Goal: Task Accomplishment & Management: Use online tool/utility

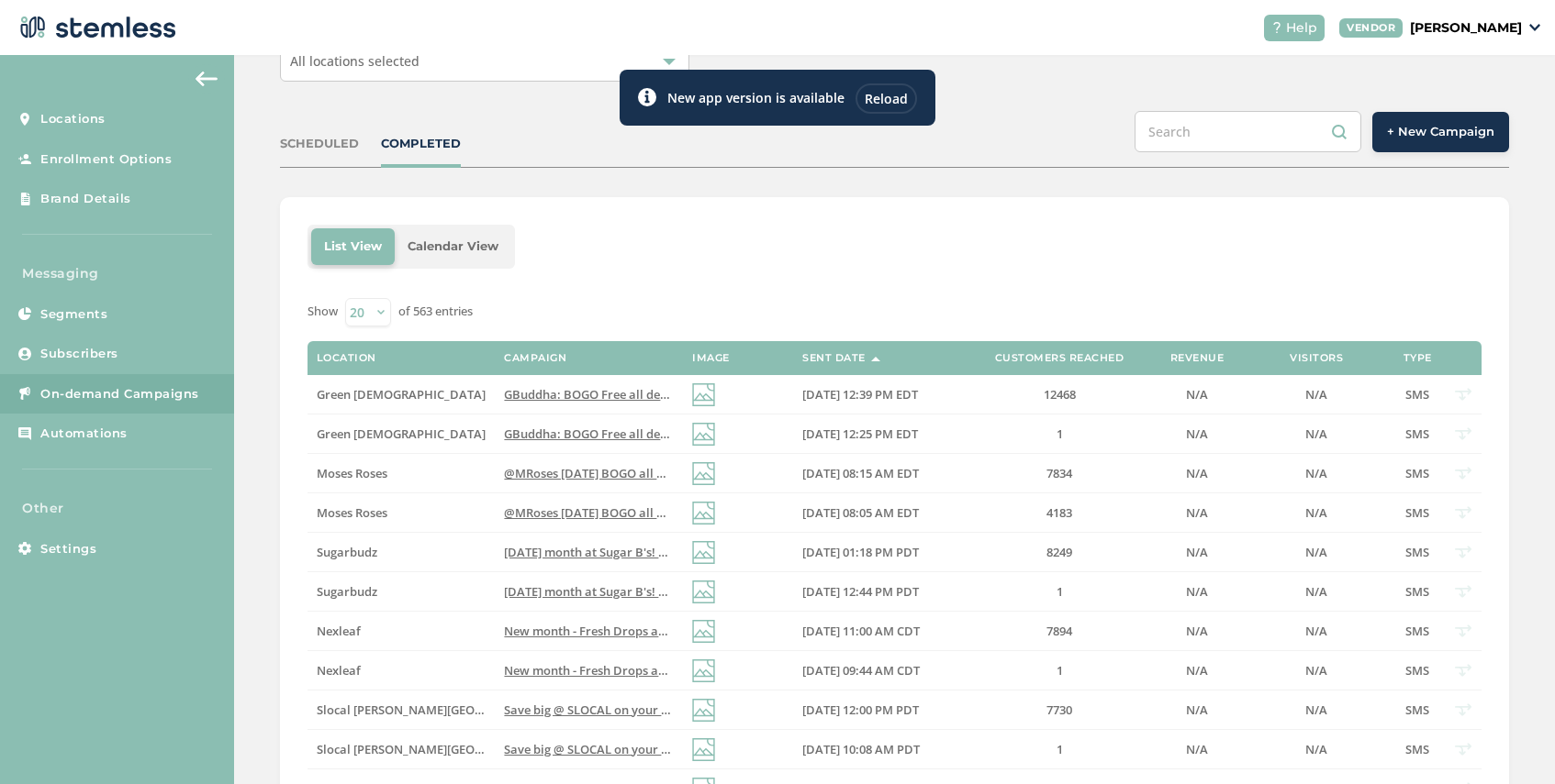
scroll to position [113, 0]
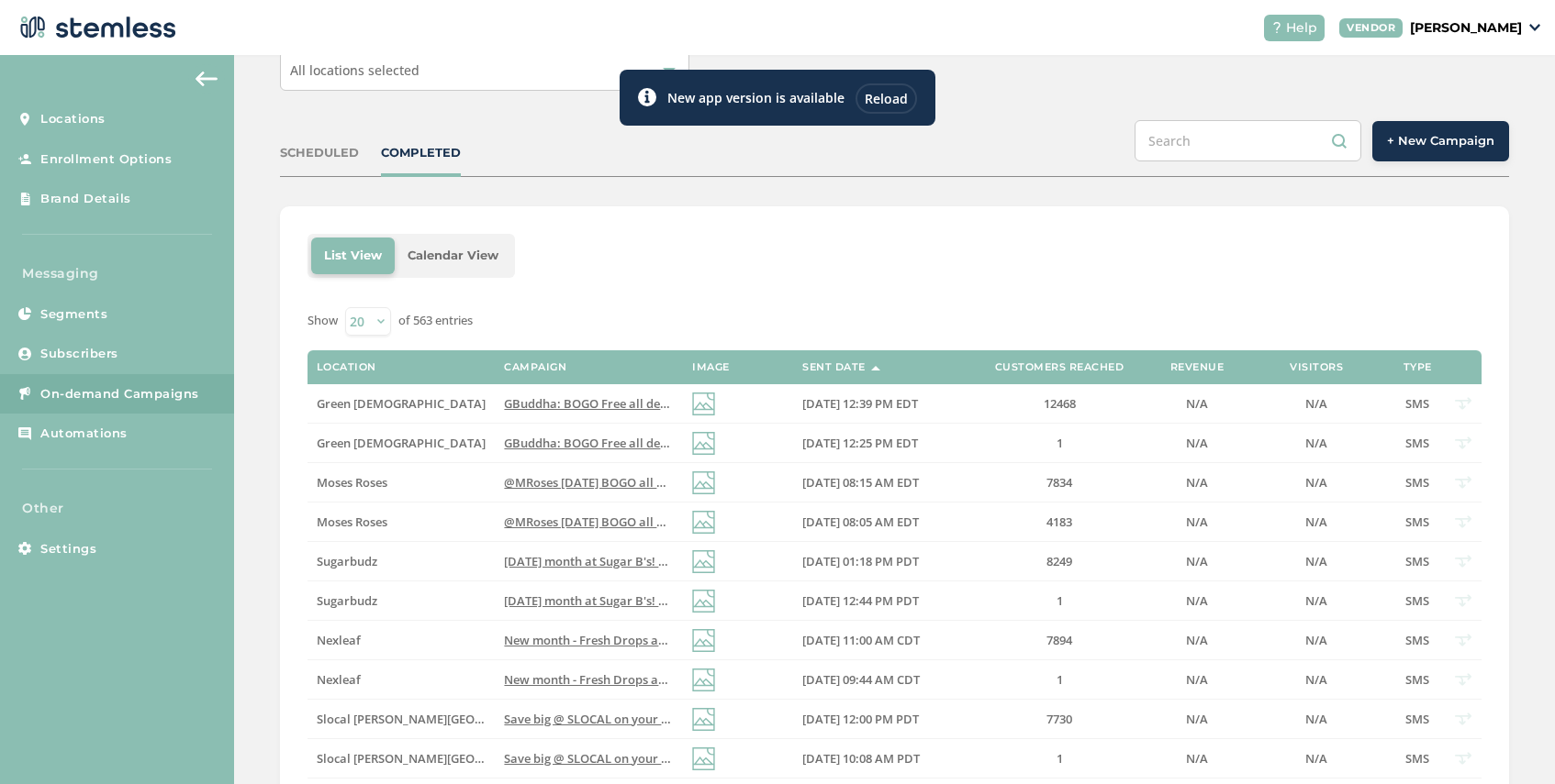
click at [890, 100] on div "Reload" at bounding box center [887, 98] width 61 height 31
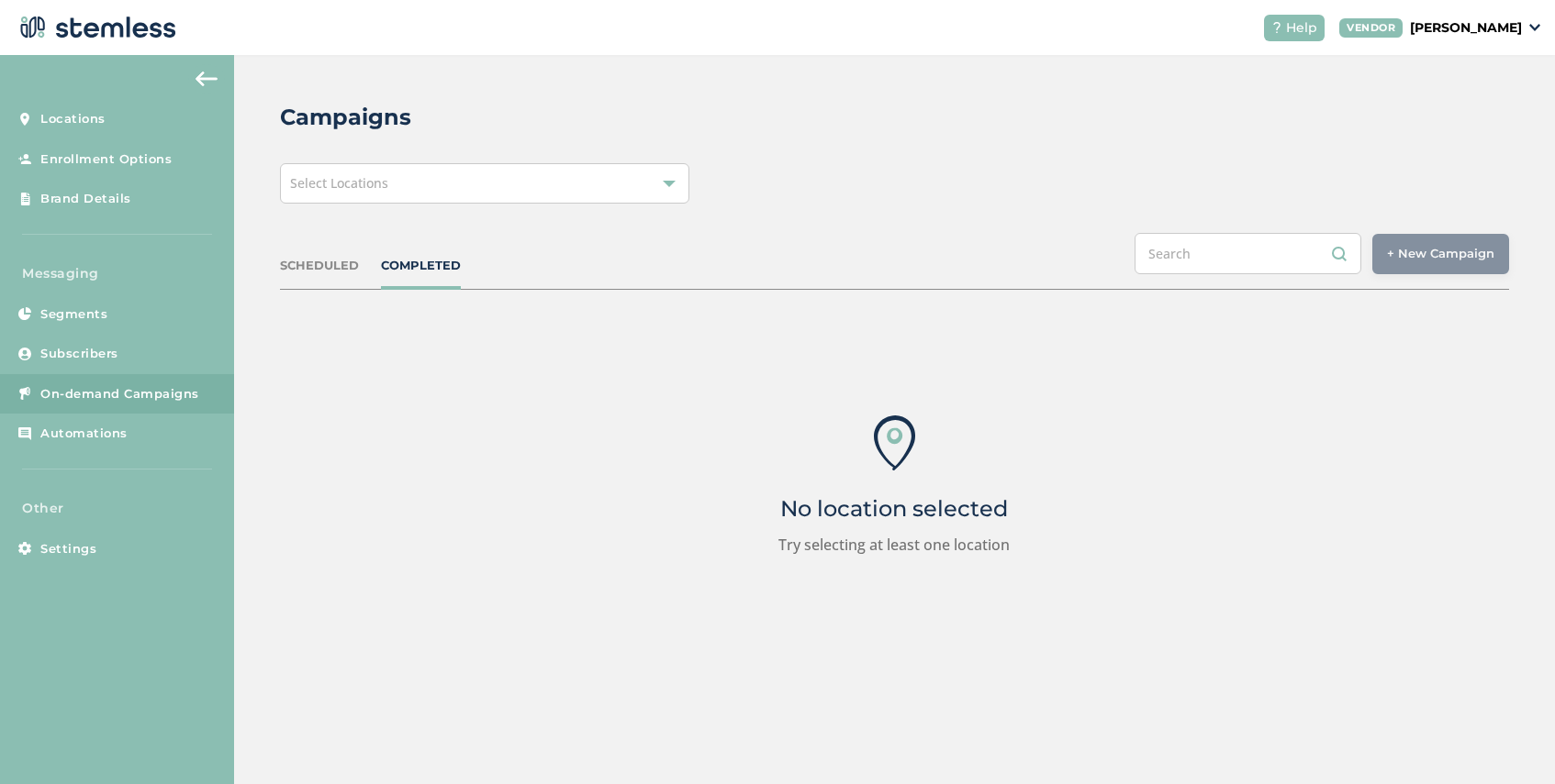
click at [488, 172] on div "Select Locations" at bounding box center [484, 183] width 410 height 41
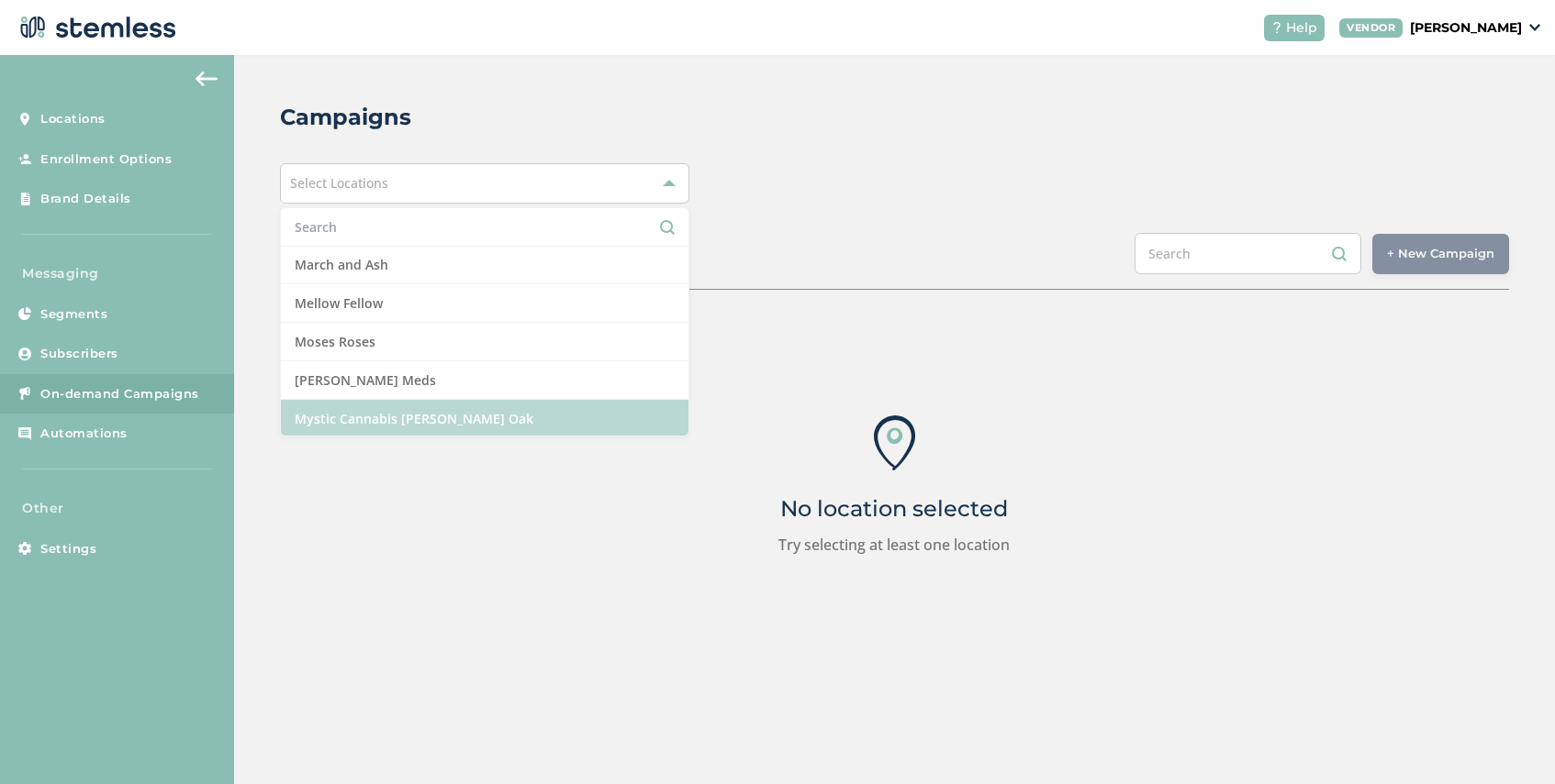
scroll to position [1151, 0]
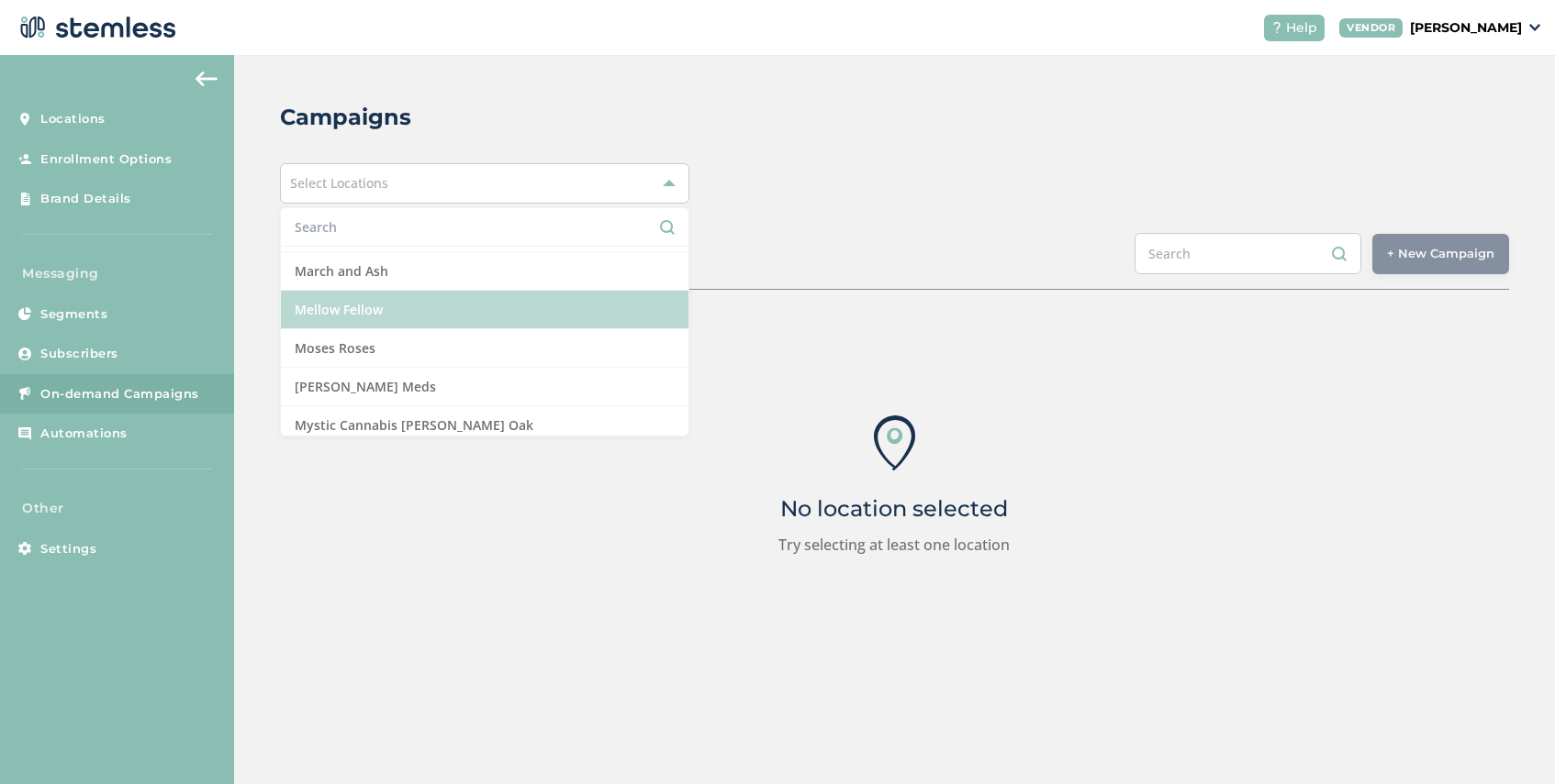
click at [422, 303] on li "Mellow Fellow" at bounding box center [484, 309] width 408 height 39
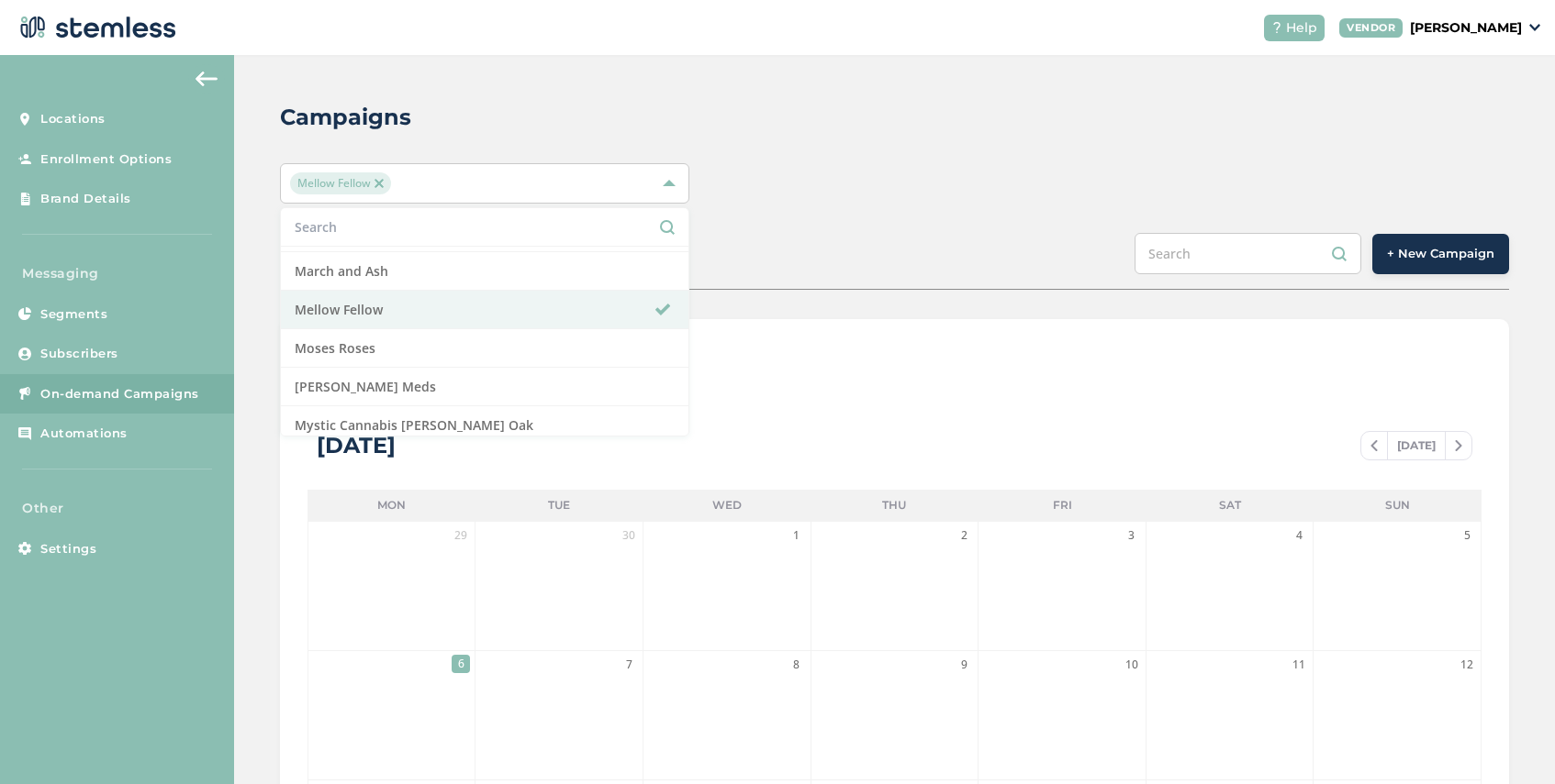
click at [735, 229] on div "Campaigns Mellow Fellow Select All Amazing Botanicals [PERSON_NAME] Dispensary …" at bounding box center [895, 649] width 1321 height 1187
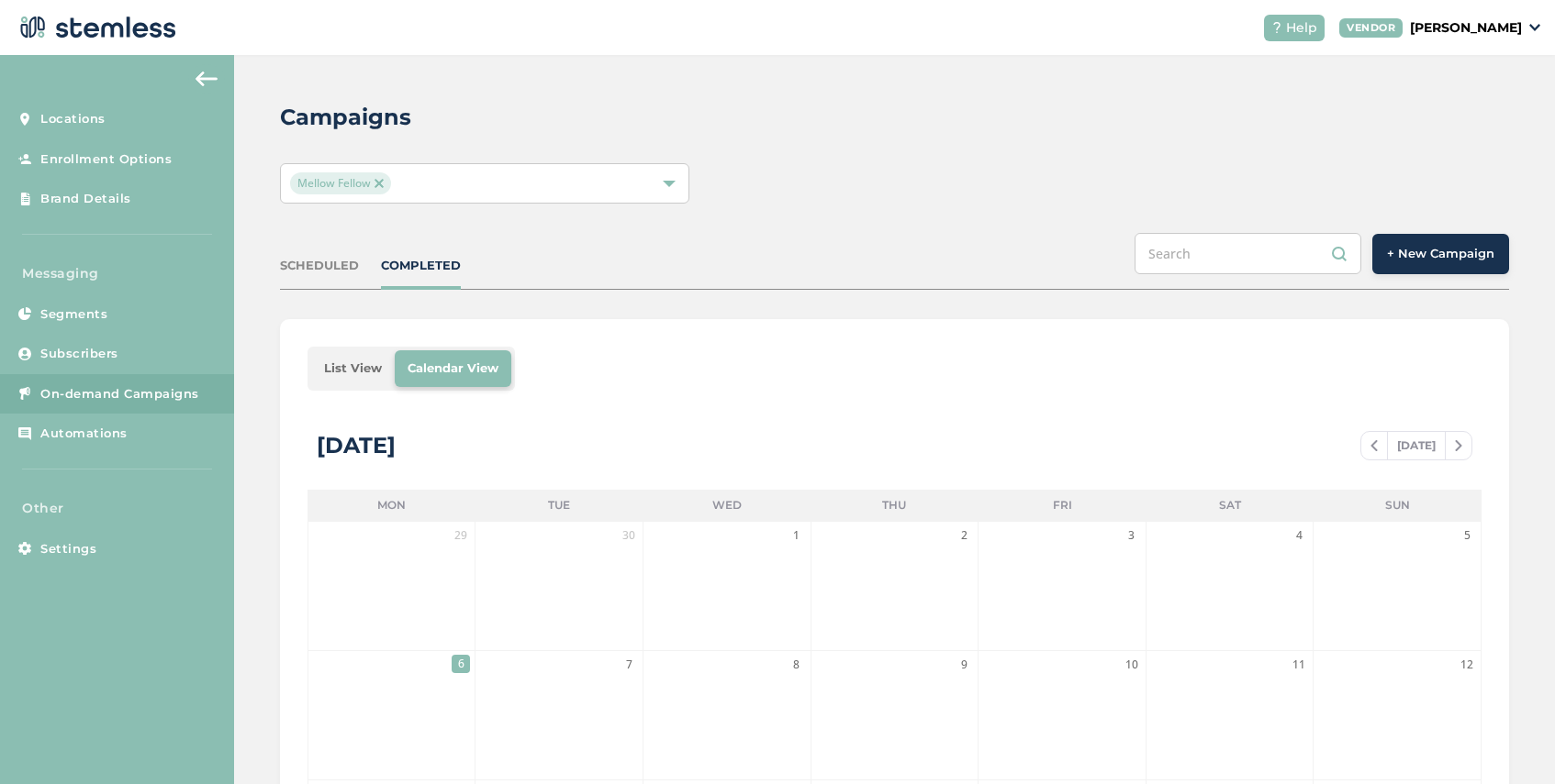
click at [1429, 258] on span "+ New Campaign" at bounding box center [1441, 254] width 107 height 19
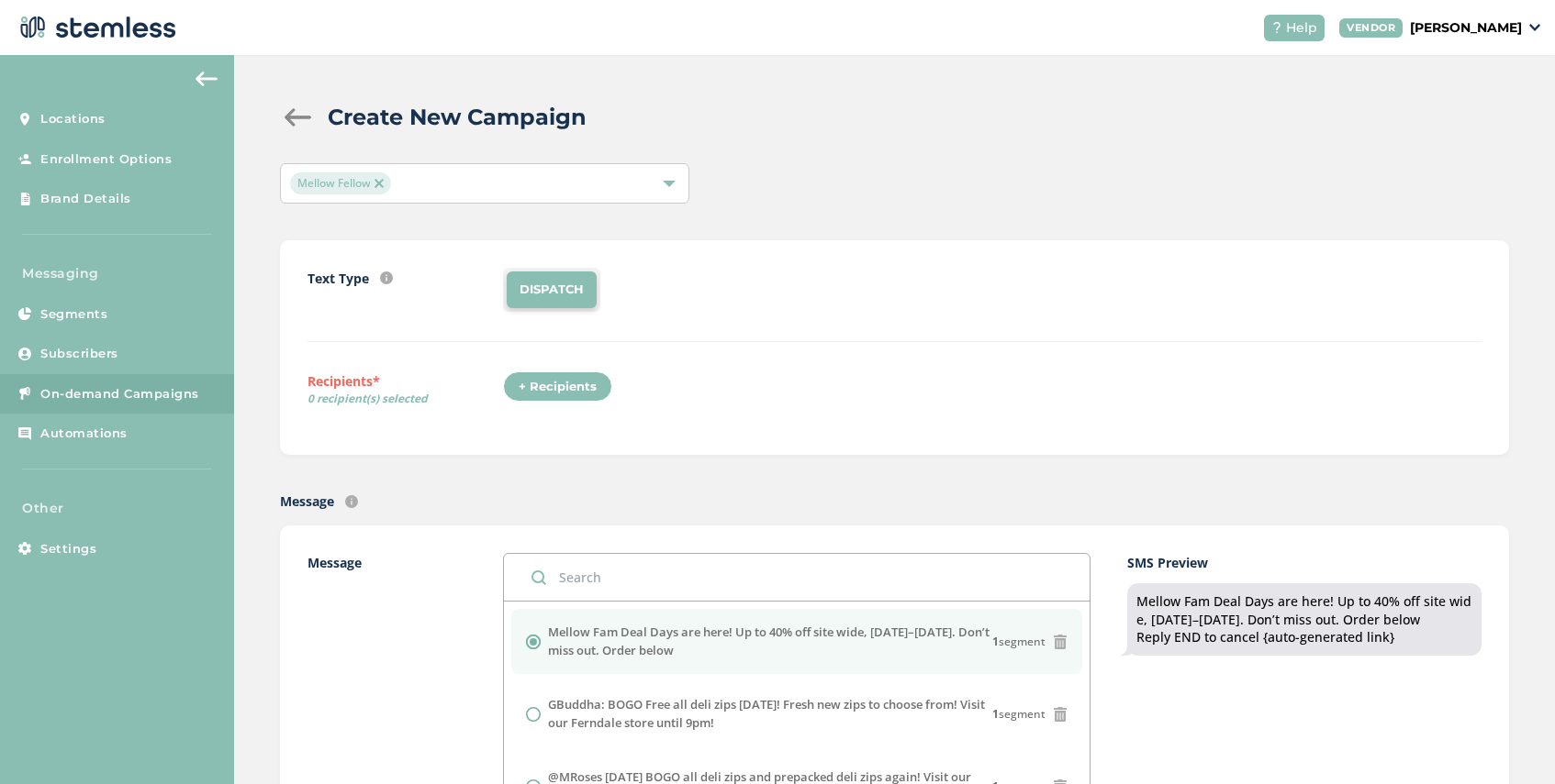
click at [549, 389] on div "+ Recipients" at bounding box center [557, 387] width 109 height 31
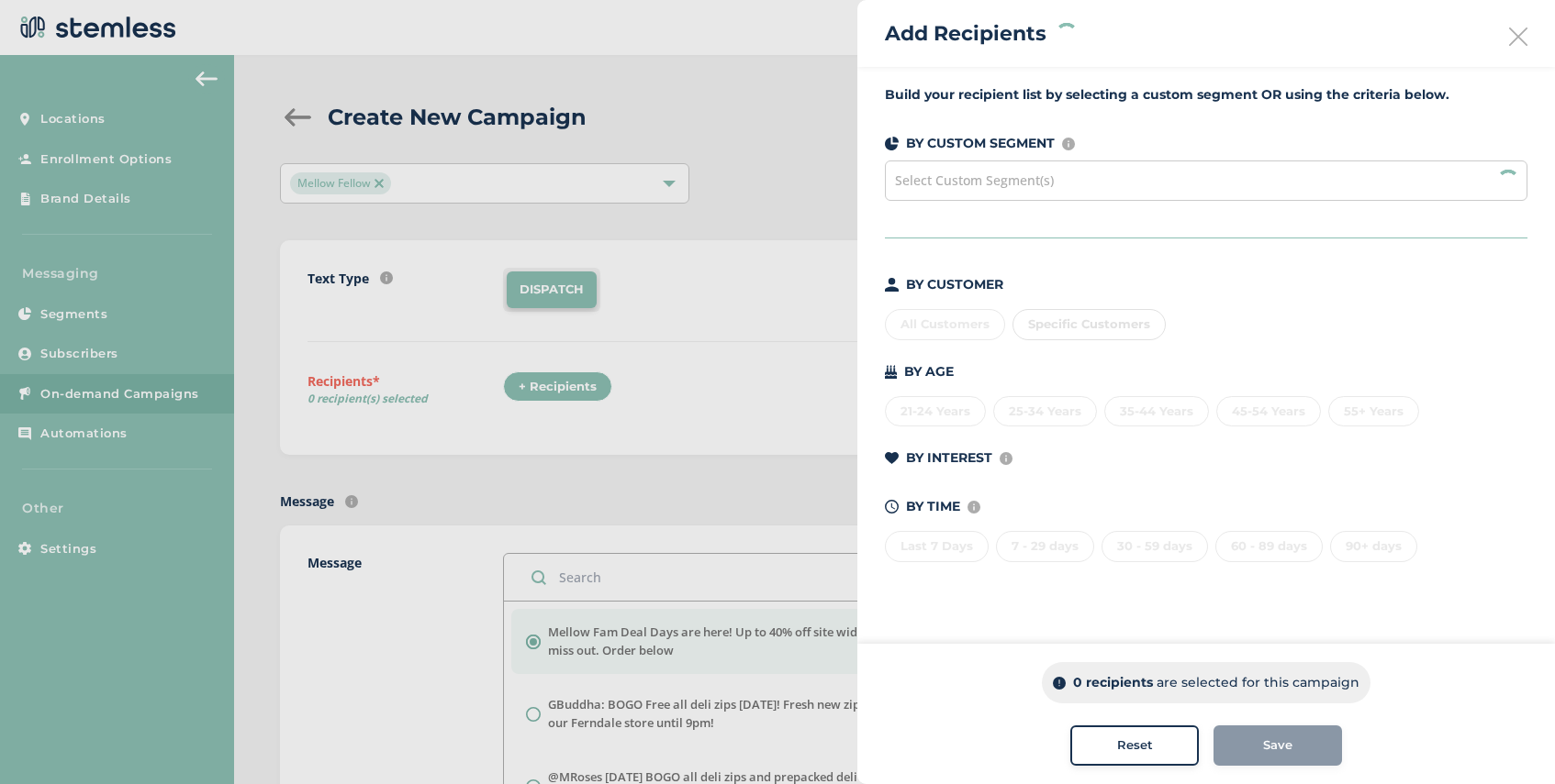
click at [987, 172] on span "Select Custom Segment(s)" at bounding box center [975, 180] width 159 height 18
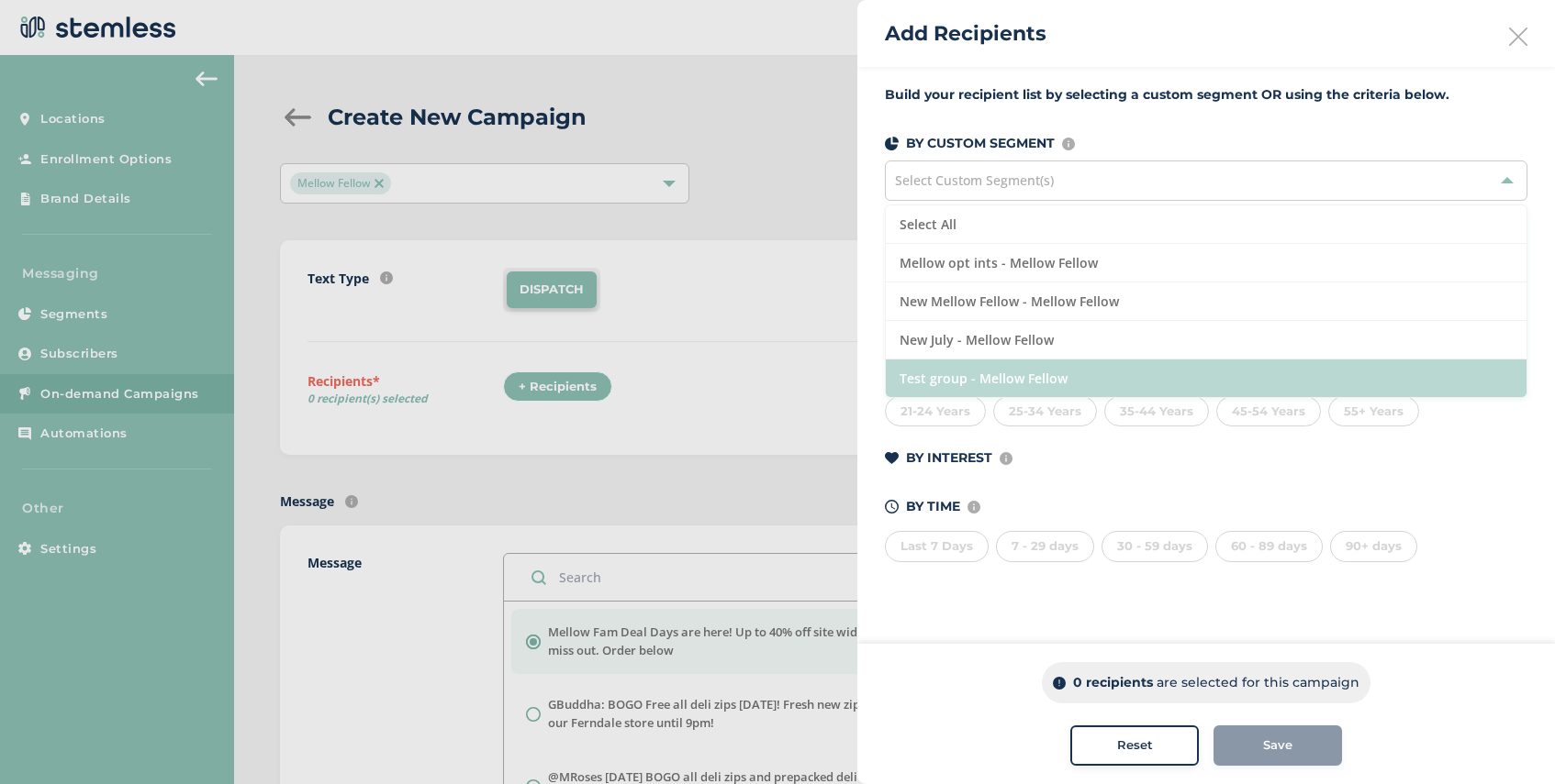
click at [1072, 375] on li "Test group - Mellow Fellow" at bounding box center [1206, 379] width 641 height 38
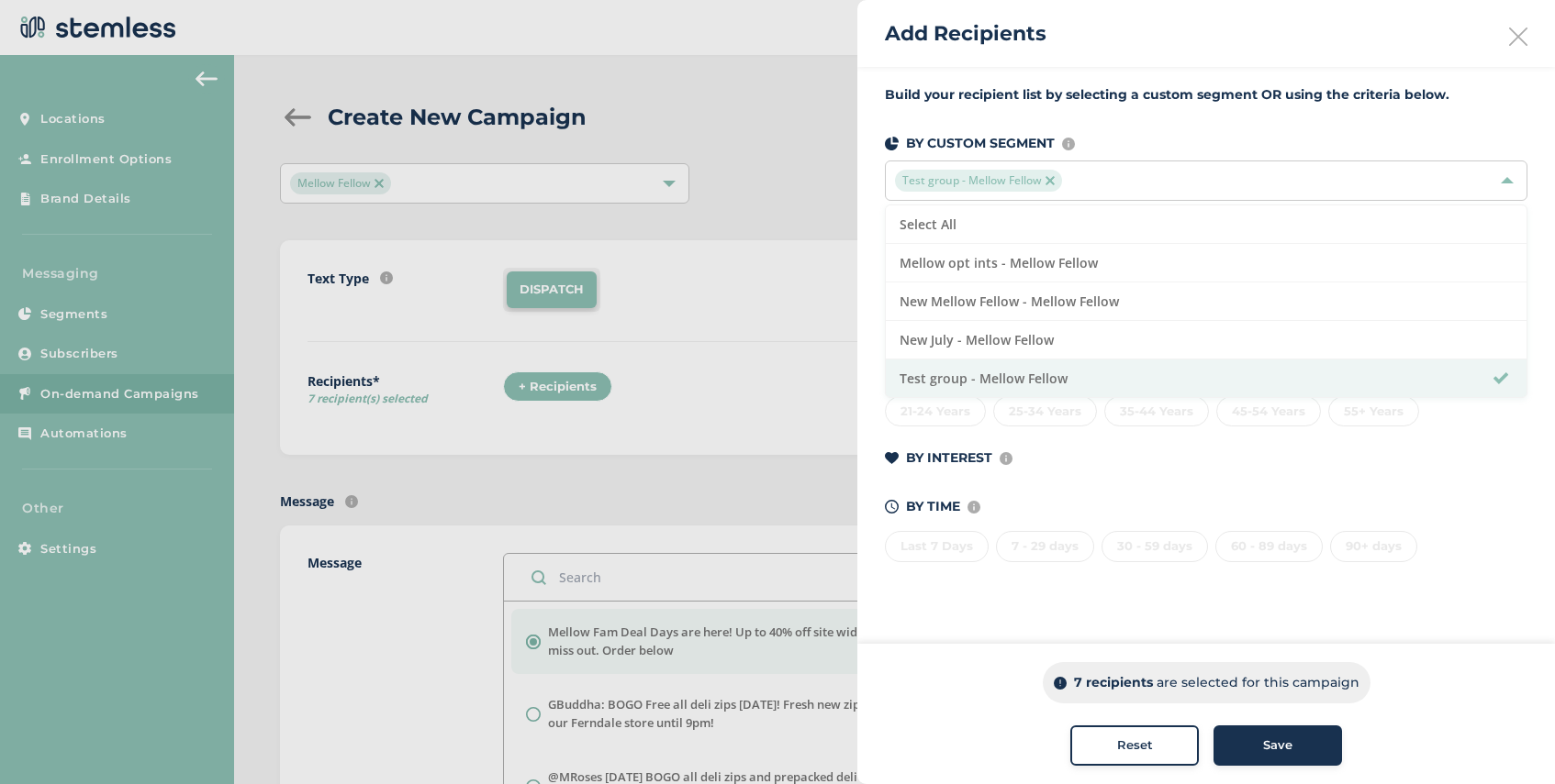
click at [1294, 746] on div "Save" at bounding box center [1278, 745] width 99 height 19
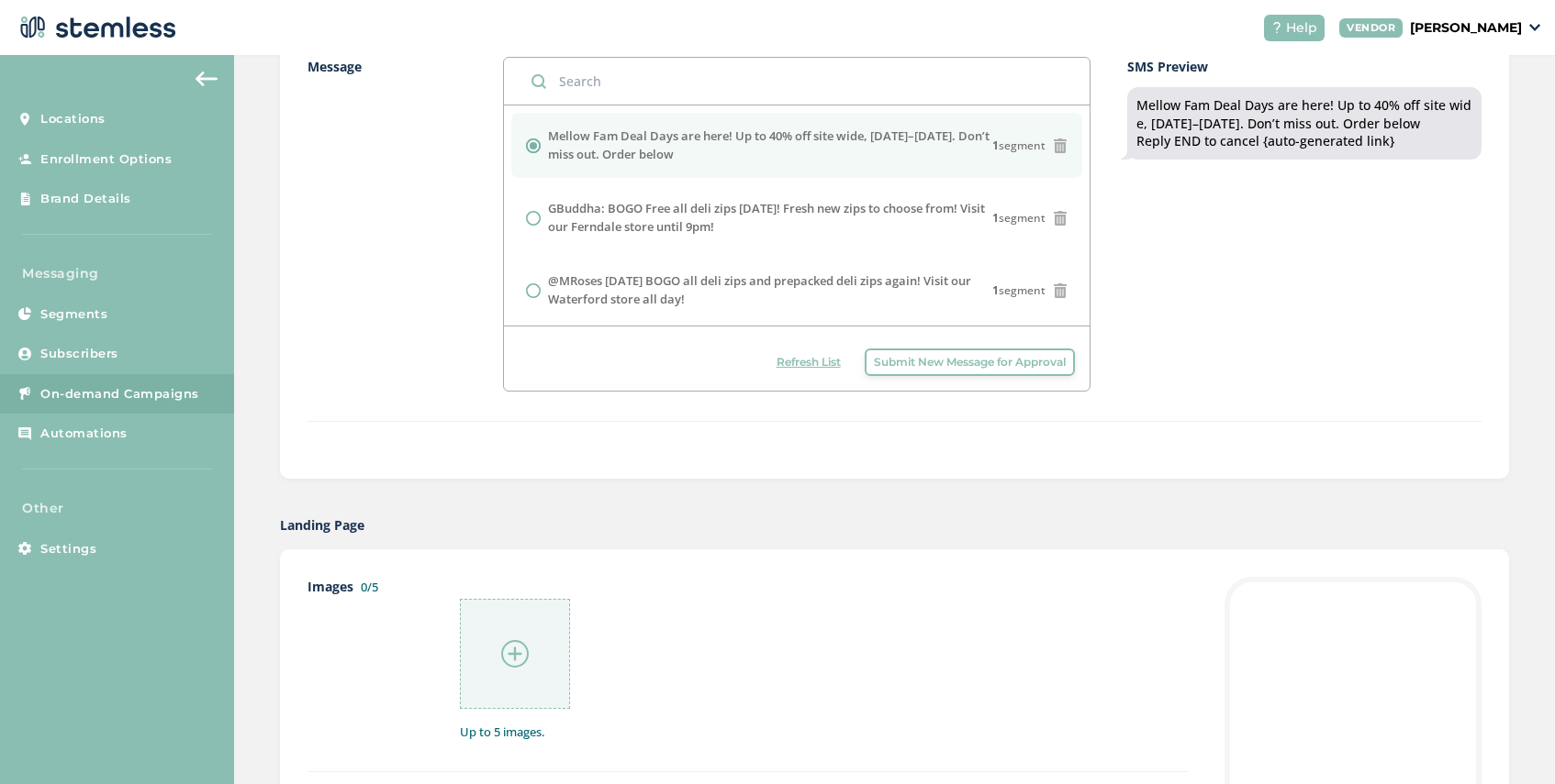
scroll to position [518, 0]
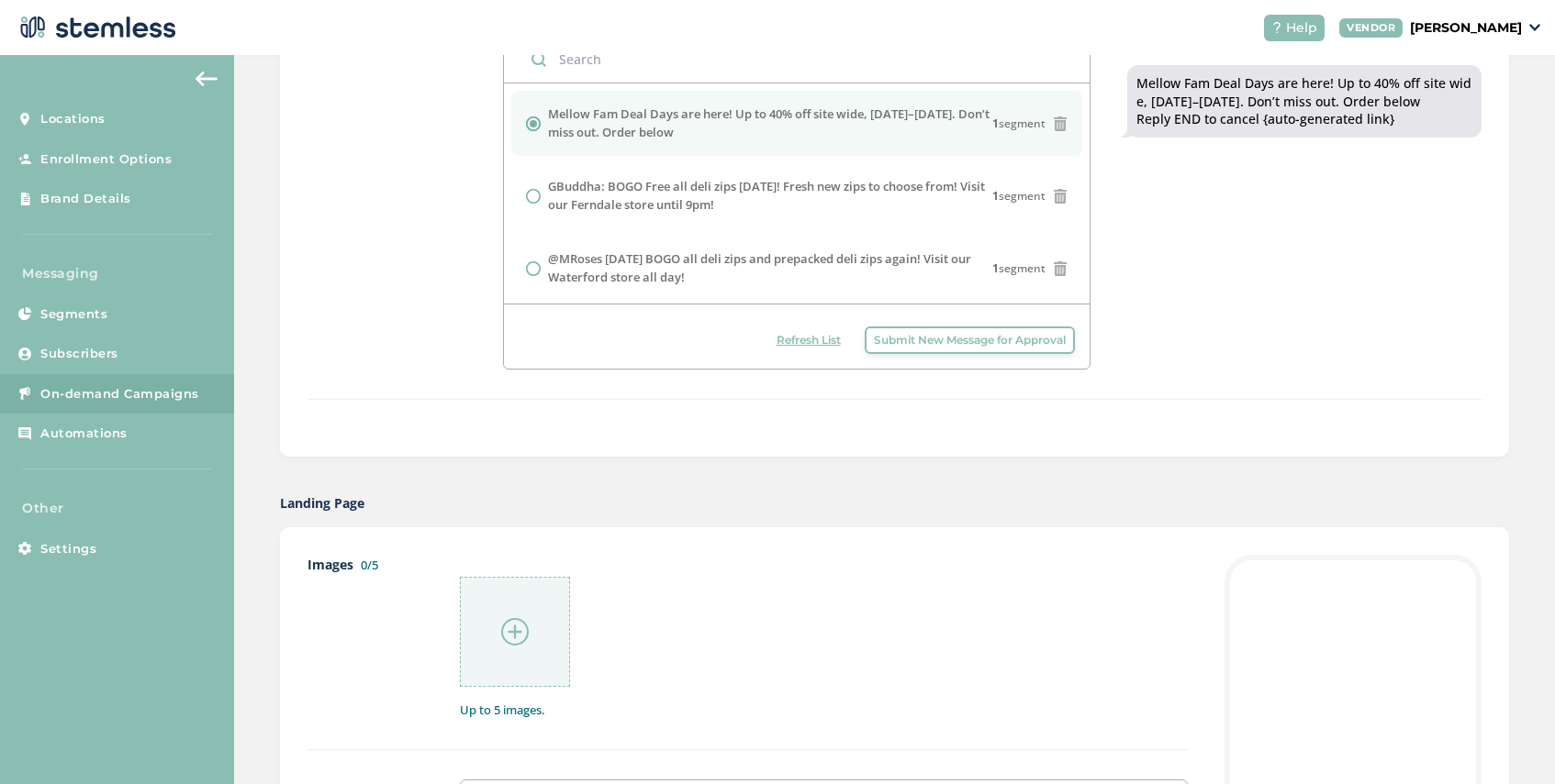
click at [502, 622] on img at bounding box center [515, 632] width 28 height 28
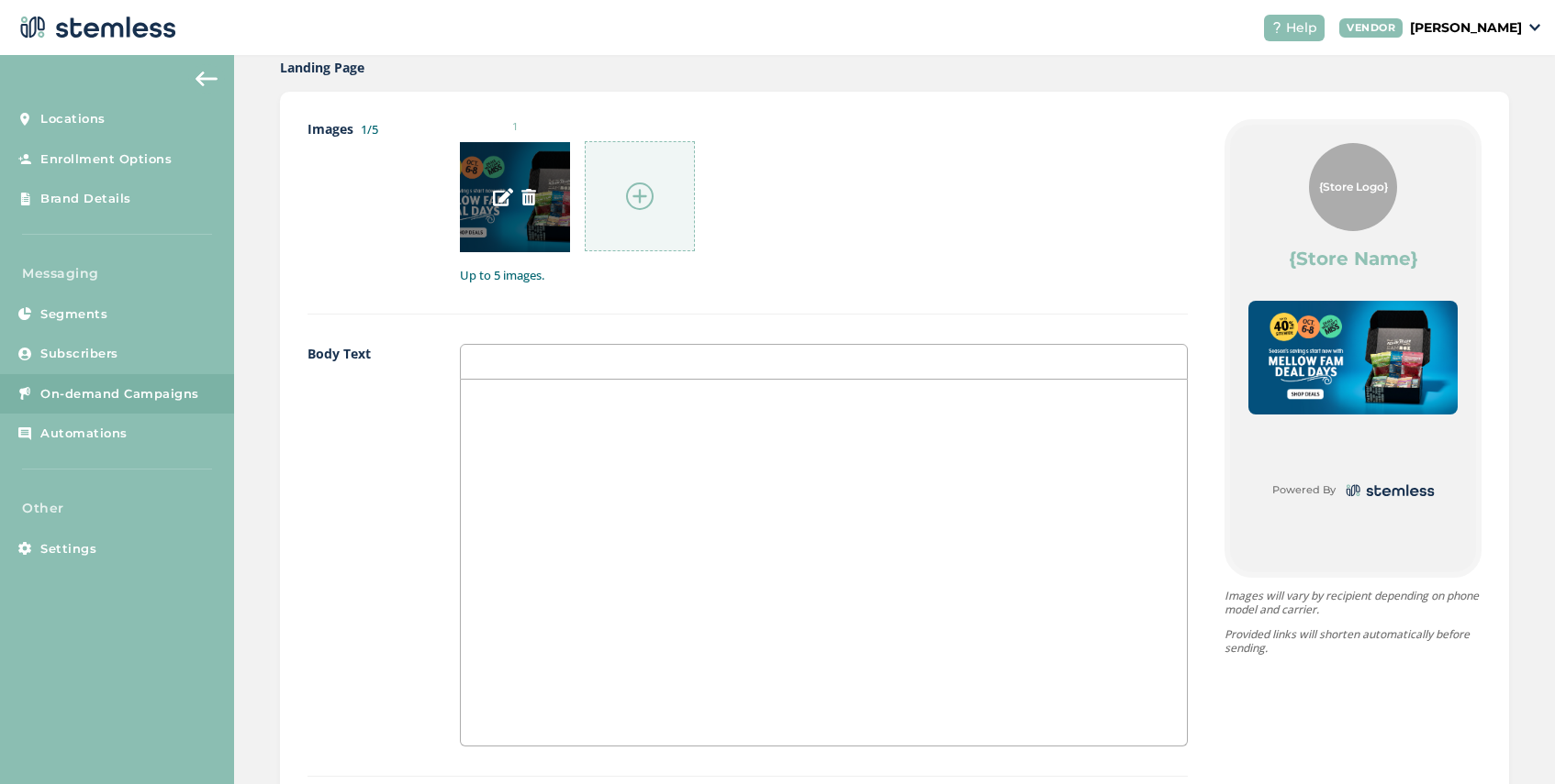
scroll to position [1217, 0]
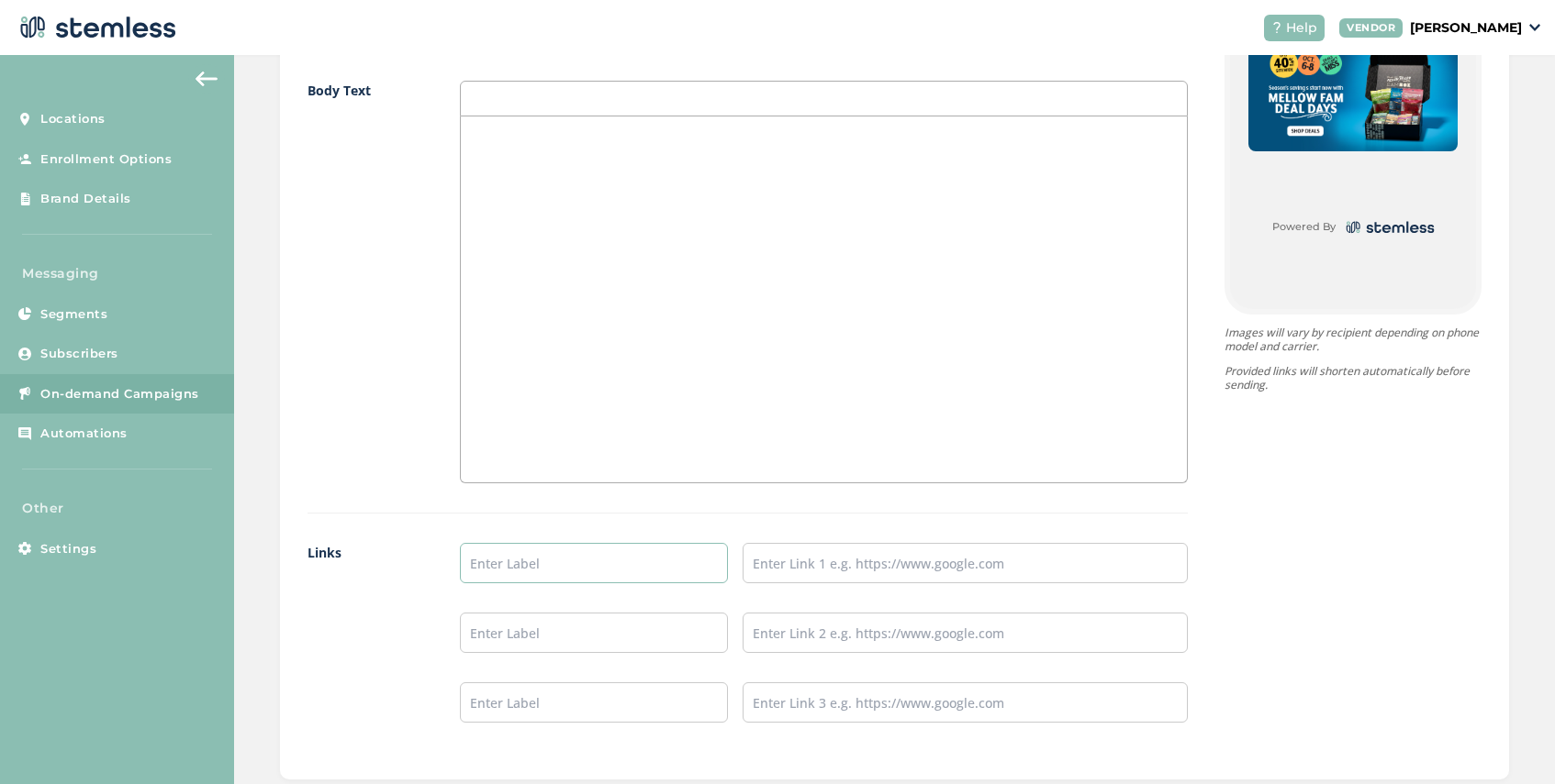
click at [539, 562] on input "text" at bounding box center [593, 563] width 267 height 41
type input "SHOP DEALS"
click at [781, 563] on input "text" at bounding box center [965, 563] width 445 height 41
paste input "[URL][DOMAIN_NAME]"
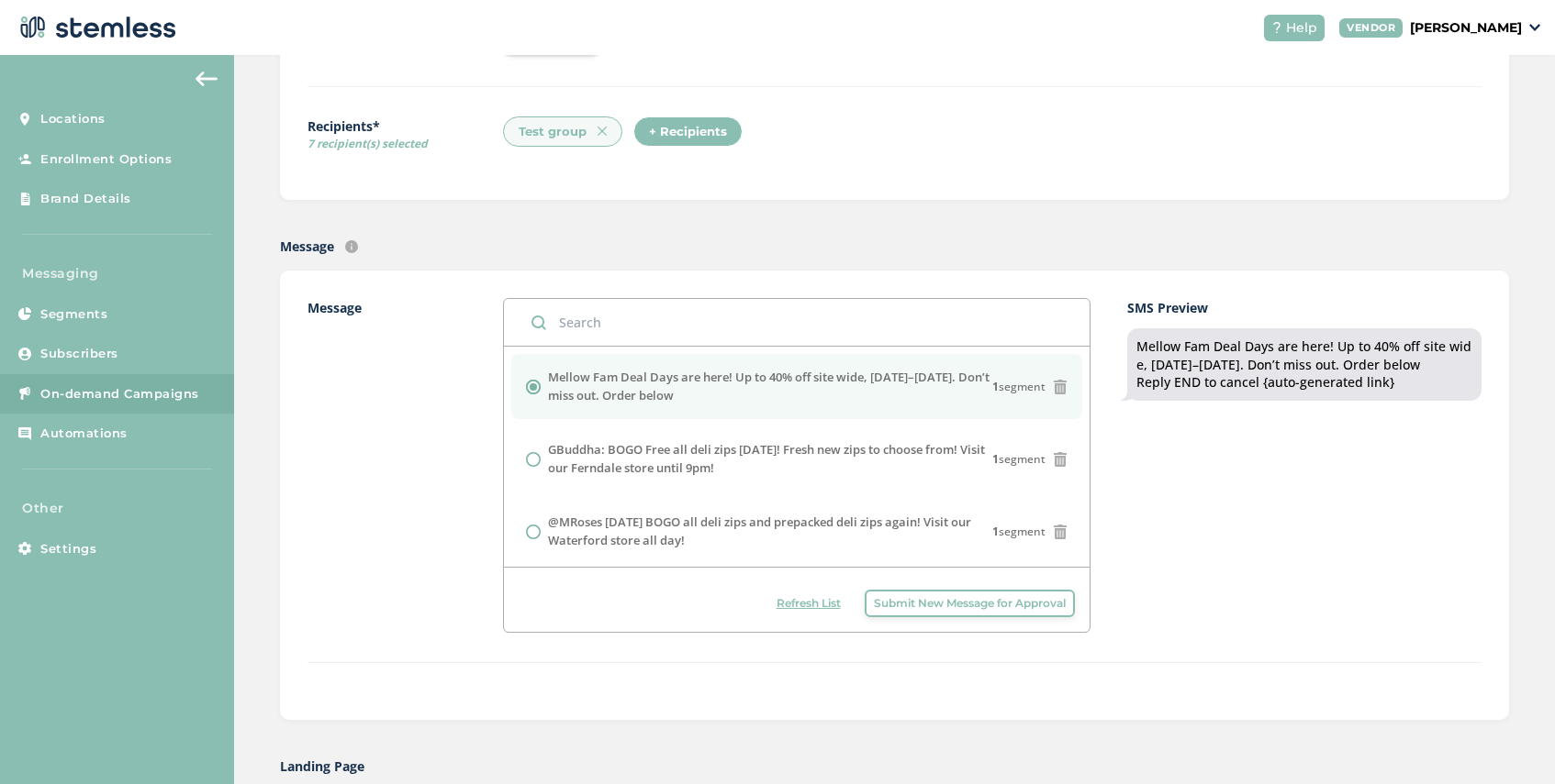
scroll to position [0, 0]
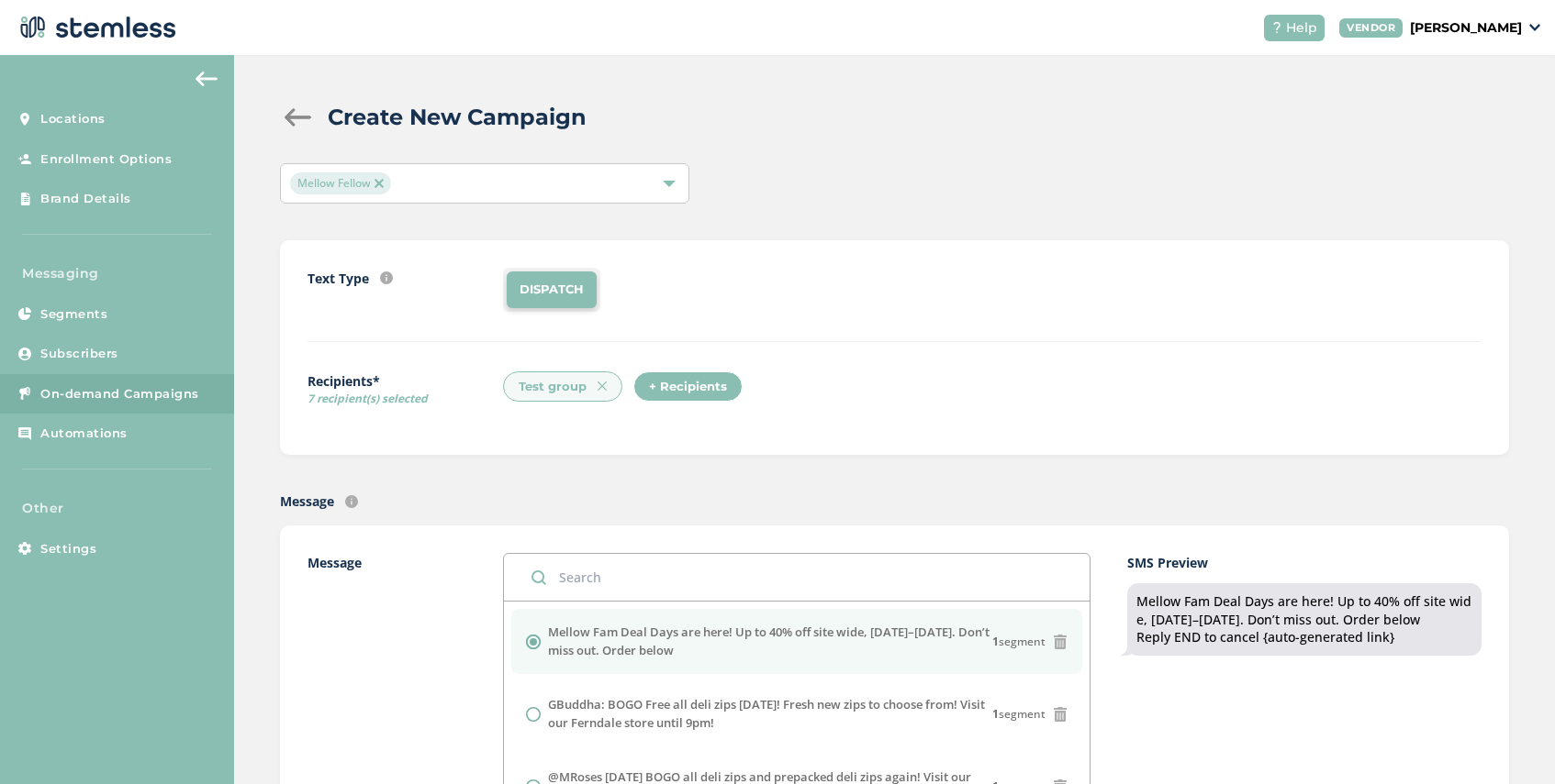
type input "[URL][DOMAIN_NAME]"
click at [663, 376] on div "+ Recipients" at bounding box center [688, 387] width 109 height 31
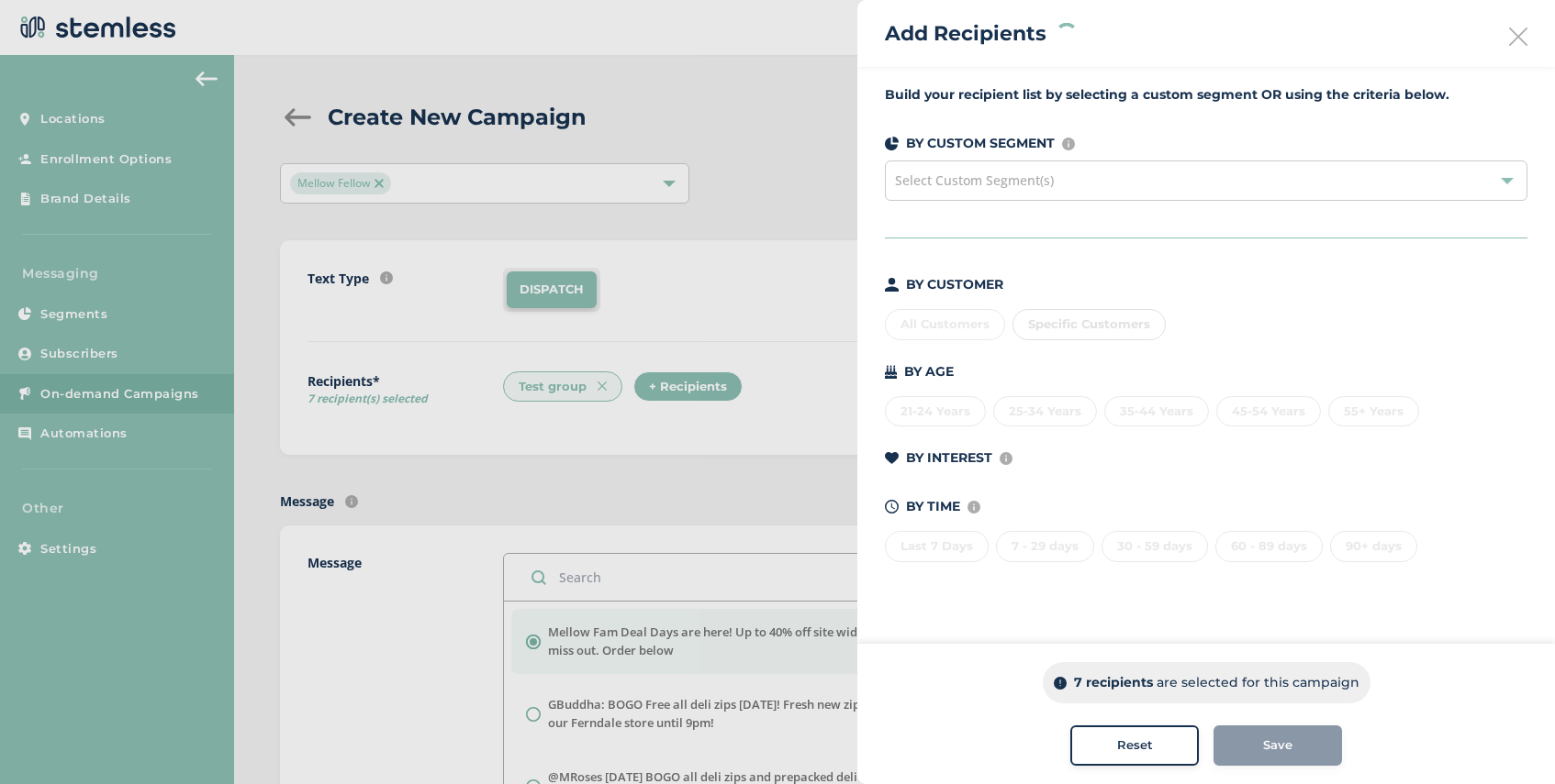
click at [982, 175] on span "Select Custom Segment(s)" at bounding box center [975, 180] width 159 height 18
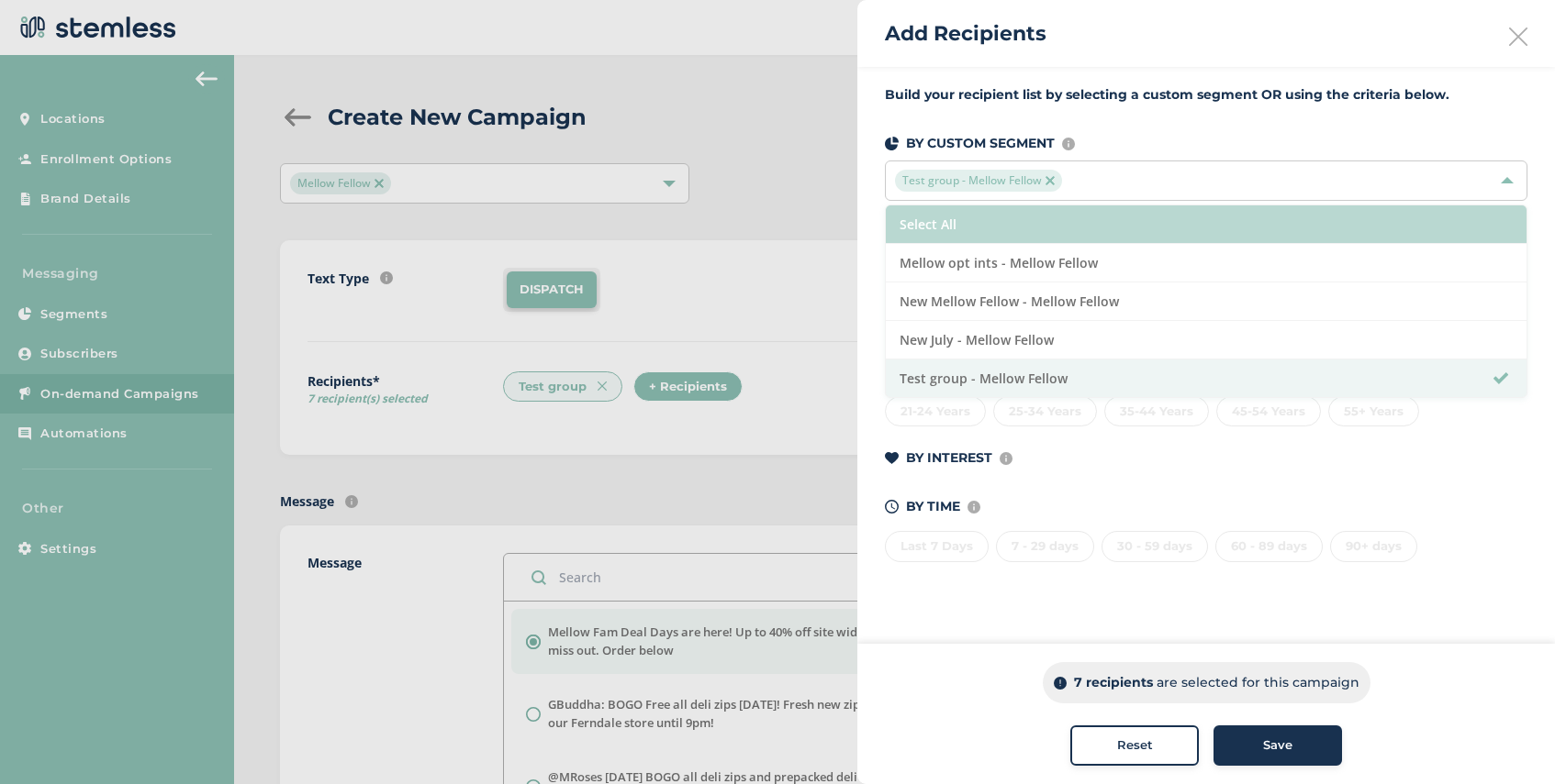
click at [982, 220] on li "Select All" at bounding box center [1206, 224] width 641 height 39
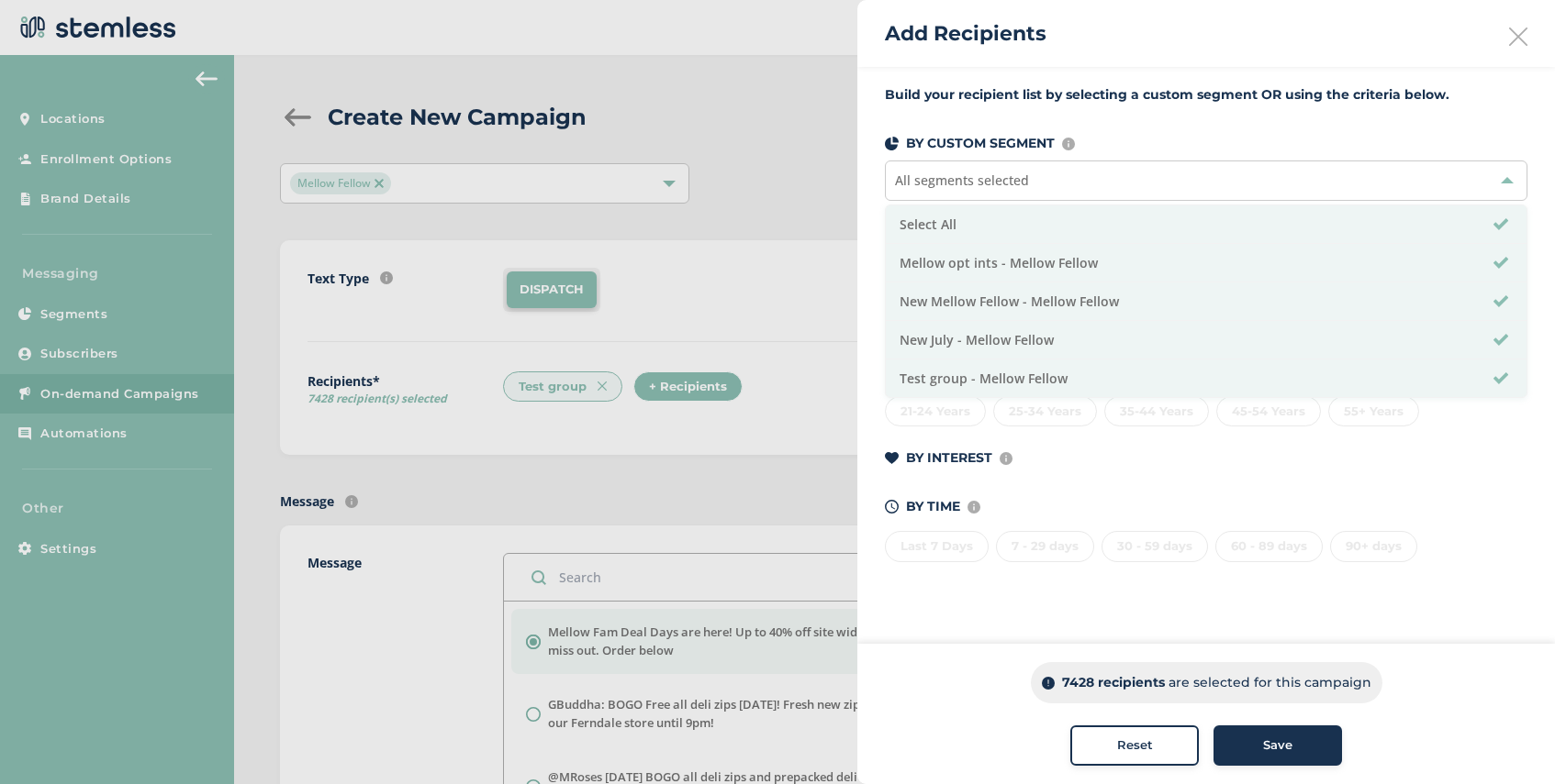
click at [1267, 748] on span "Save" at bounding box center [1278, 745] width 30 height 19
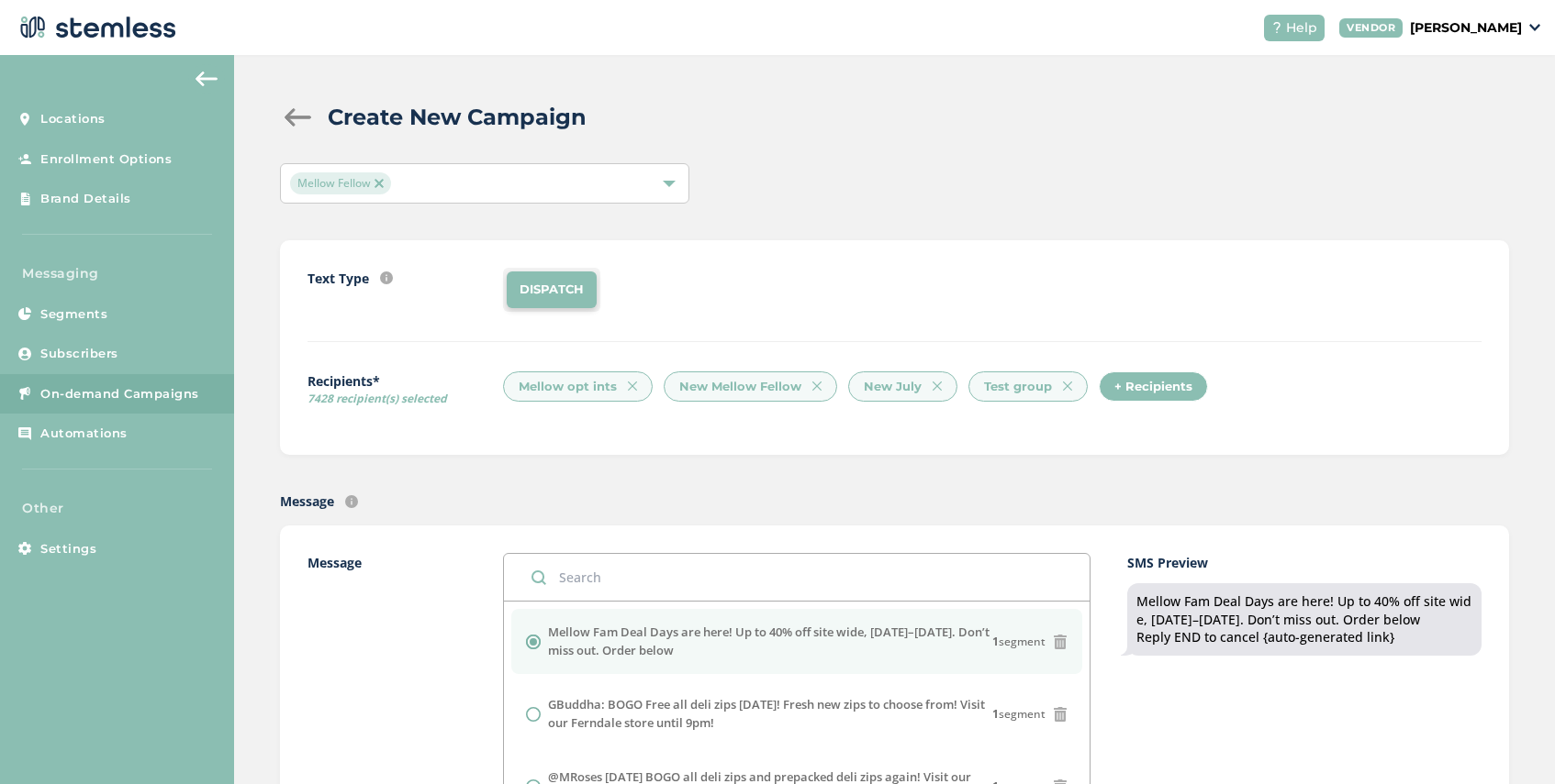
click at [1117, 387] on div "+ Recipients" at bounding box center [1153, 387] width 109 height 31
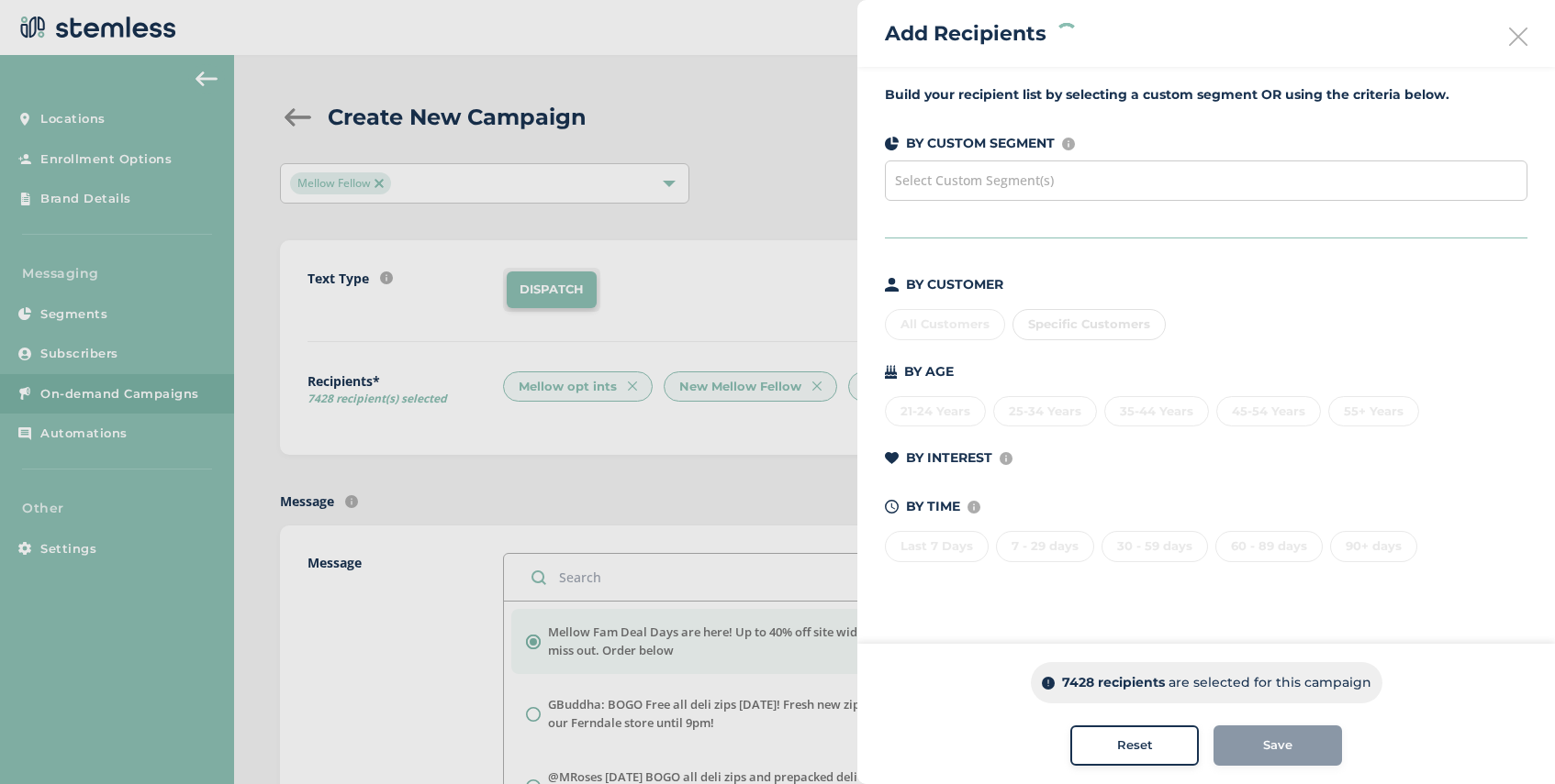
click at [1040, 193] on div "Select Custom Segment(s)" at bounding box center [1206, 180] width 643 height 41
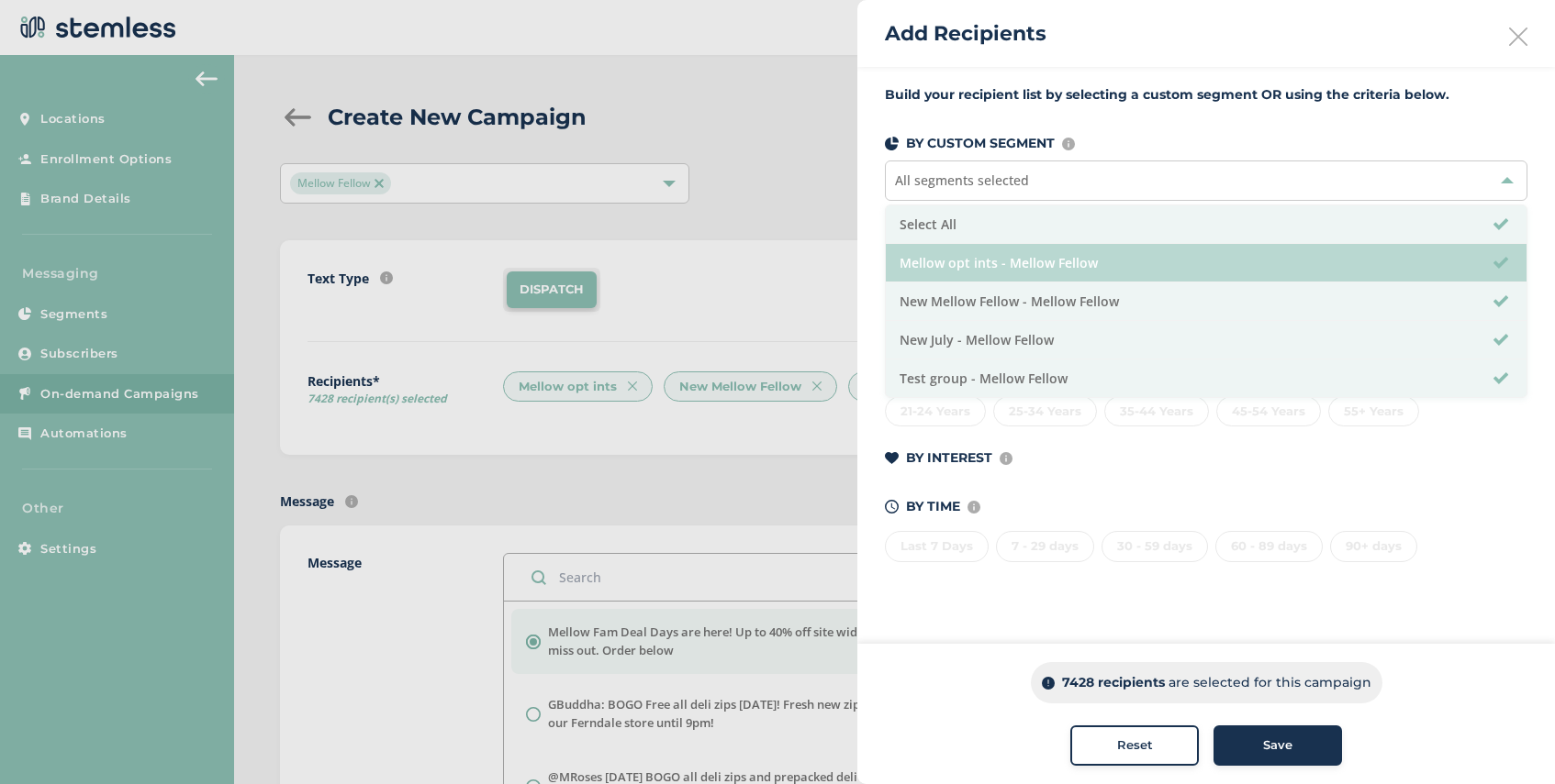
click at [1053, 266] on li "Mellow opt ints - Mellow Fellow" at bounding box center [1206, 263] width 641 height 39
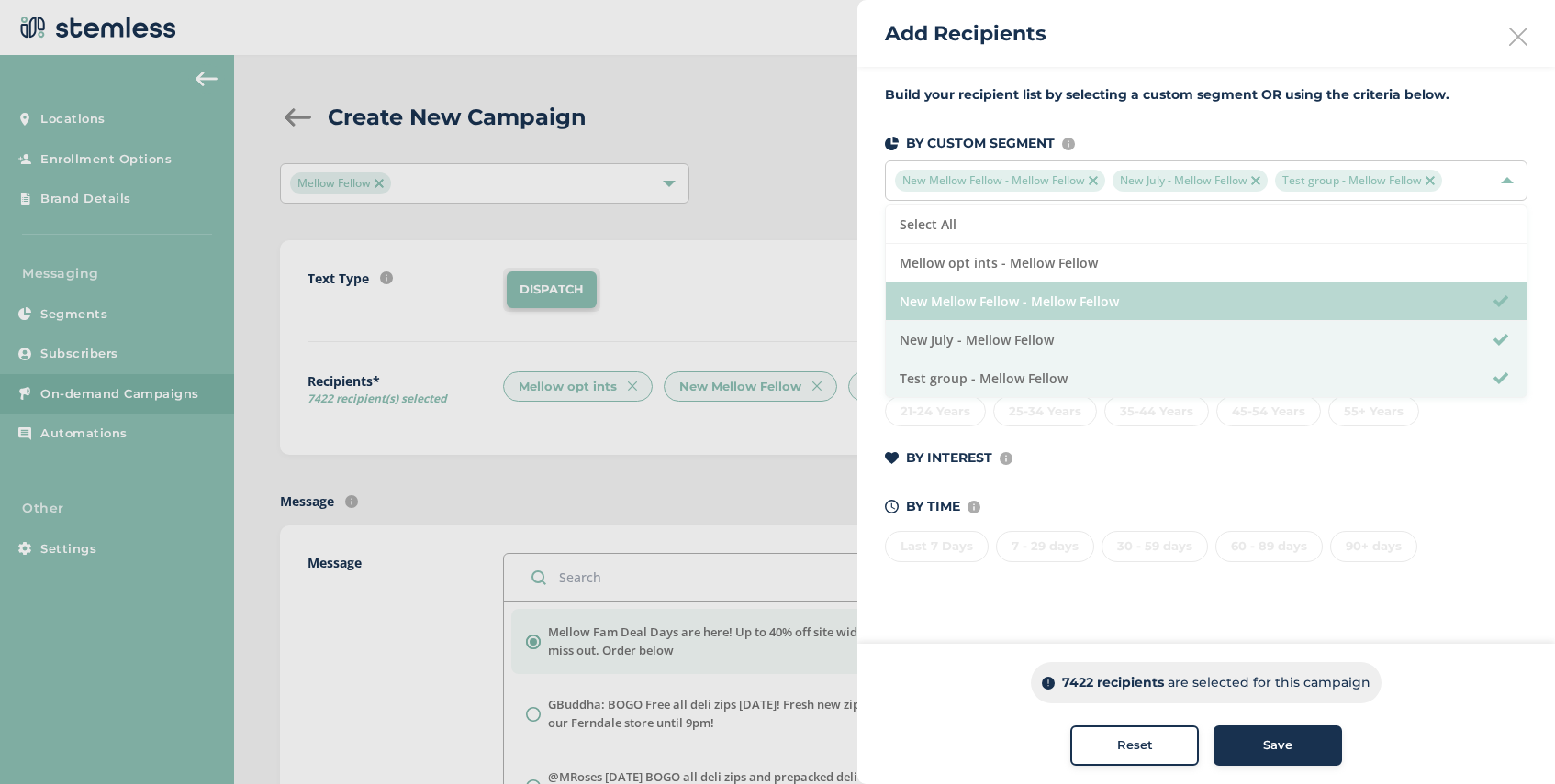
click at [1053, 301] on li "New Mellow Fellow - Mellow Fellow" at bounding box center [1206, 301] width 641 height 39
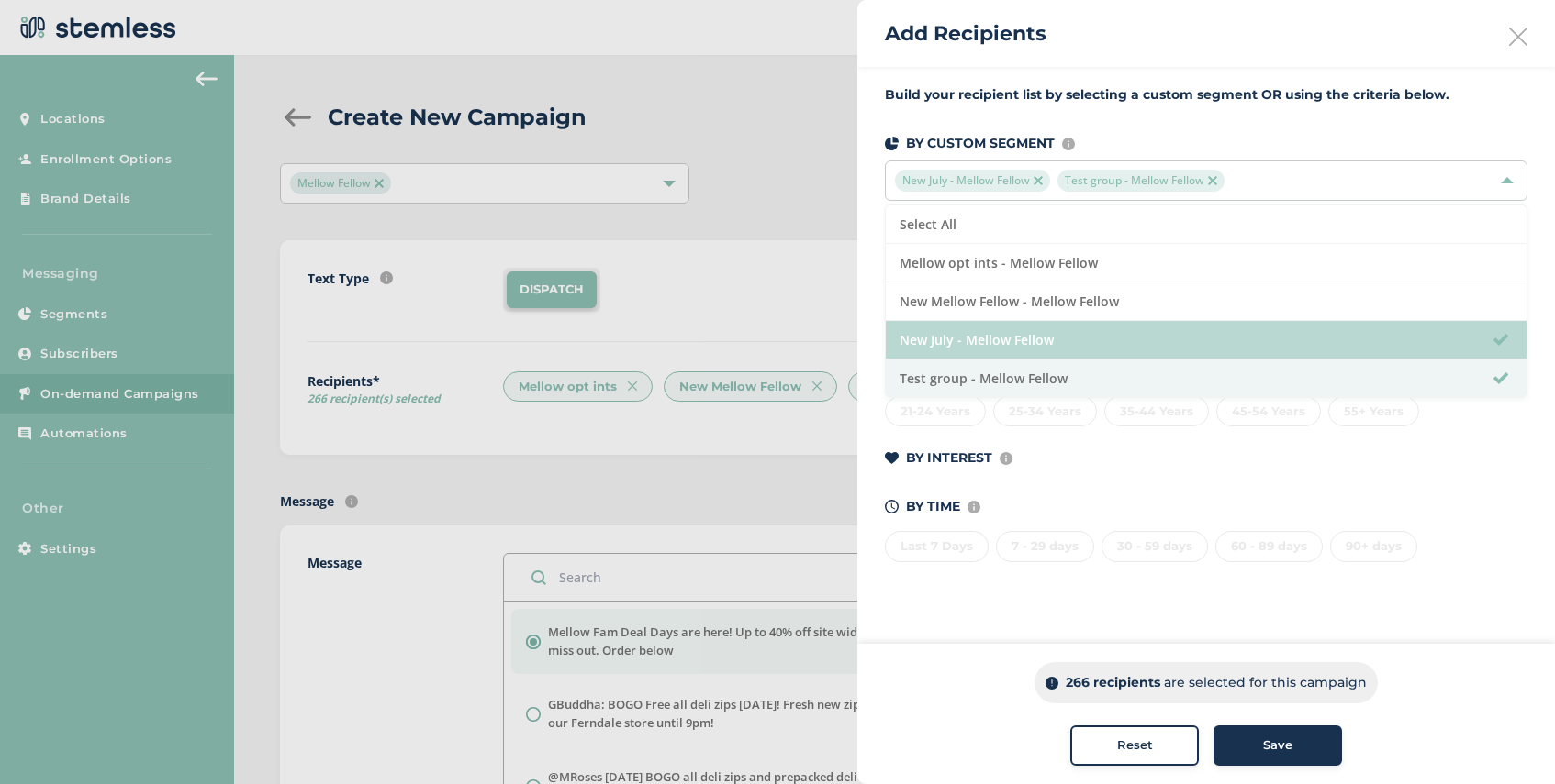
click at [1053, 340] on li "New July - Mellow Fellow" at bounding box center [1206, 340] width 641 height 39
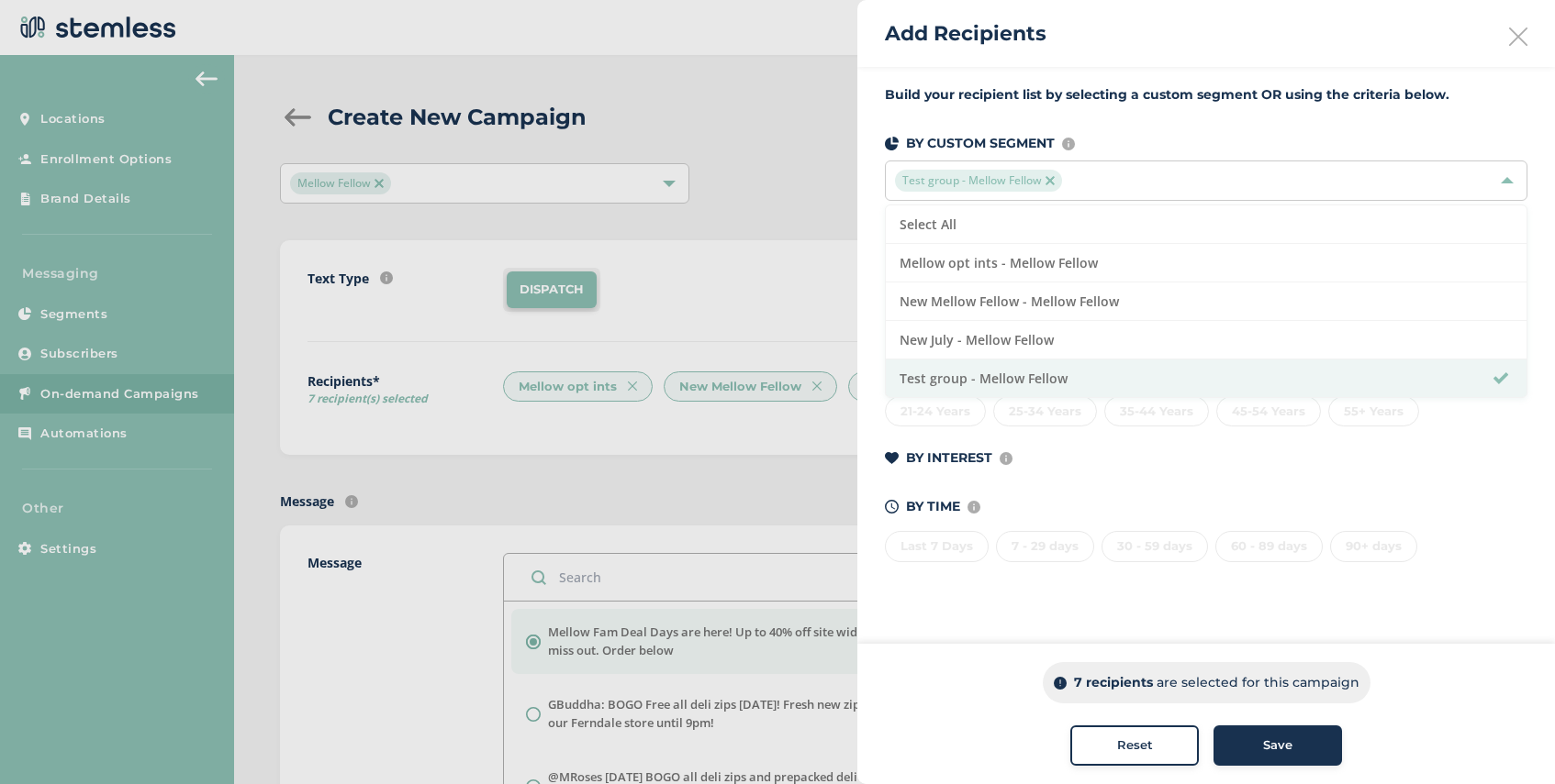
click at [1256, 758] on button "Save" at bounding box center [1278, 745] width 129 height 41
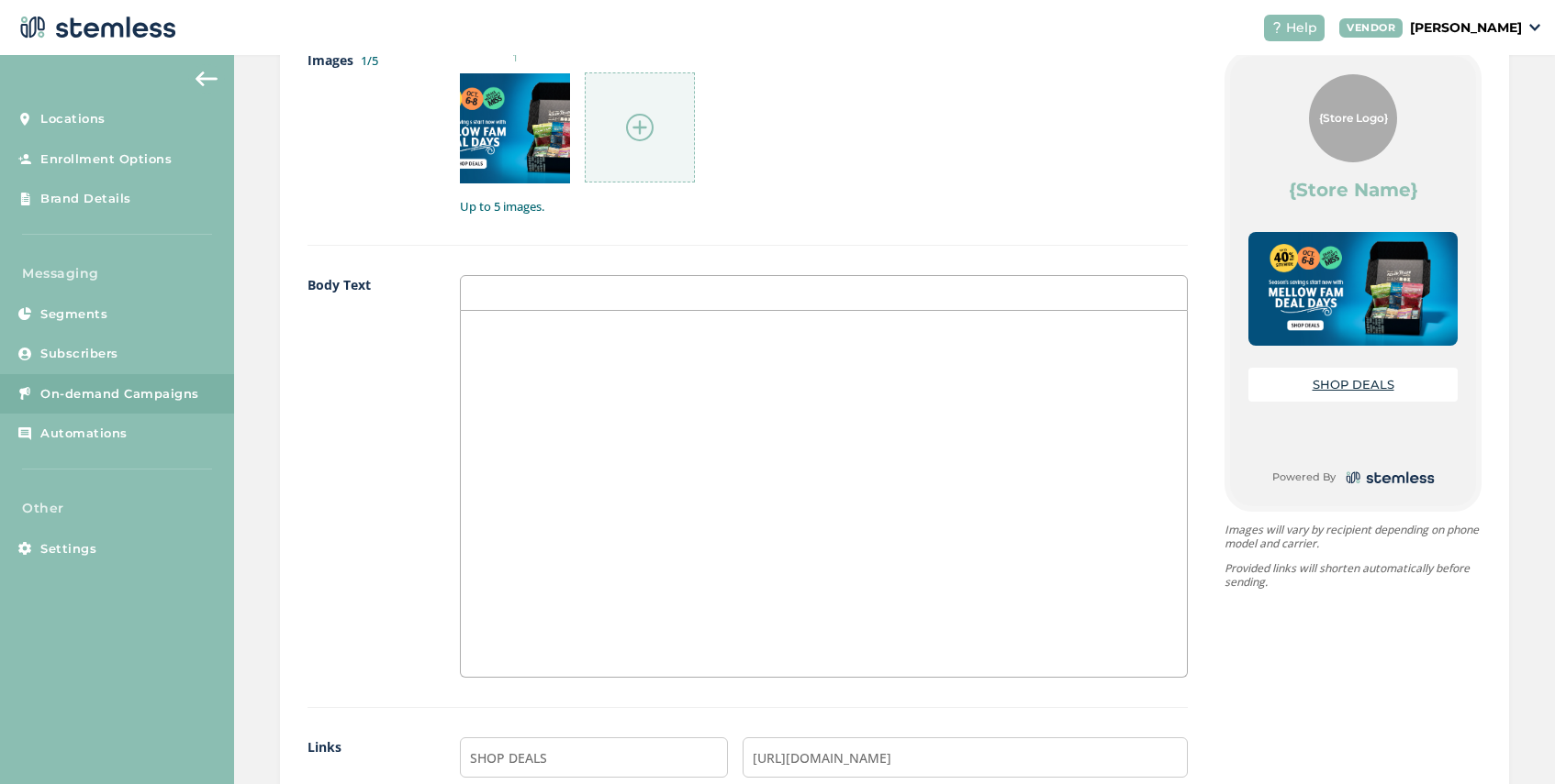
scroll to position [1538, 0]
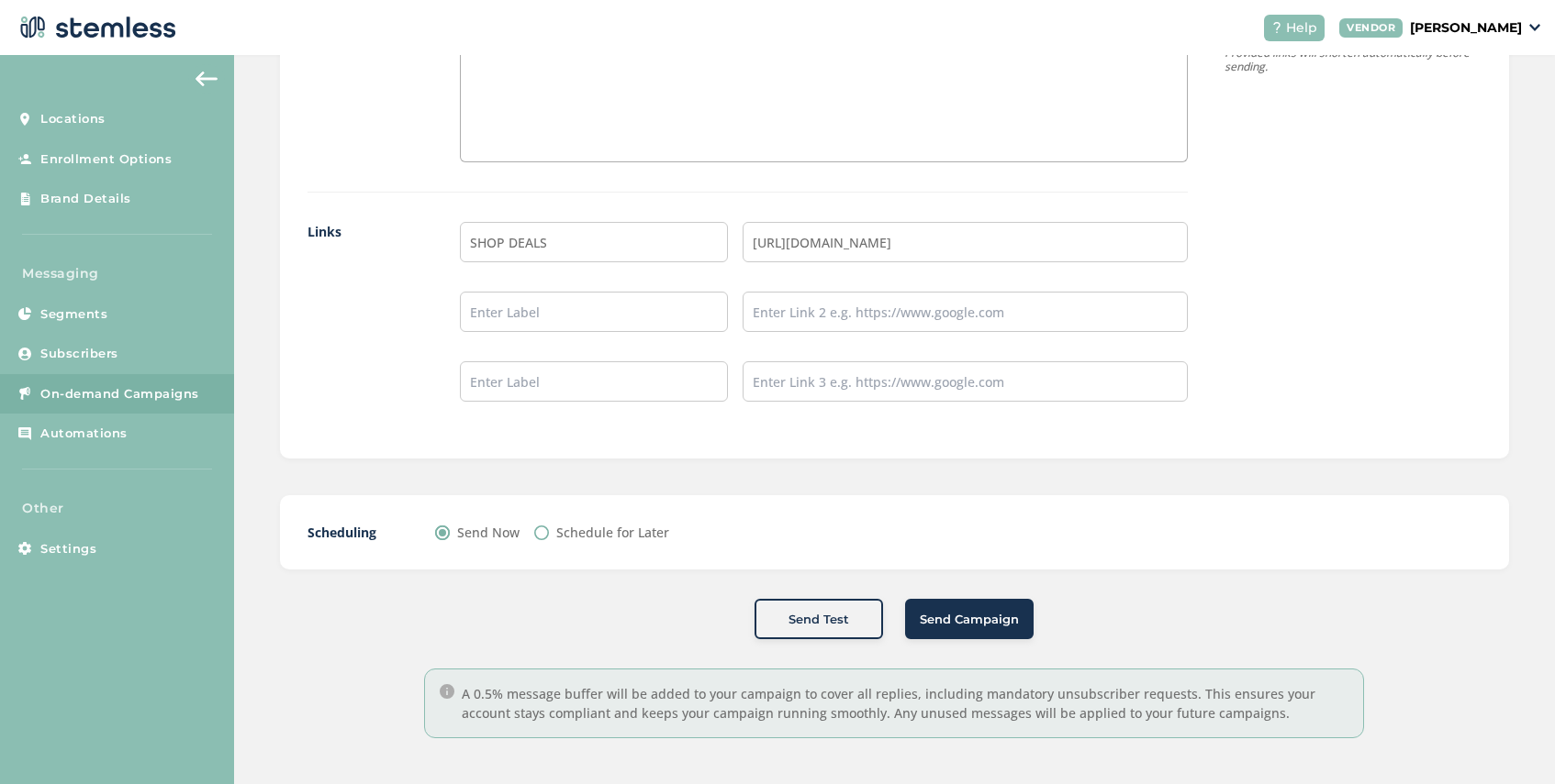
click at [991, 625] on span "Send Campaign" at bounding box center [970, 620] width 99 height 19
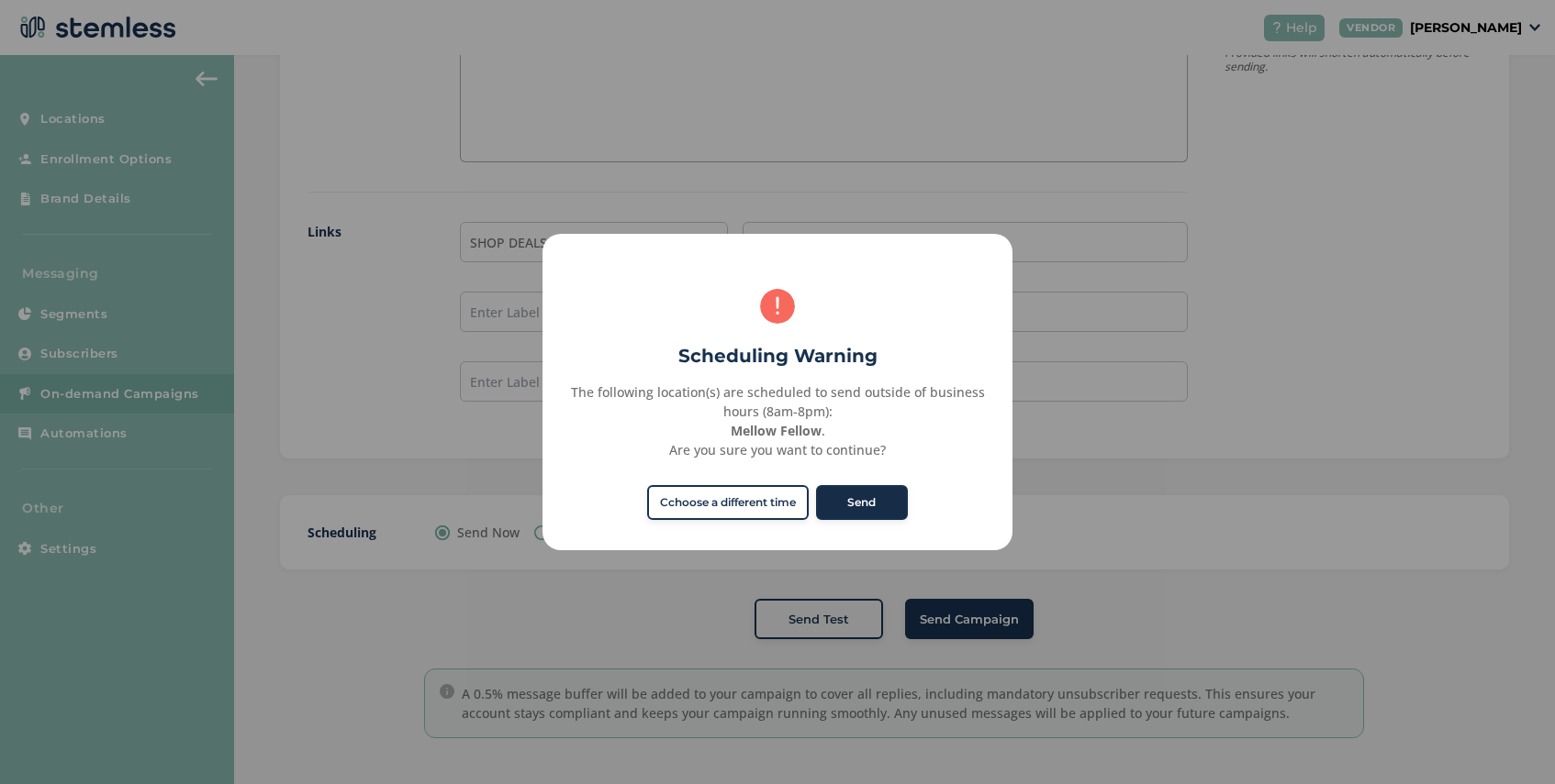
click at [884, 506] on button "Send" at bounding box center [862, 503] width 92 height 35
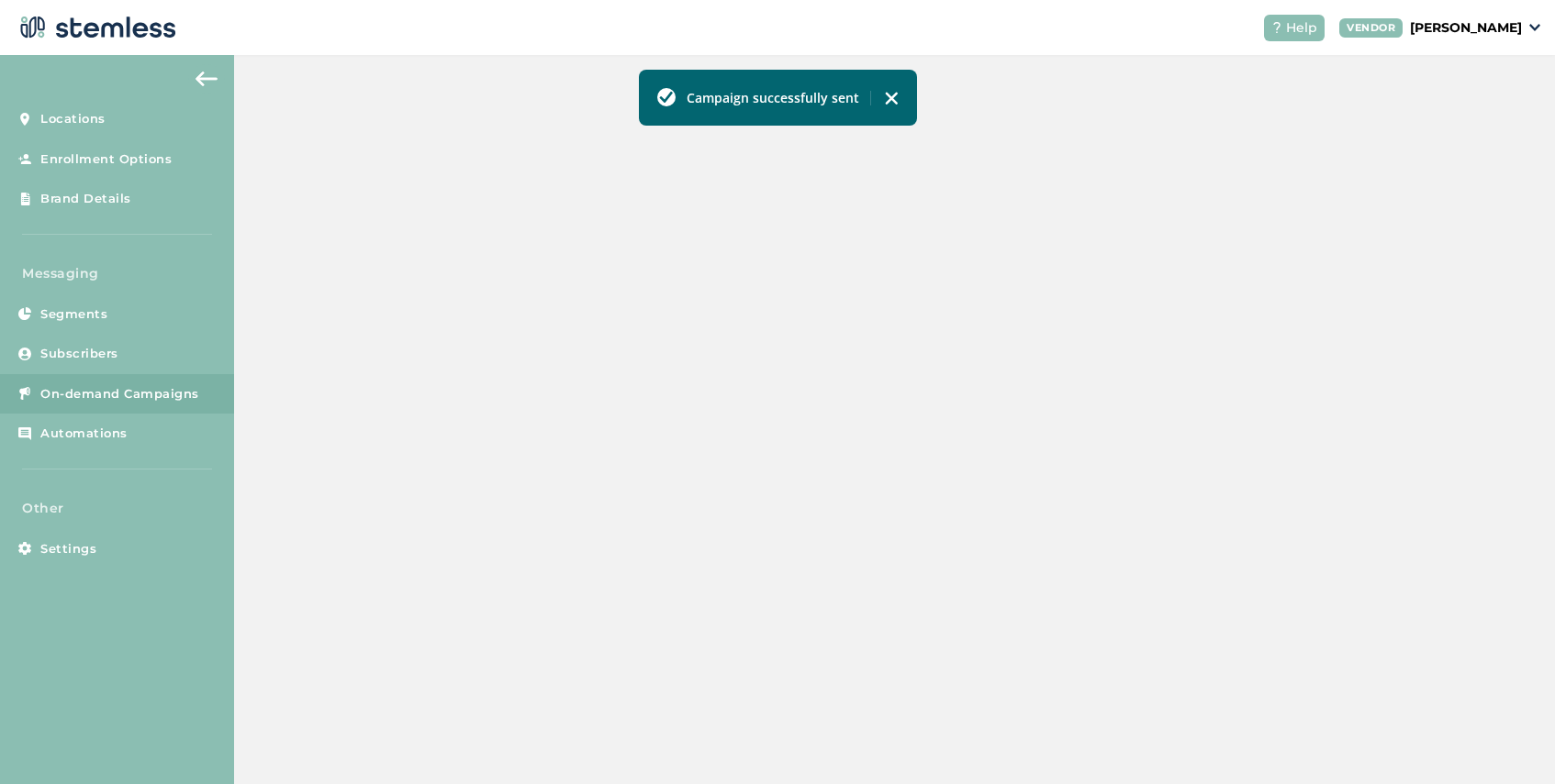
scroll to position [457, 0]
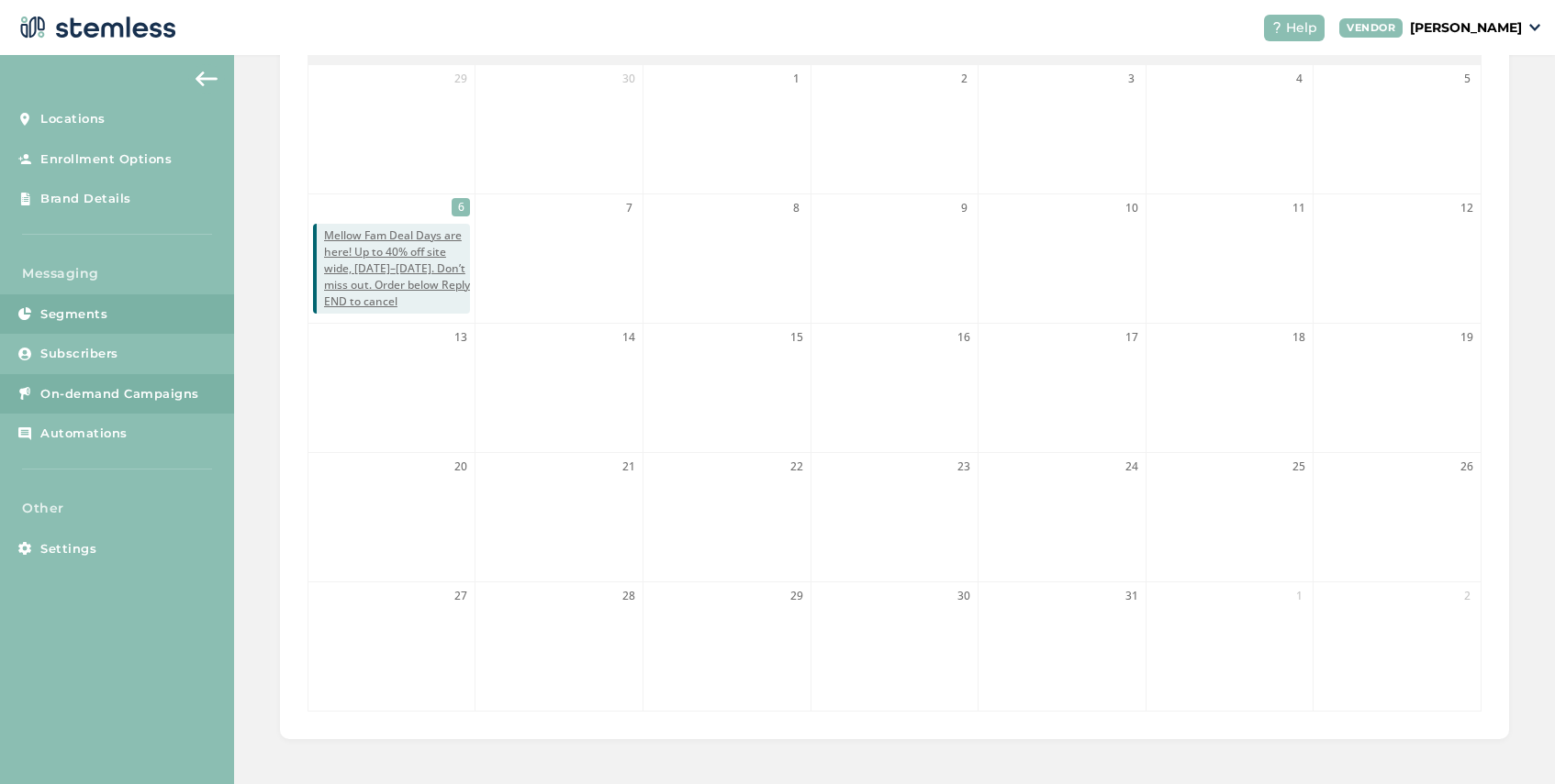
click at [104, 315] on span "Segments" at bounding box center [74, 314] width 67 height 19
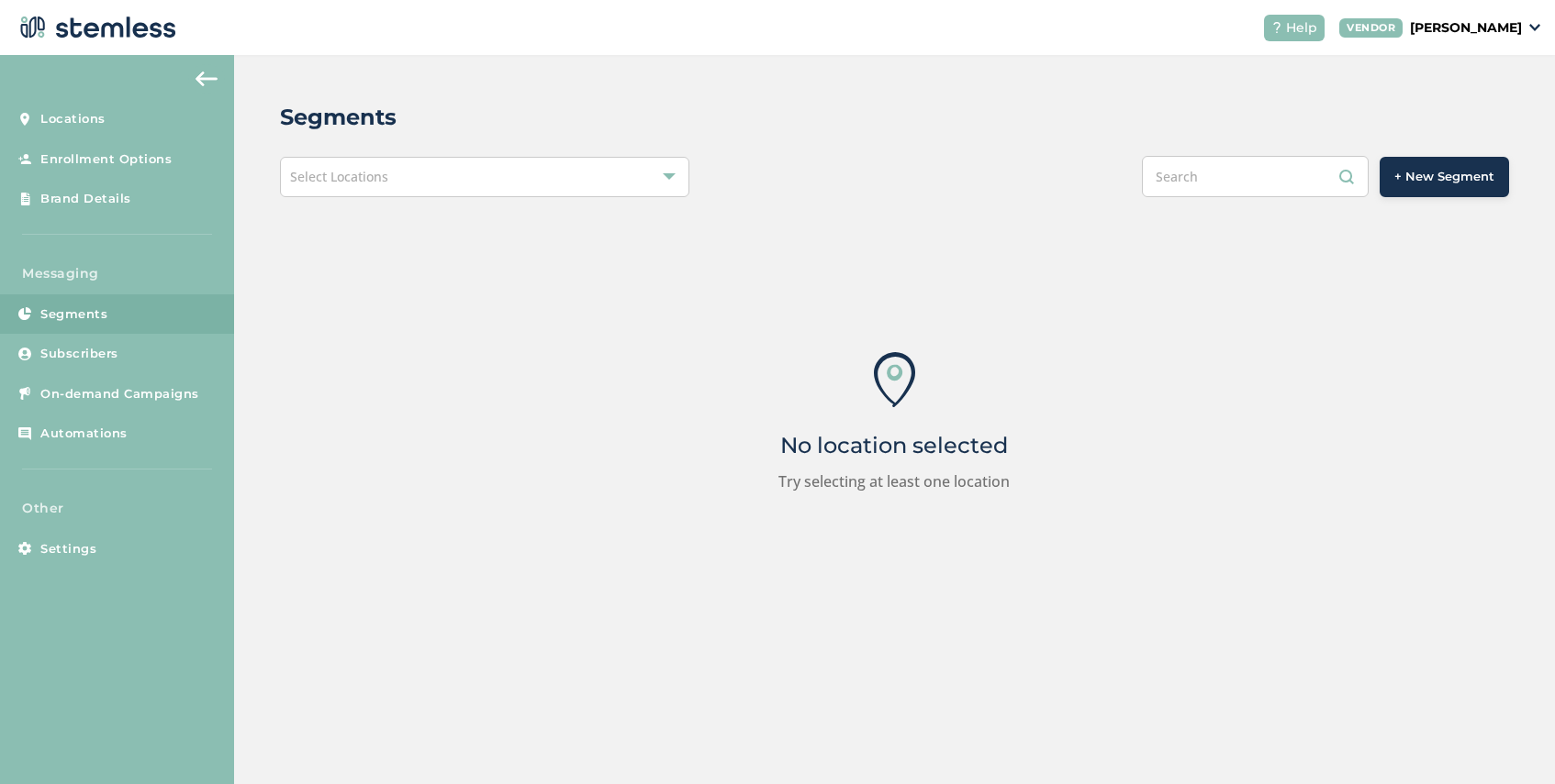
click at [1445, 186] on button "+ New Segment" at bounding box center [1444, 176] width 130 height 41
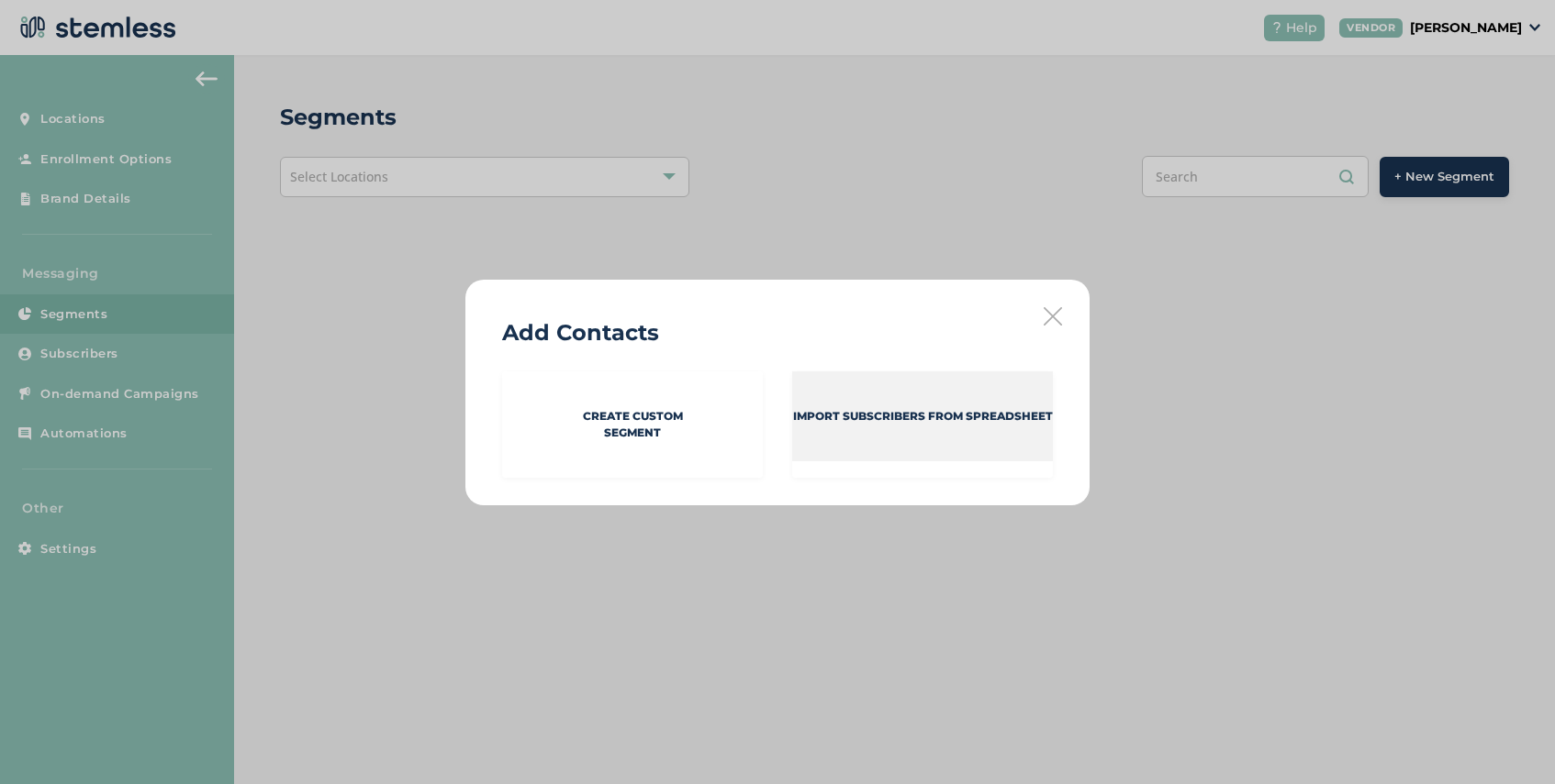
click at [840, 424] on p "Import Subscribers from spreadsheet" at bounding box center [923, 416] width 260 height 17
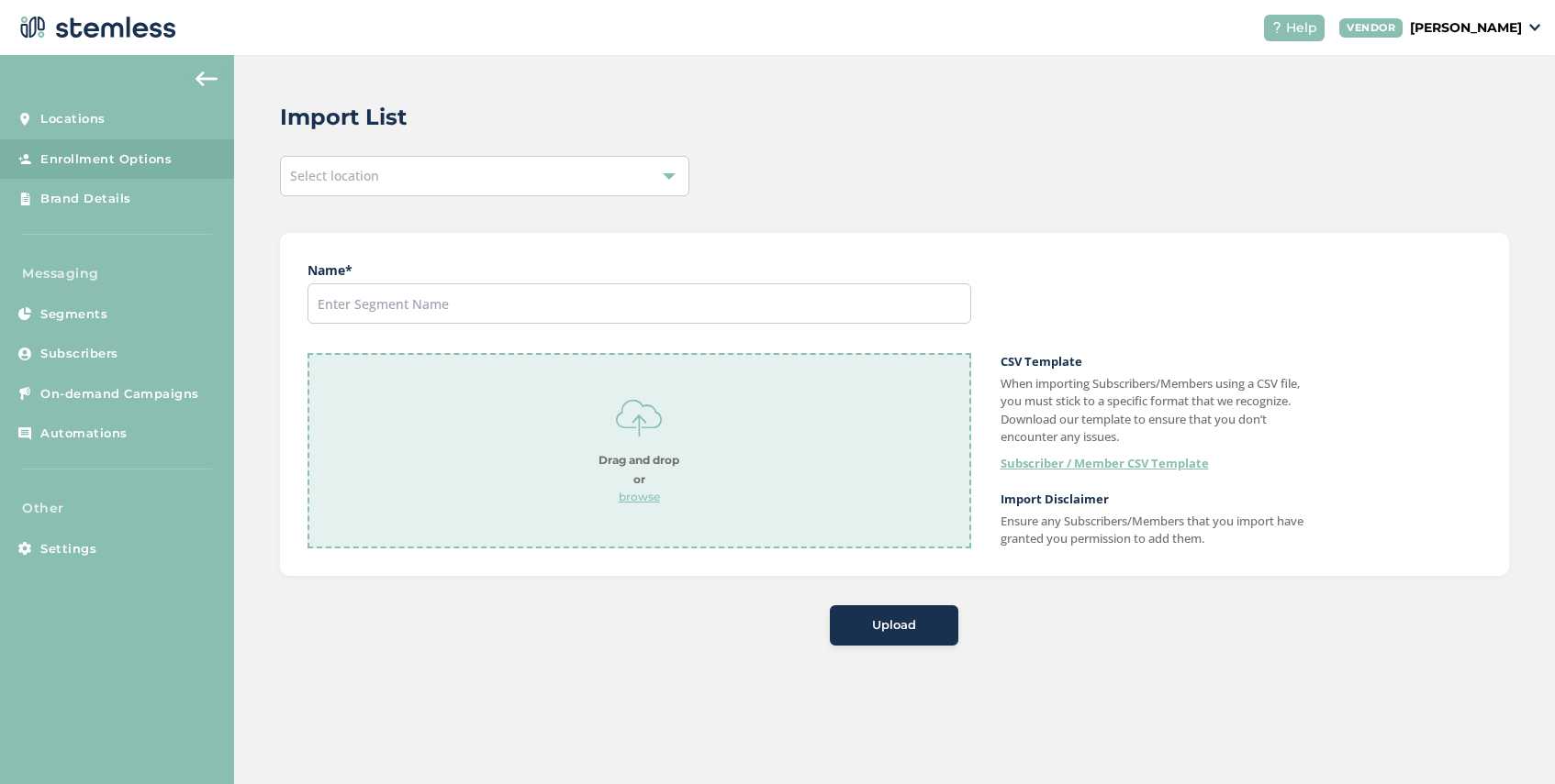
click at [434, 176] on div "Select location" at bounding box center [484, 175] width 410 height 41
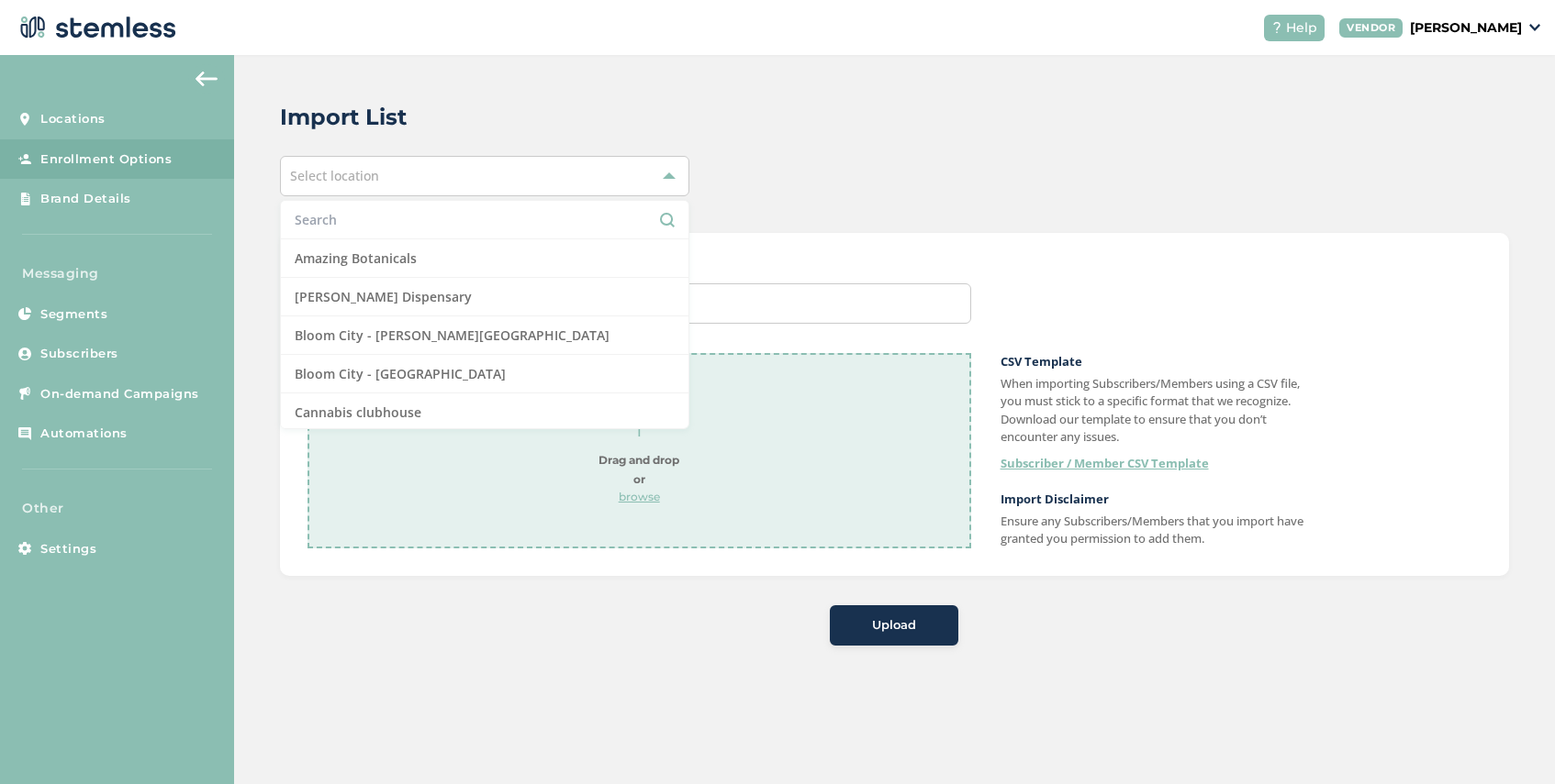
click at [419, 221] on input "text" at bounding box center [484, 219] width 380 height 19
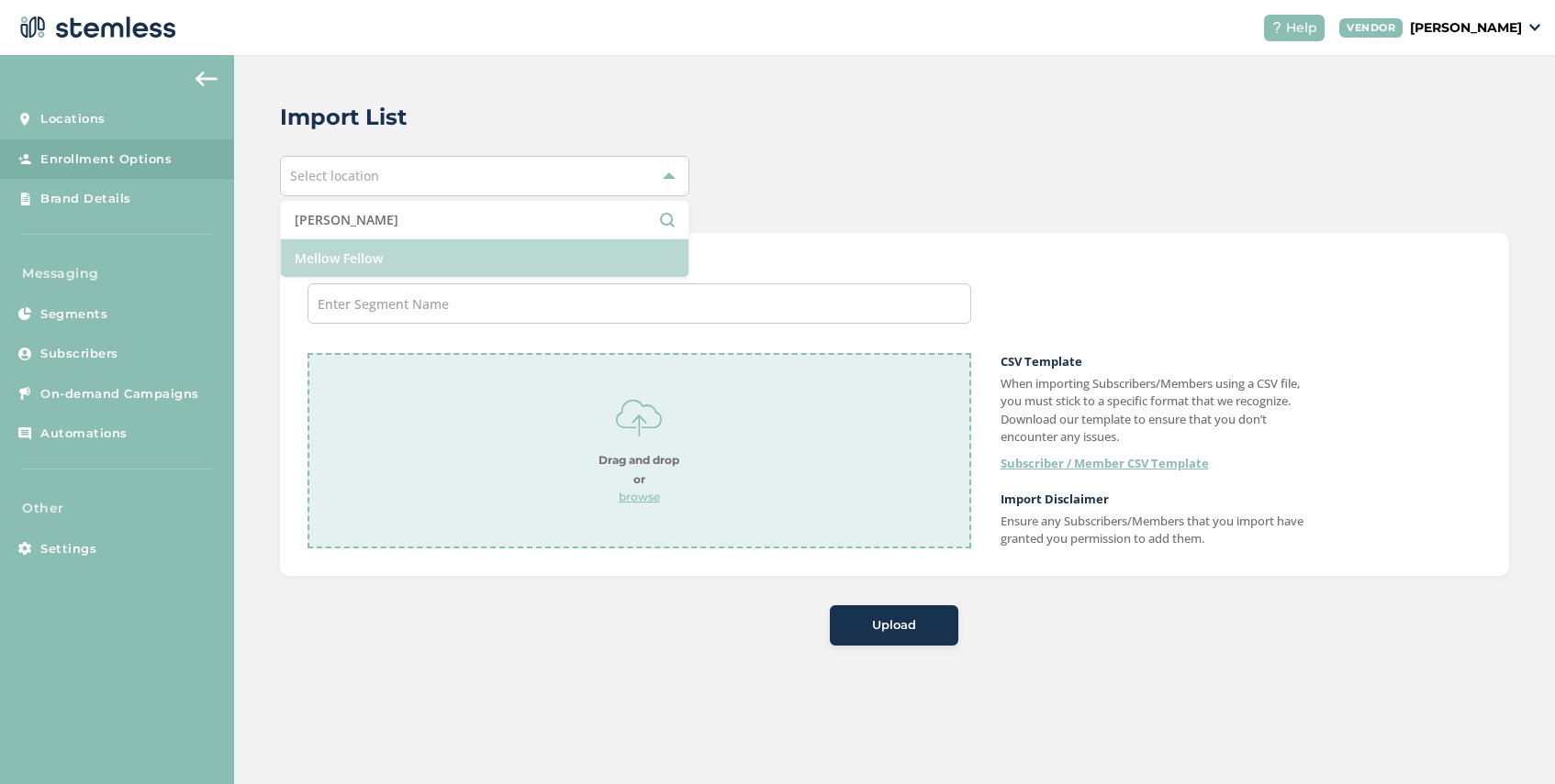
type input "[PERSON_NAME]"
click at [409, 257] on li "Mellow Fellow" at bounding box center [484, 259] width 408 height 38
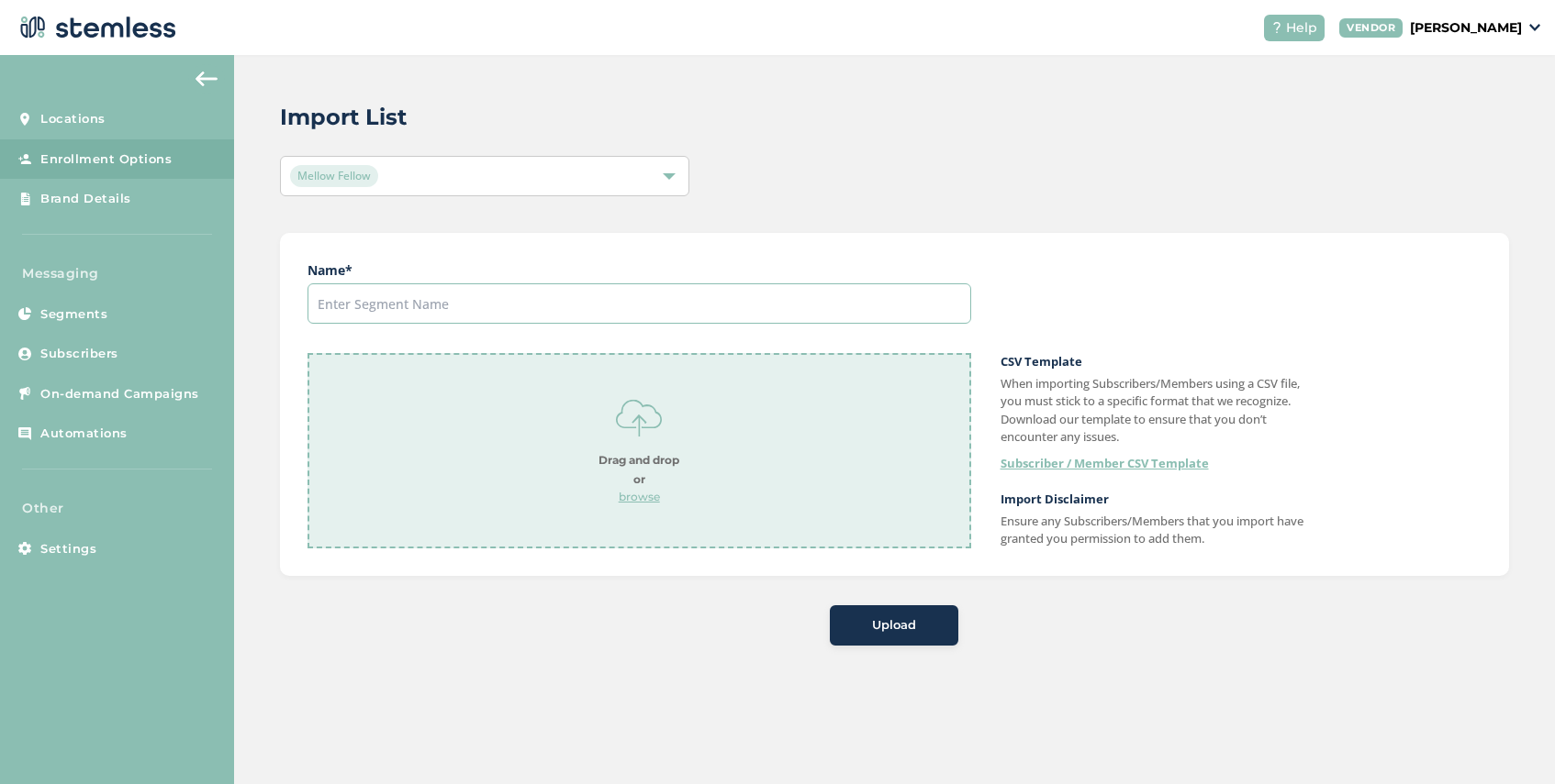
click at [407, 301] on input "text" at bounding box center [639, 303] width 663 height 41
type input "Updated List"
click at [627, 498] on p "browse" at bounding box center [639, 497] width 80 height 17
click at [897, 624] on span "Upload" at bounding box center [894, 625] width 44 height 19
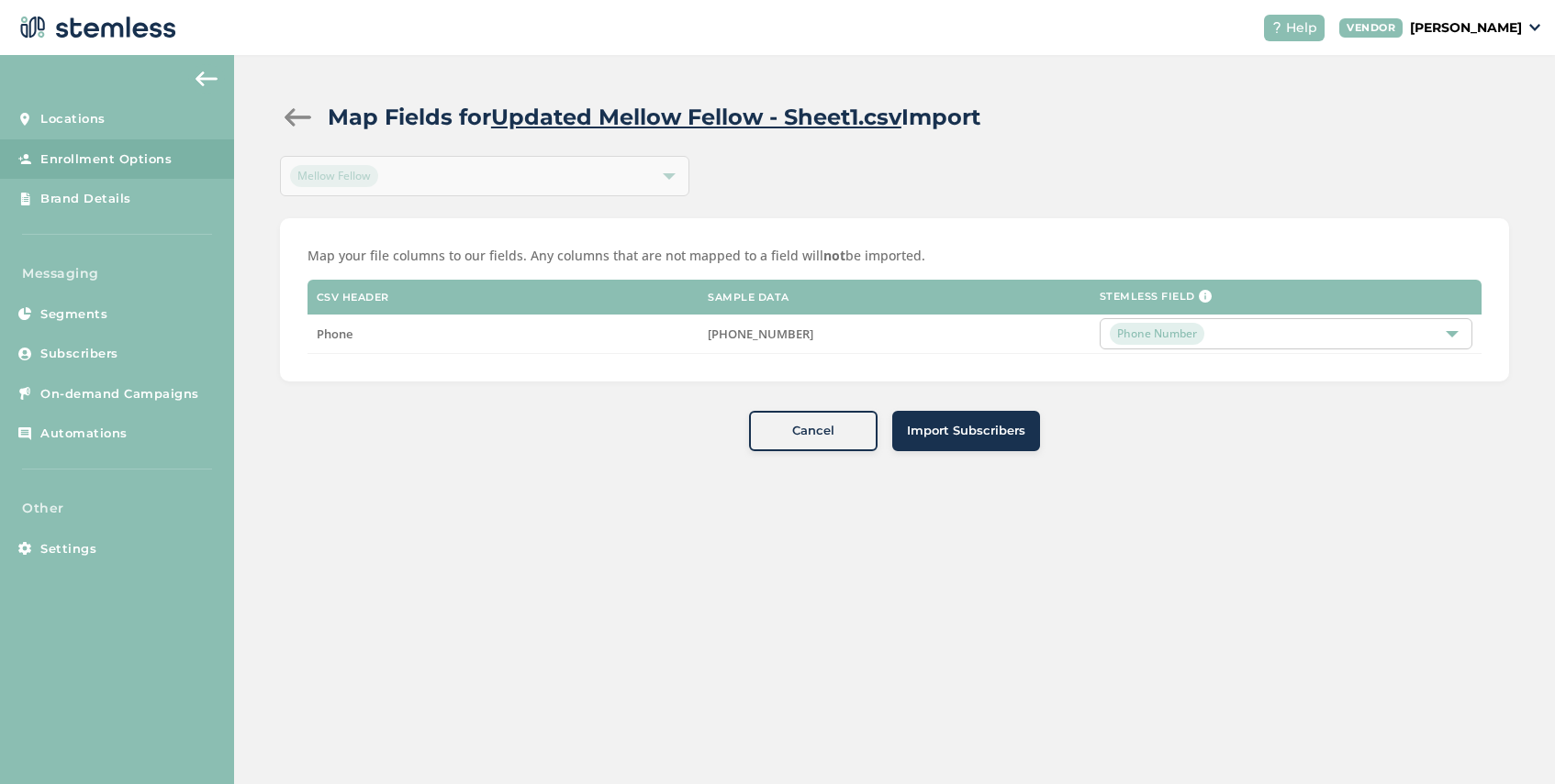
click at [940, 427] on span "Import Subscribers" at bounding box center [966, 431] width 118 height 19
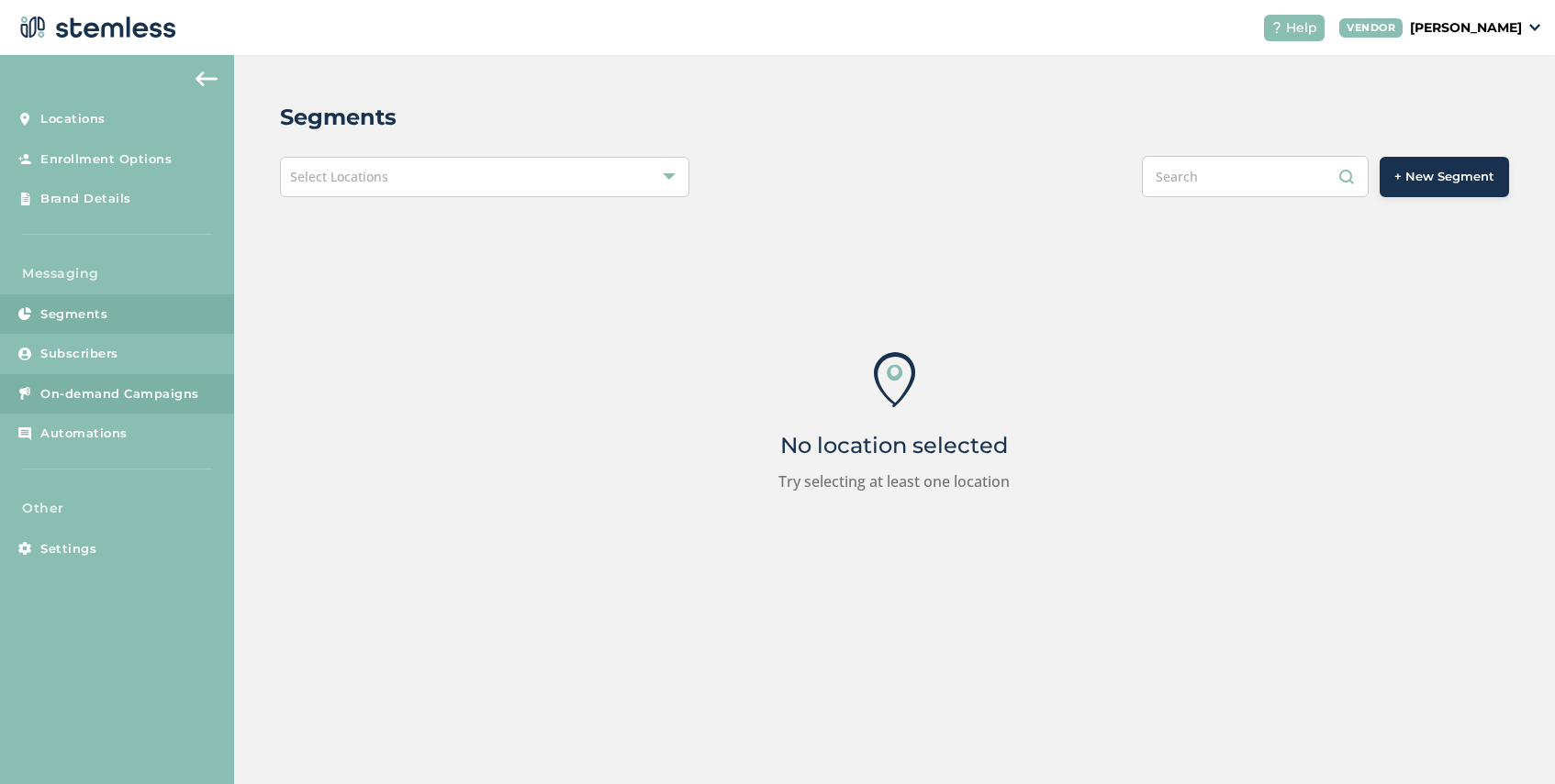
click at [135, 405] on link "On-demand Campaigns" at bounding box center [117, 394] width 234 height 41
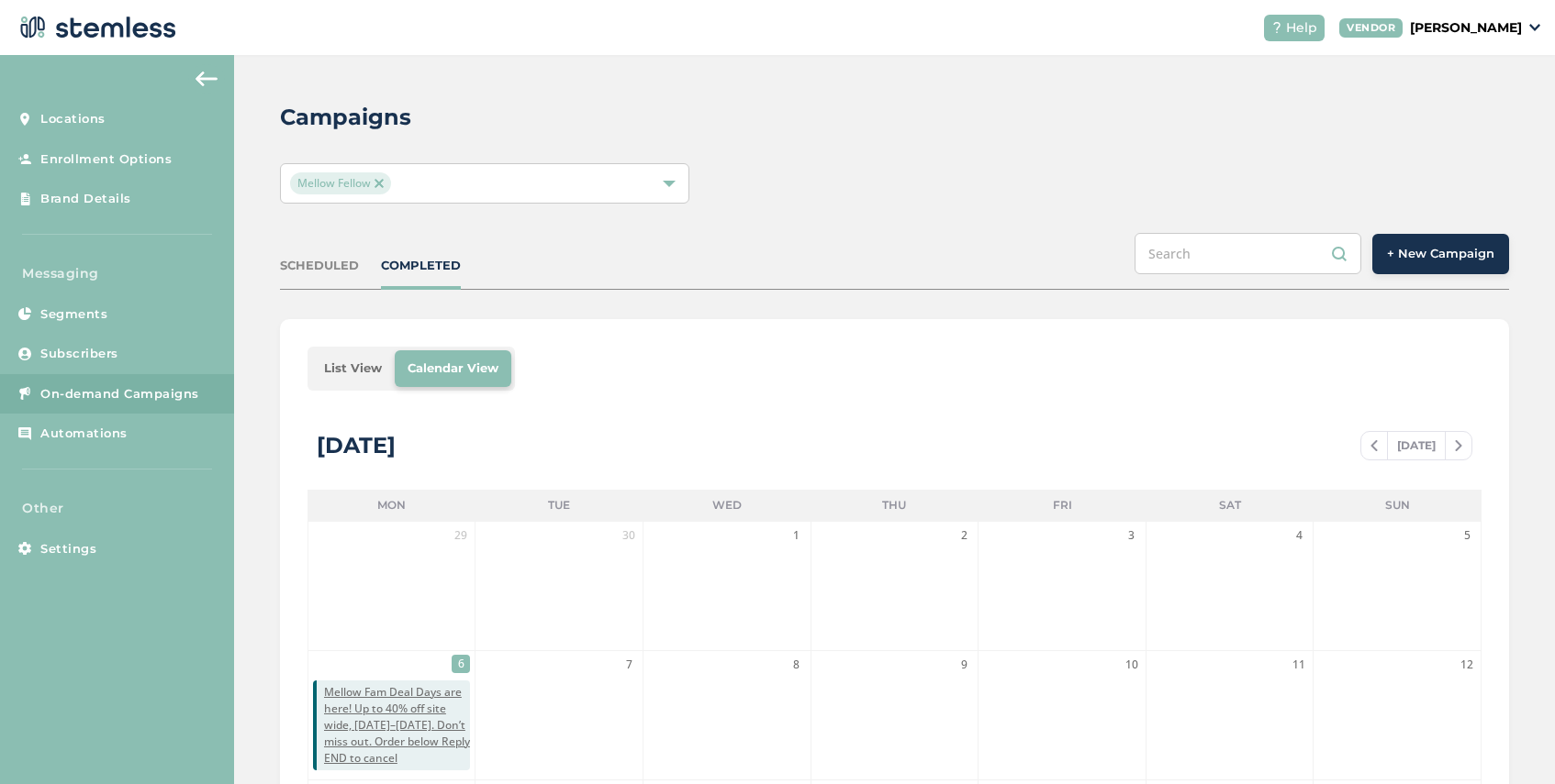
click at [1433, 263] on button "+ New Campaign" at bounding box center [1441, 254] width 137 height 41
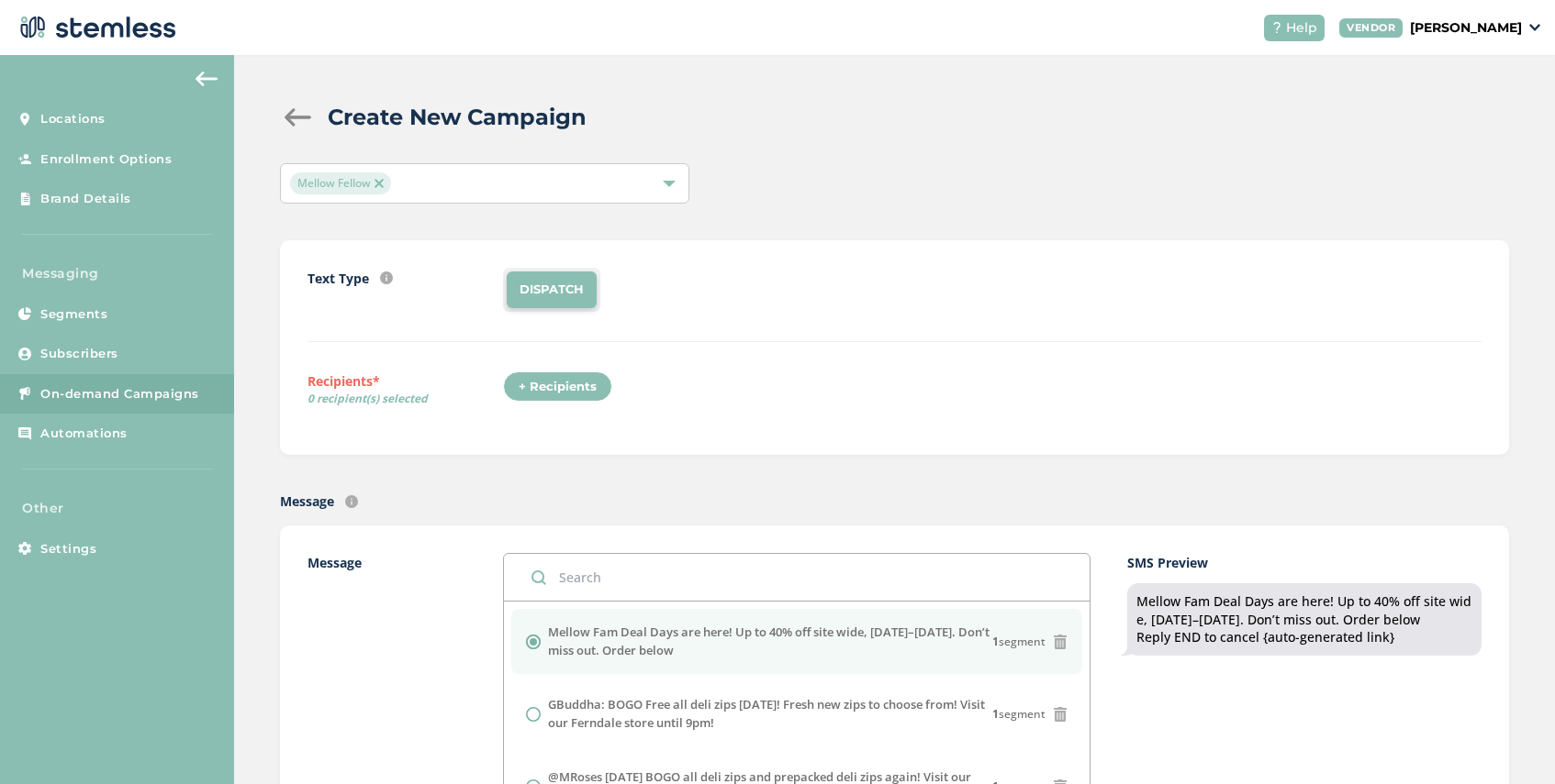
click at [557, 390] on div "+ Recipients" at bounding box center [557, 387] width 109 height 31
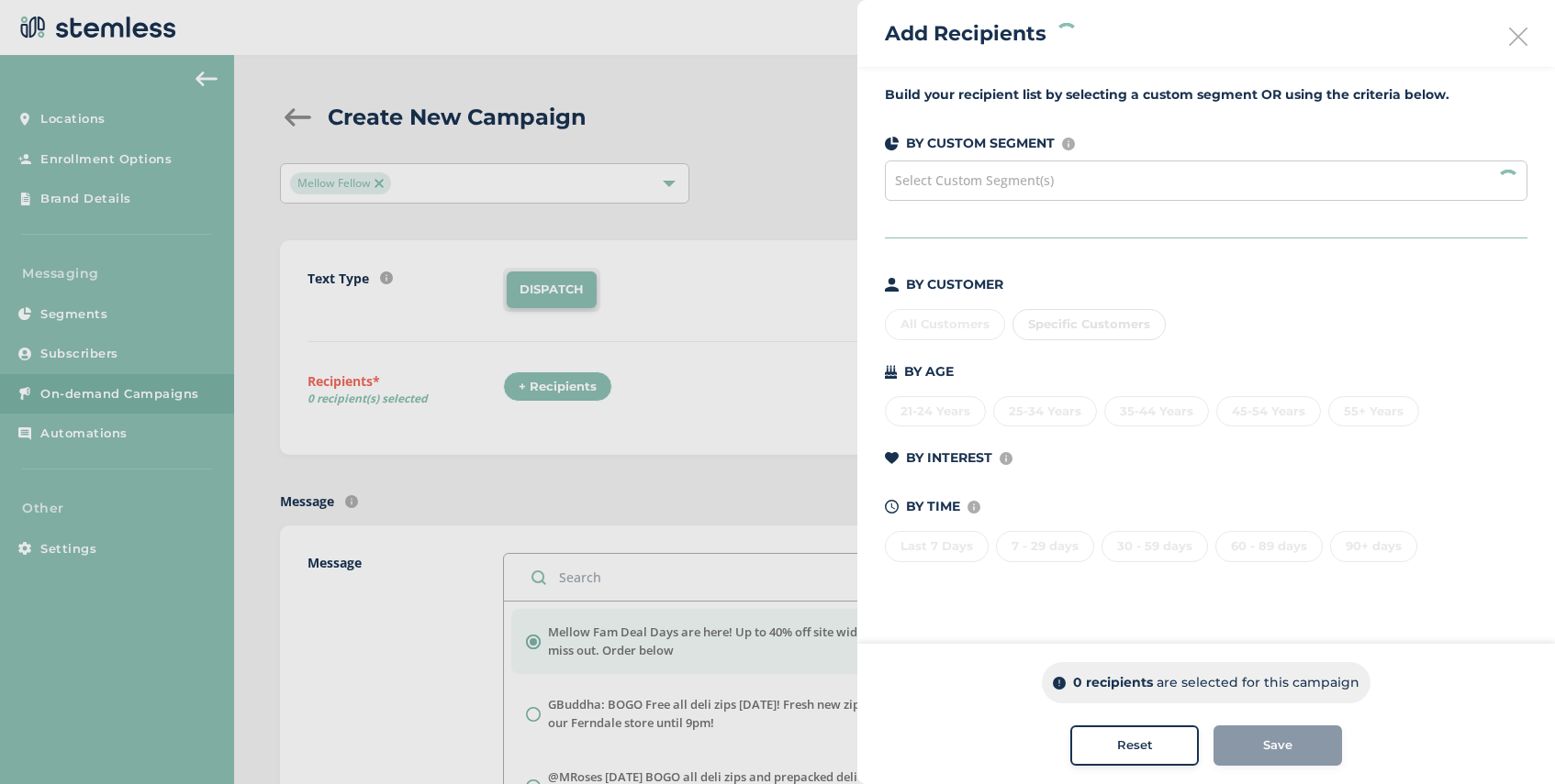
click at [995, 188] on span "Select Custom Segment(s)" at bounding box center [975, 180] width 159 height 18
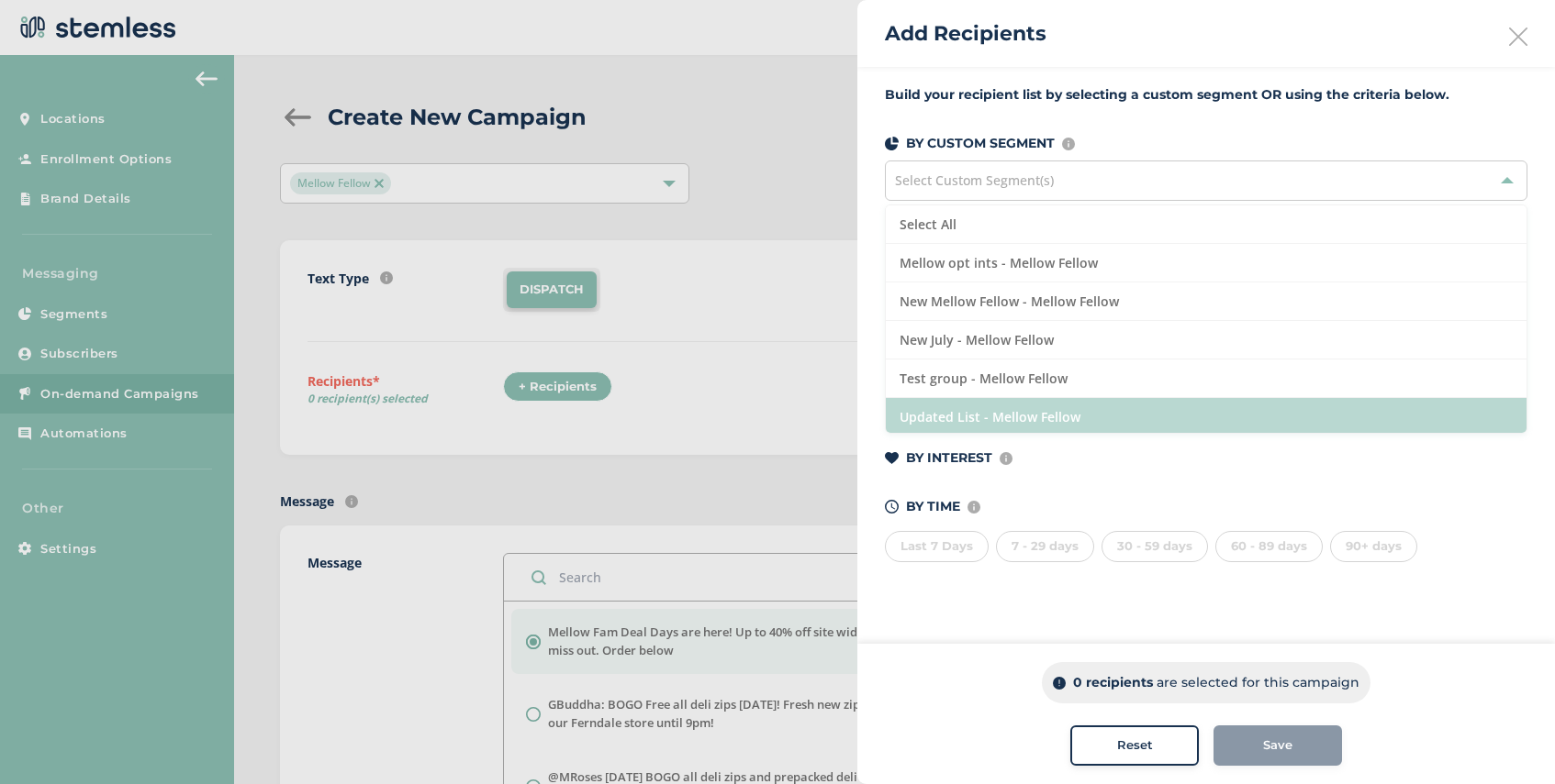
click at [1096, 413] on li "Updated List - Mellow Fellow" at bounding box center [1206, 417] width 641 height 38
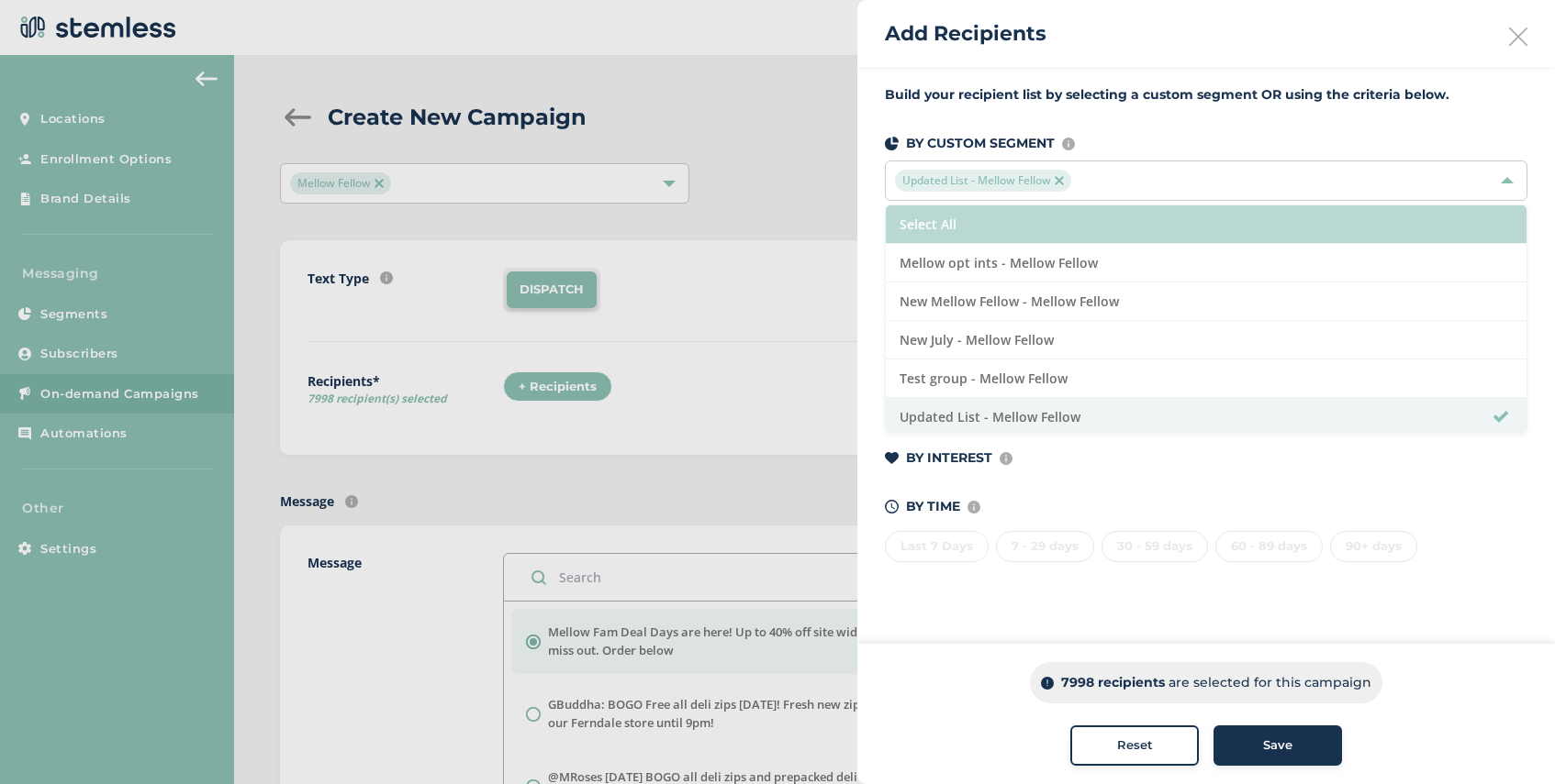
click at [1042, 227] on li "Select All" at bounding box center [1206, 224] width 641 height 39
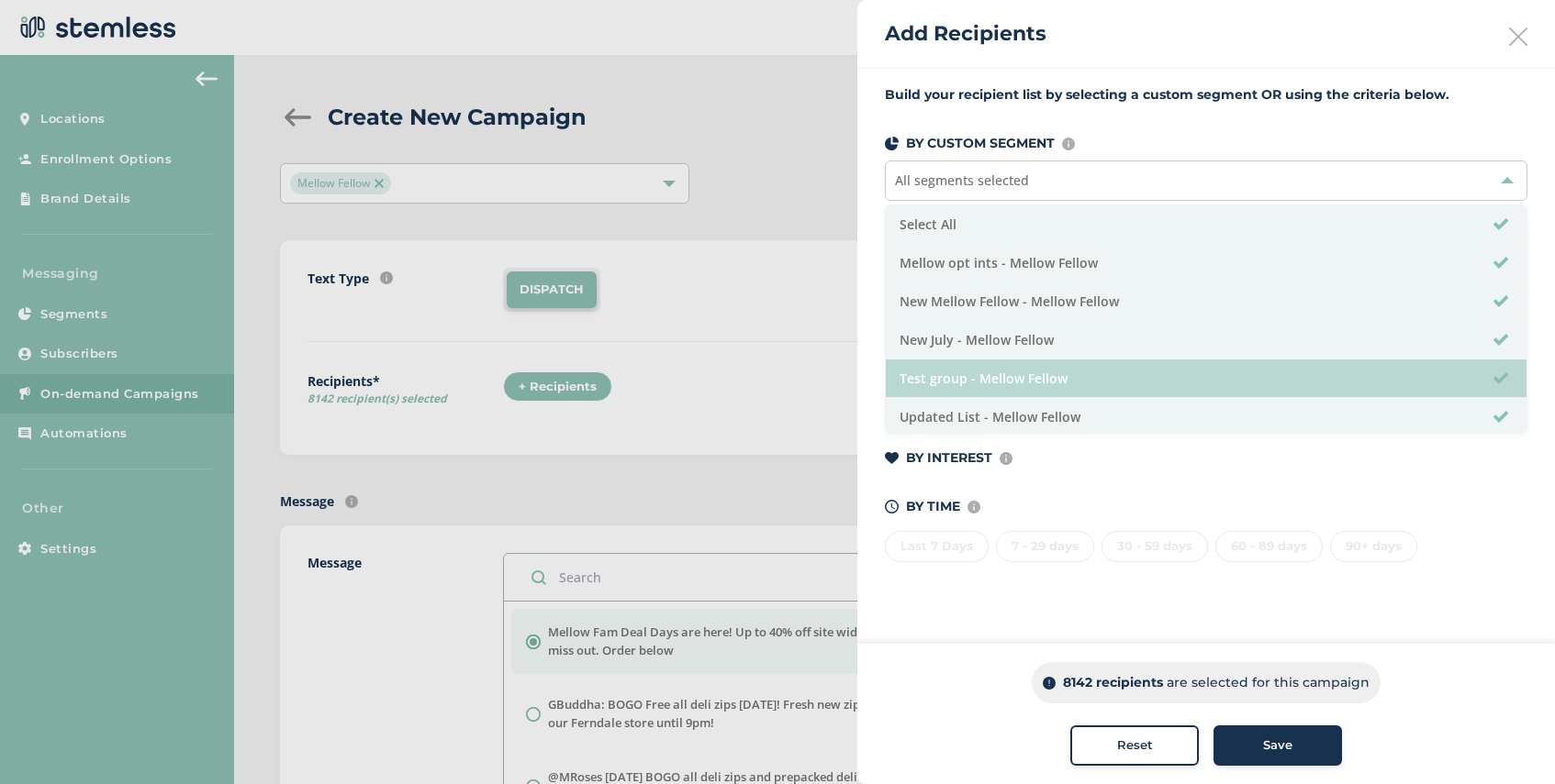
click at [1075, 373] on li "Test group - Mellow Fellow" at bounding box center [1206, 379] width 641 height 39
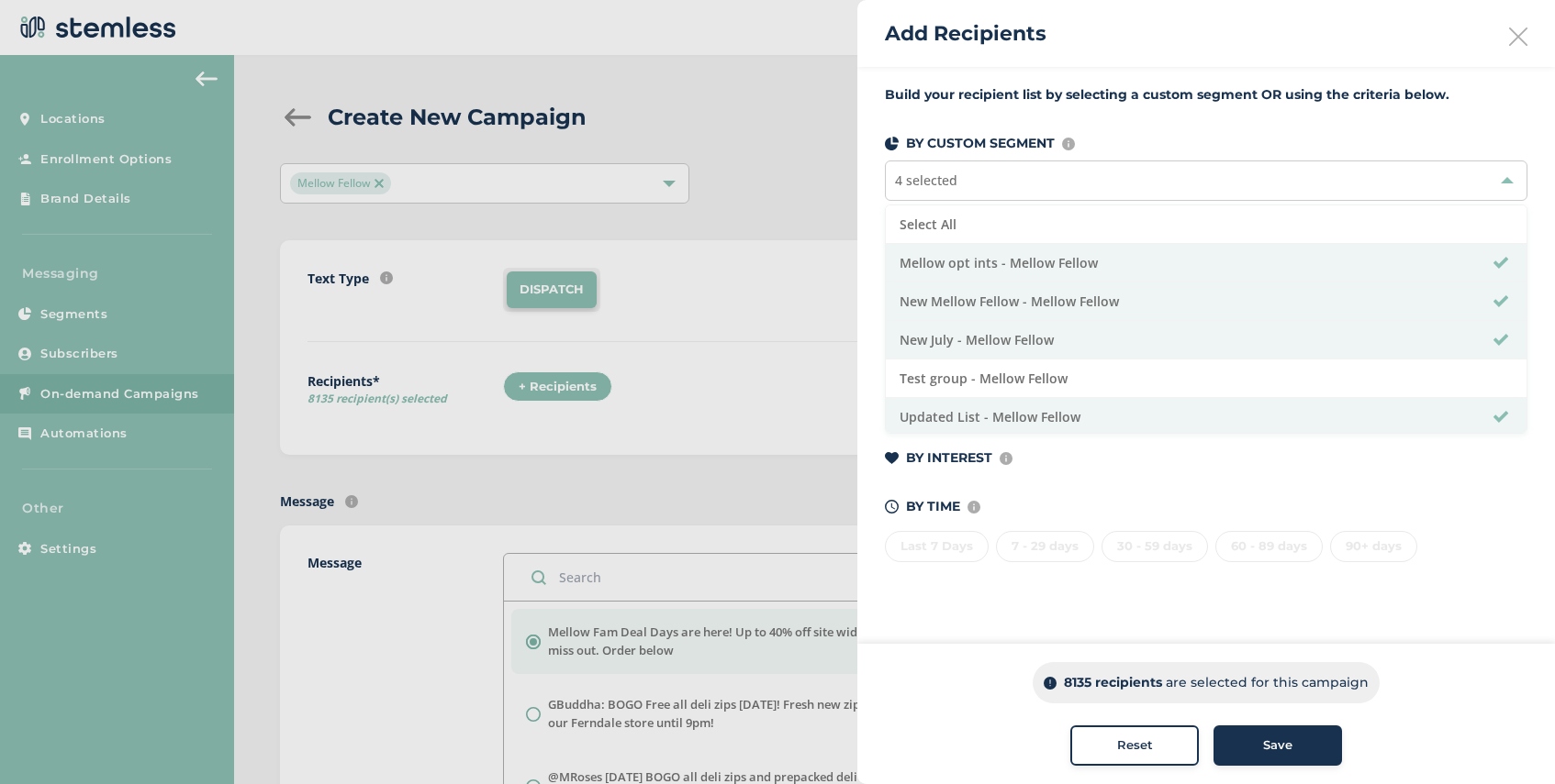
click at [1268, 751] on span "Save" at bounding box center [1278, 745] width 30 height 19
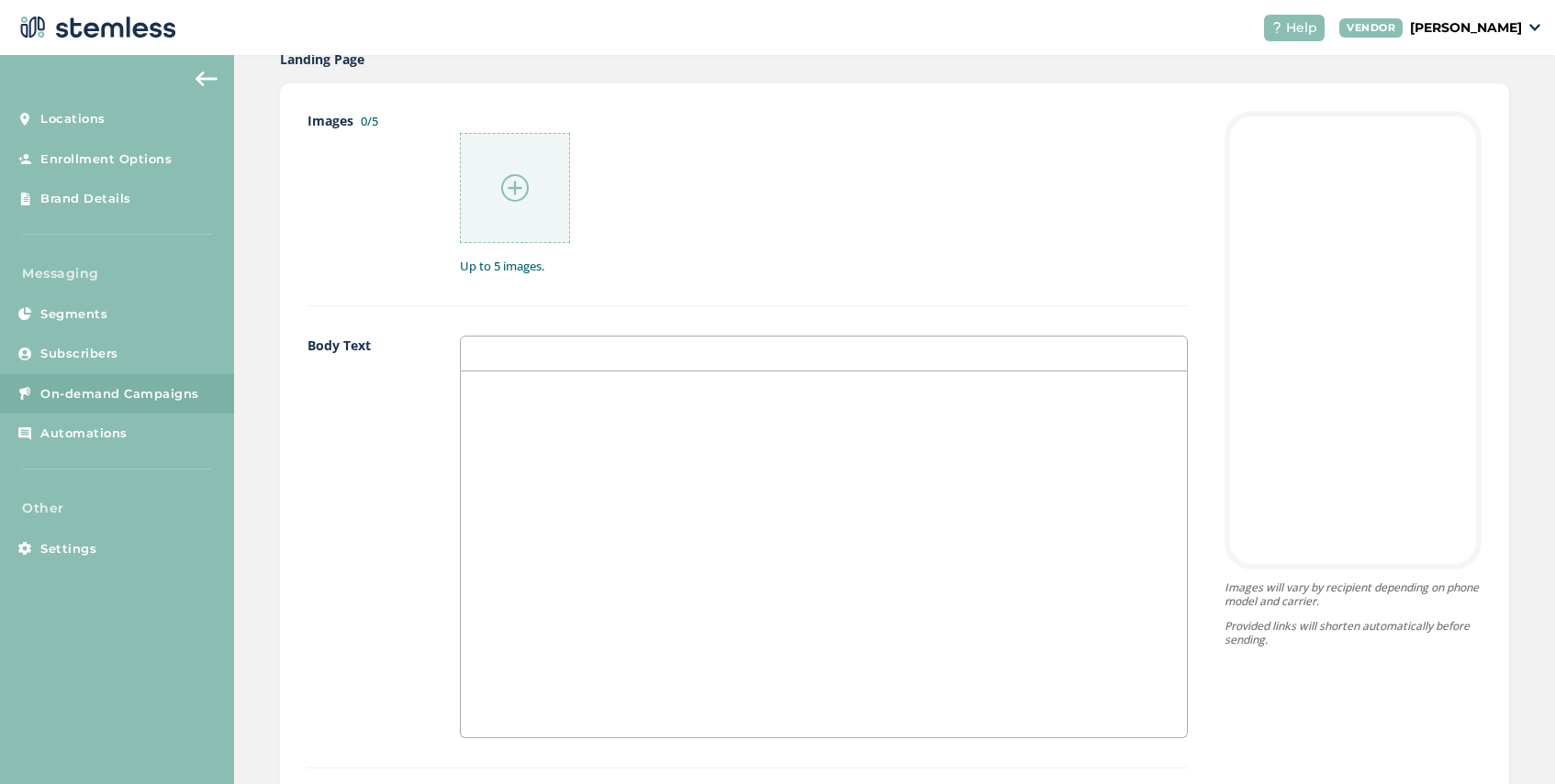
scroll to position [1022, 0]
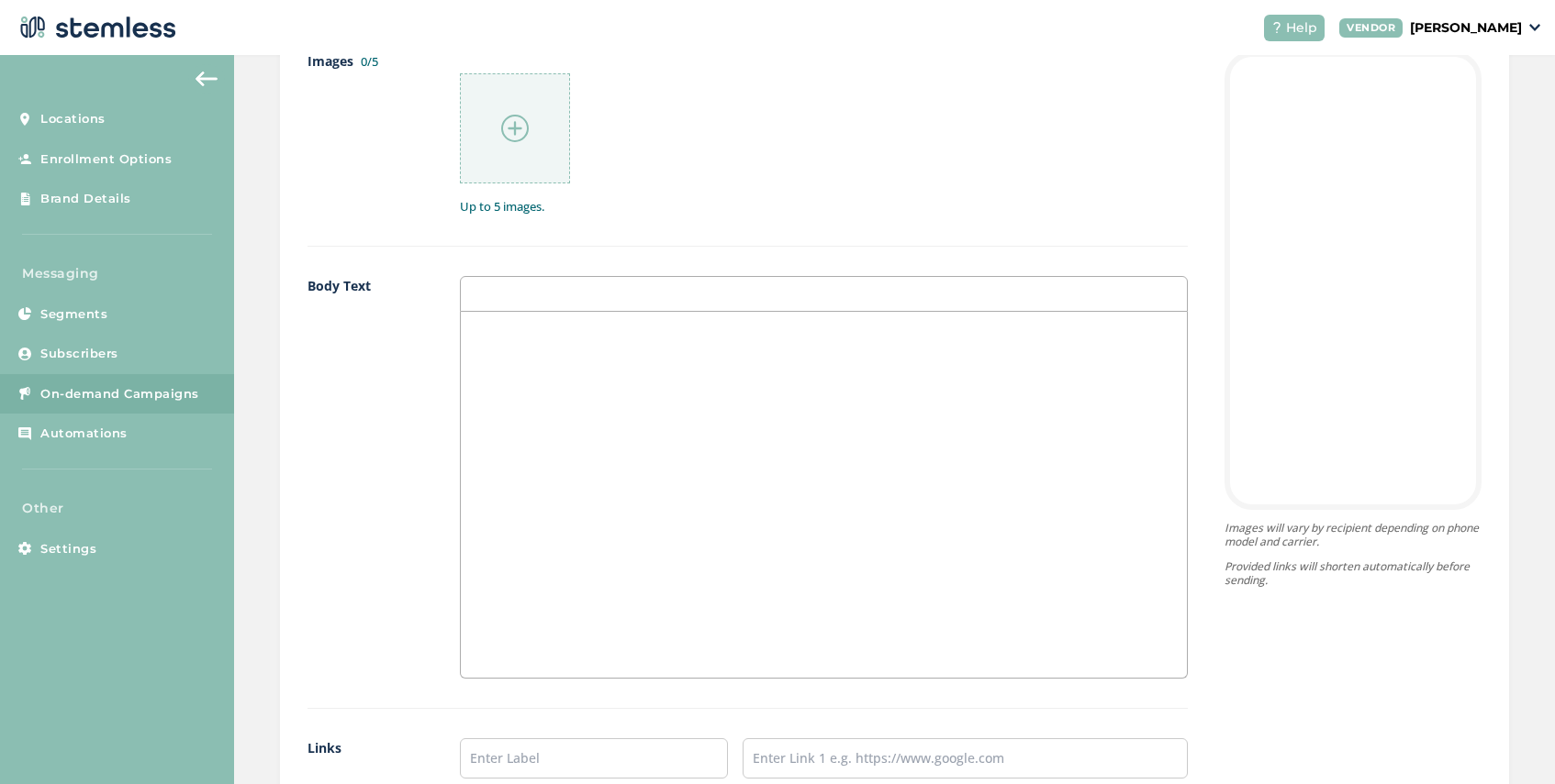
click at [512, 123] on img at bounding box center [515, 129] width 28 height 28
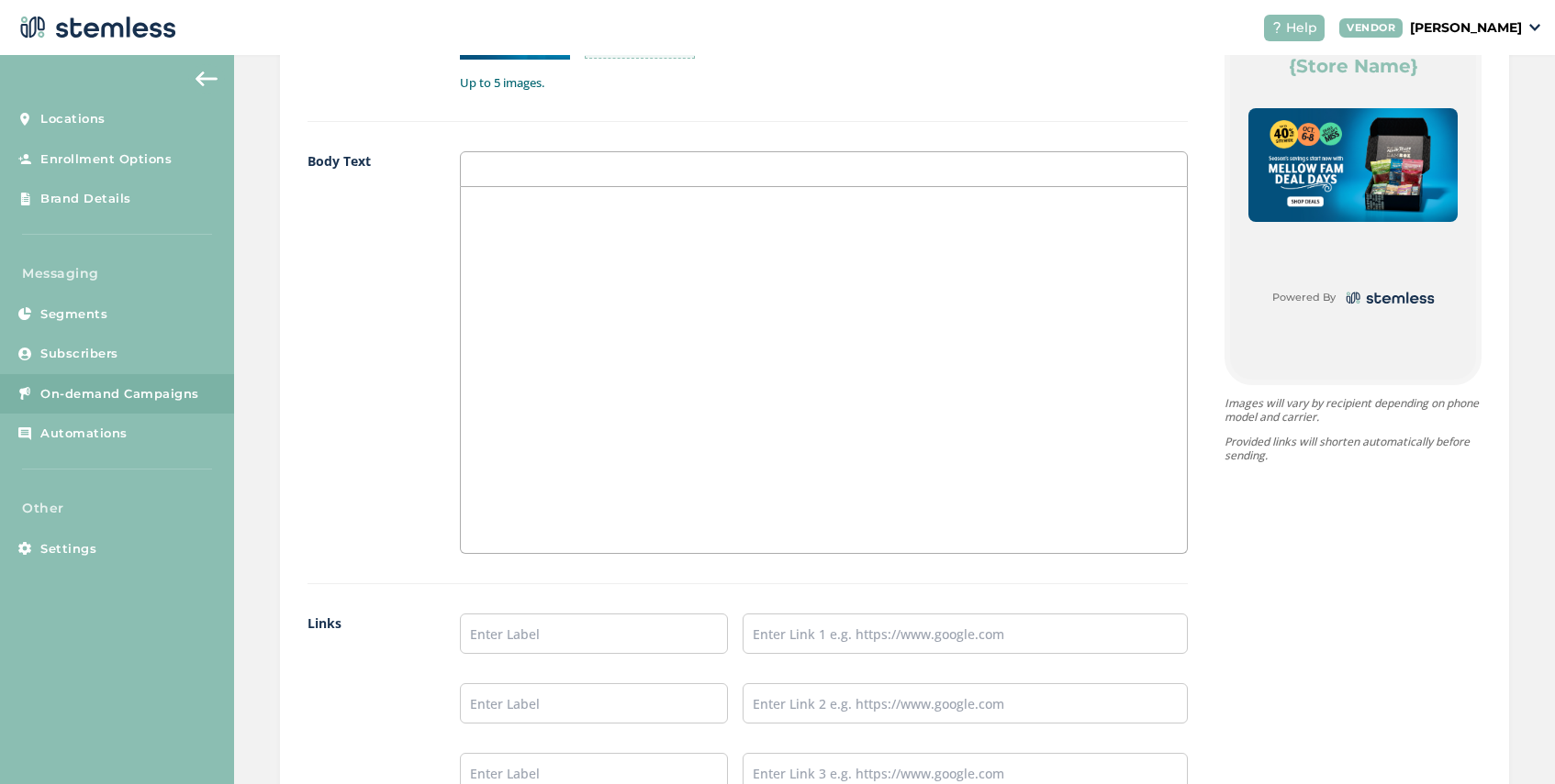
scroll to position [1185, 0]
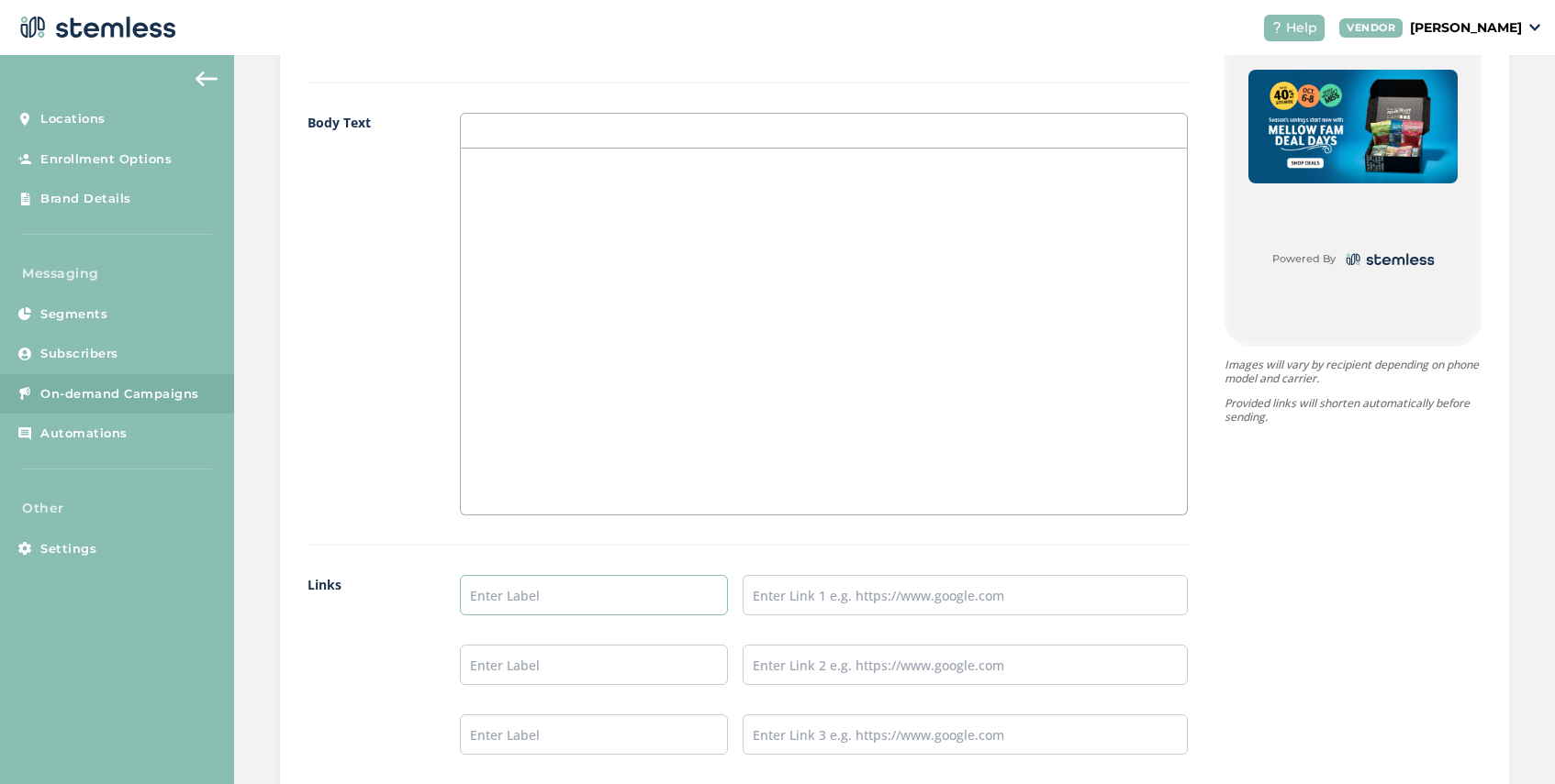
click at [505, 589] on input "text" at bounding box center [593, 595] width 267 height 41
type input "SHOP NOW"
click at [798, 578] on input "text" at bounding box center [965, 595] width 445 height 41
paste input "[URL][DOMAIN_NAME]"
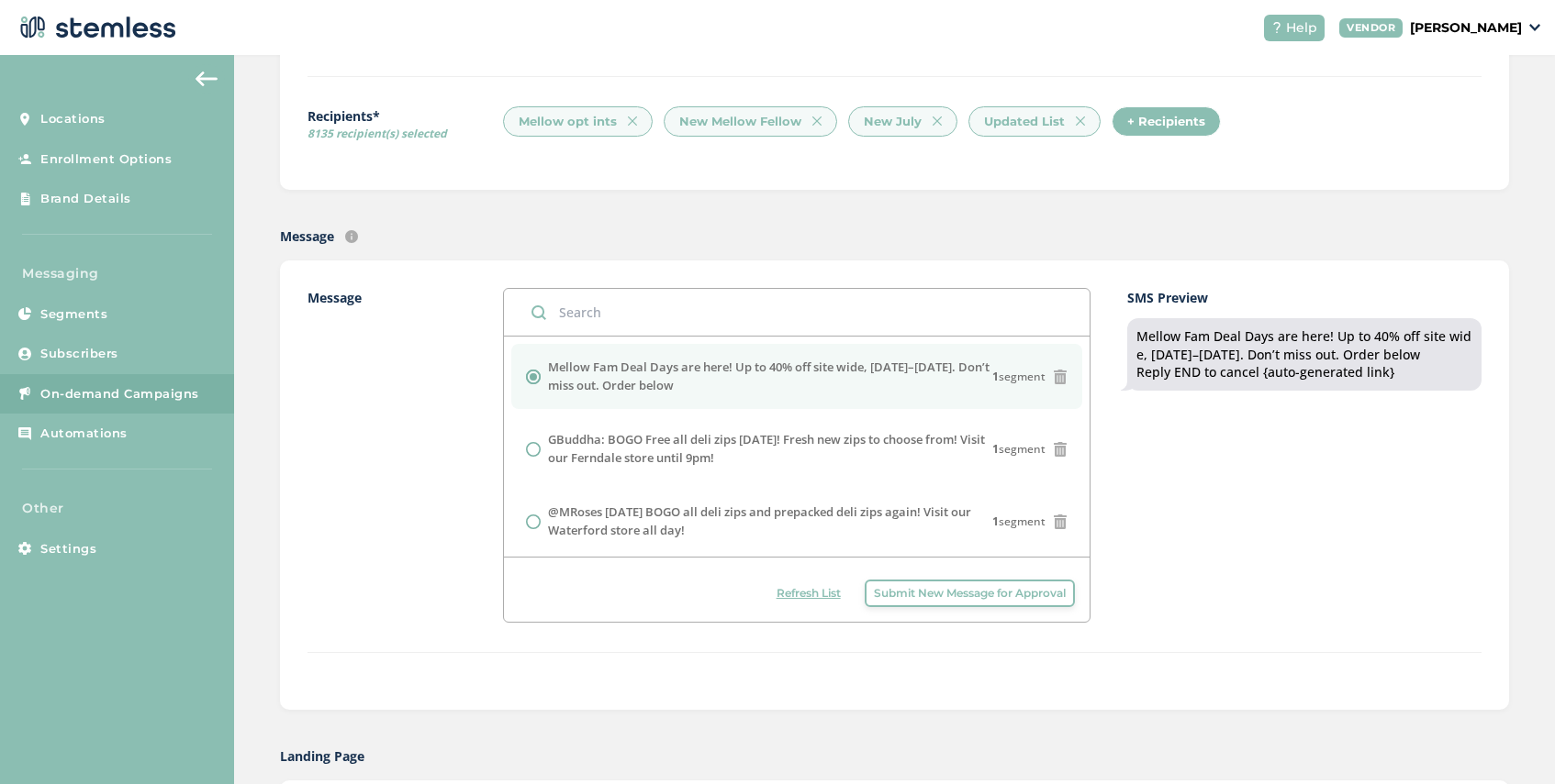
scroll to position [290, 0]
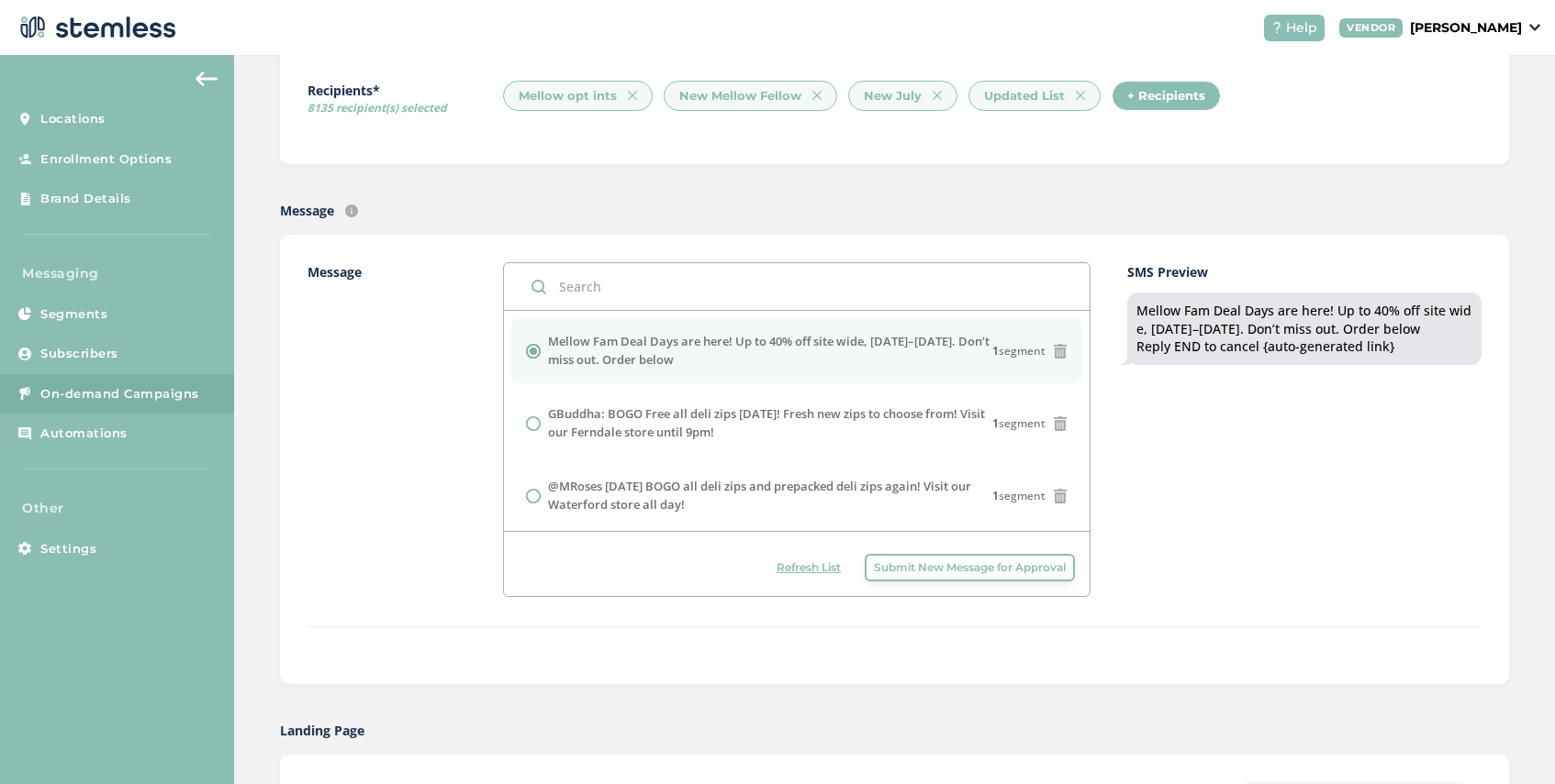
type input "[URL][DOMAIN_NAME]"
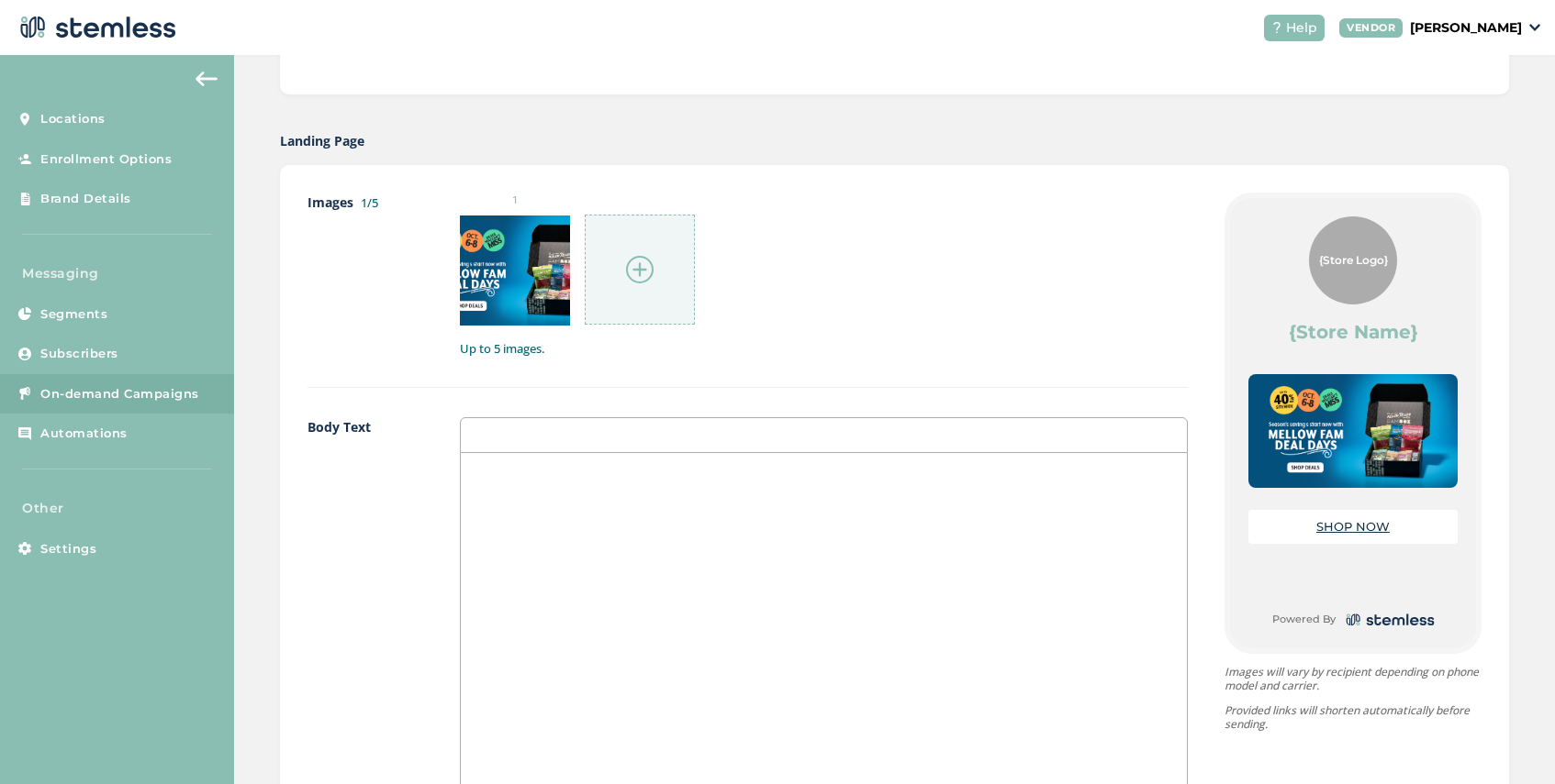
scroll to position [1538, 0]
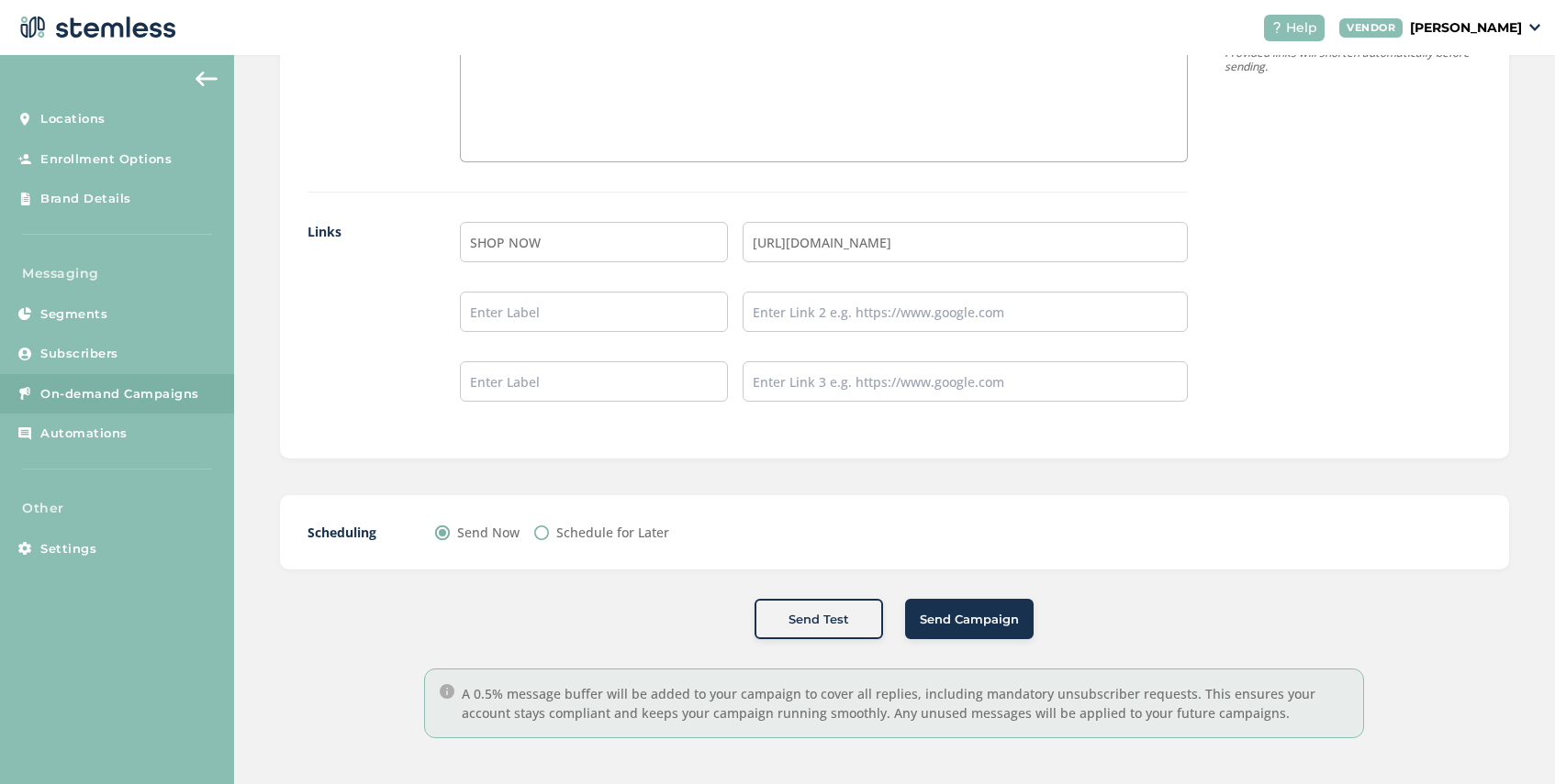
click at [965, 623] on span "Send Campaign" at bounding box center [970, 620] width 99 height 19
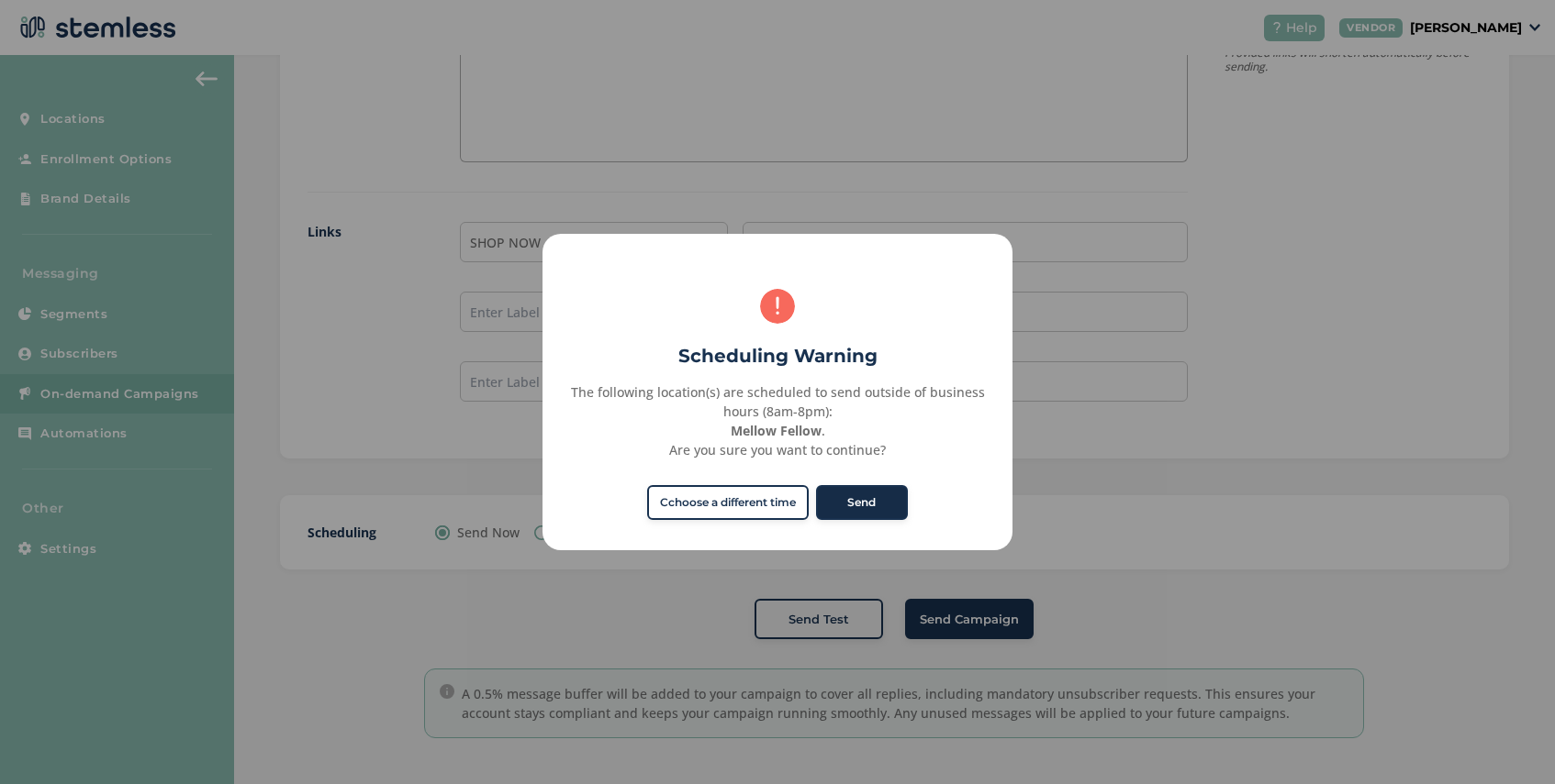
click at [869, 503] on button "Send" at bounding box center [862, 503] width 92 height 35
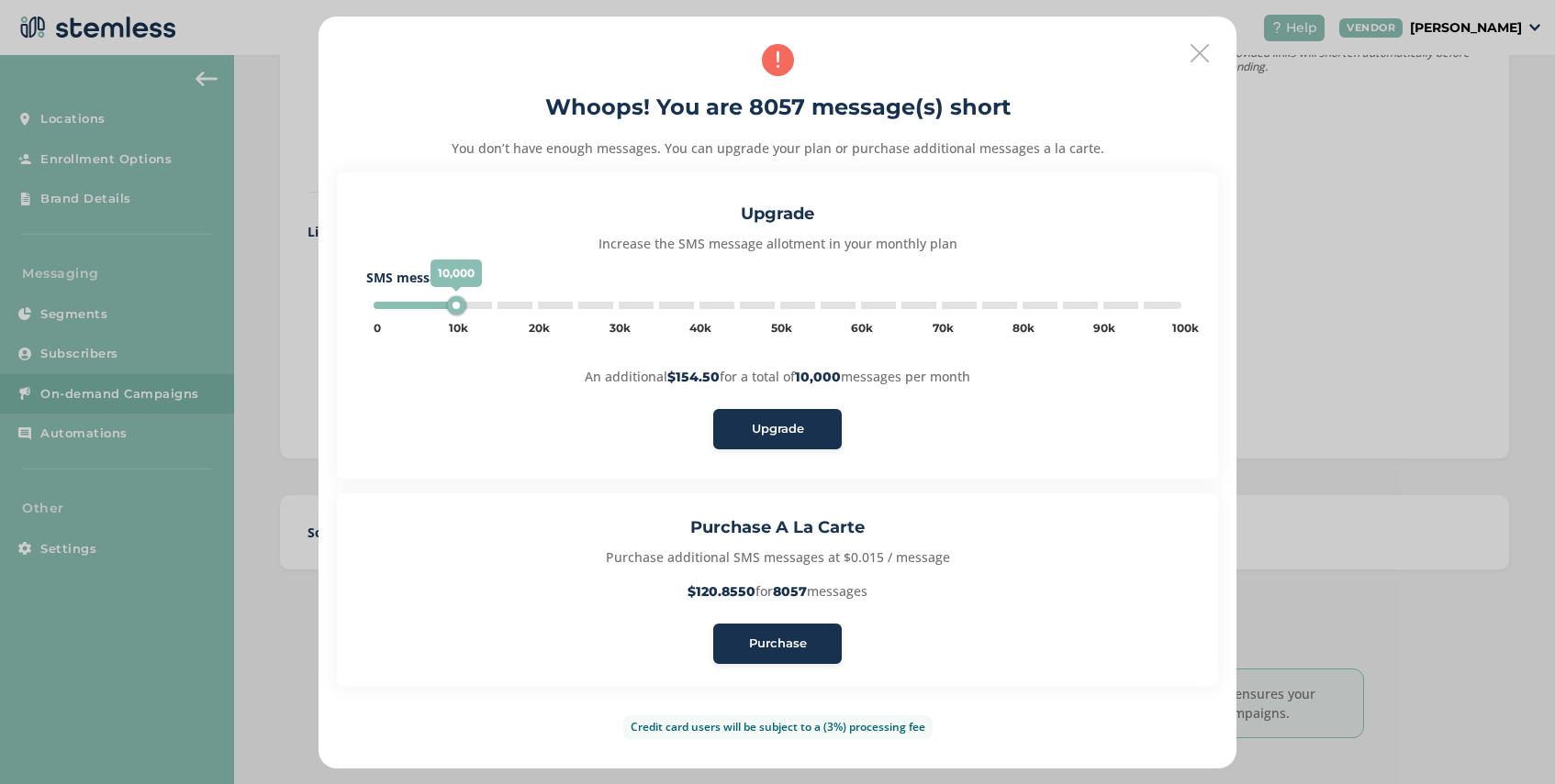
click at [780, 650] on span "Purchase" at bounding box center [778, 644] width 58 height 19
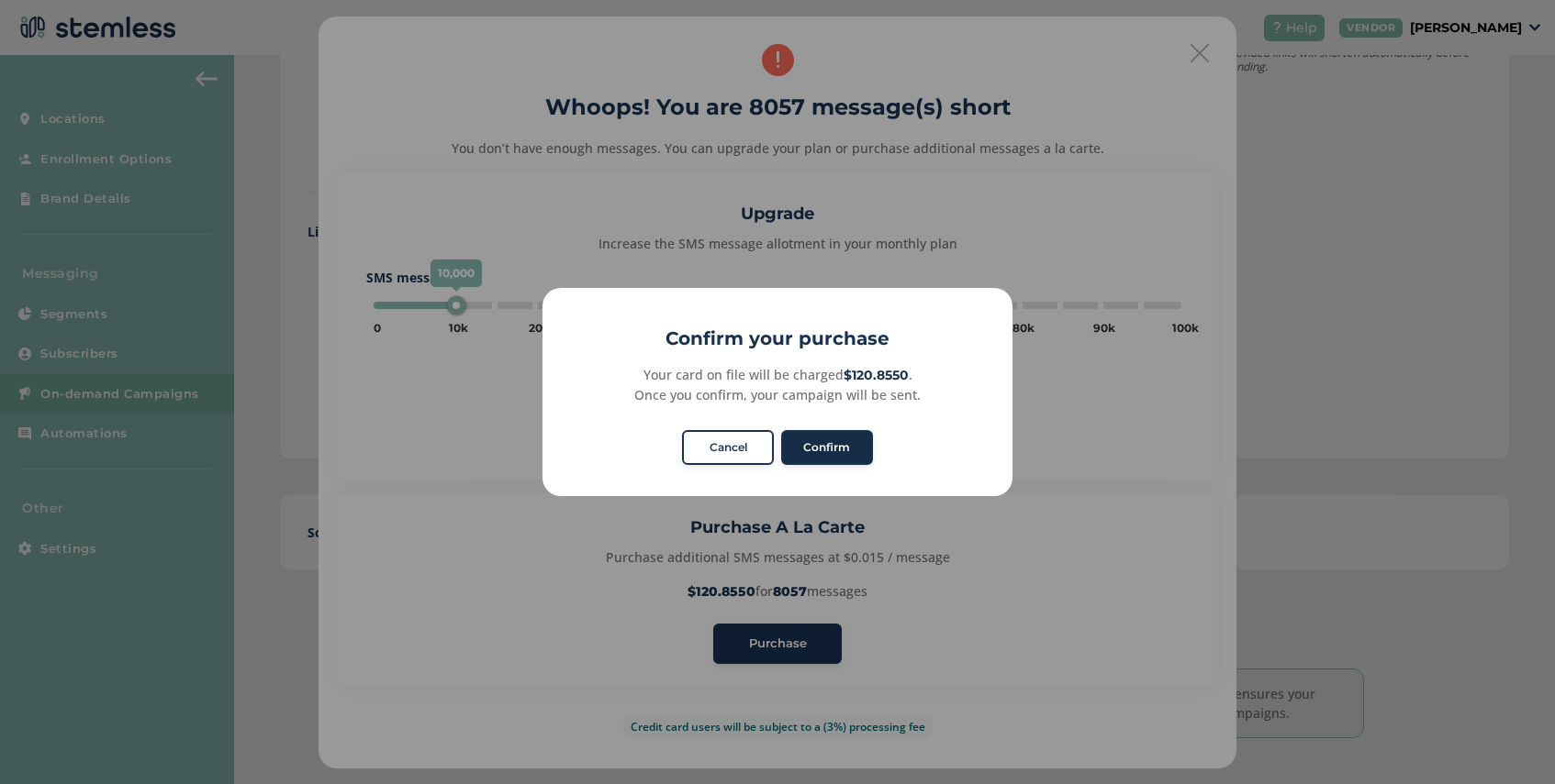
click at [824, 443] on button "Confirm" at bounding box center [827, 447] width 92 height 35
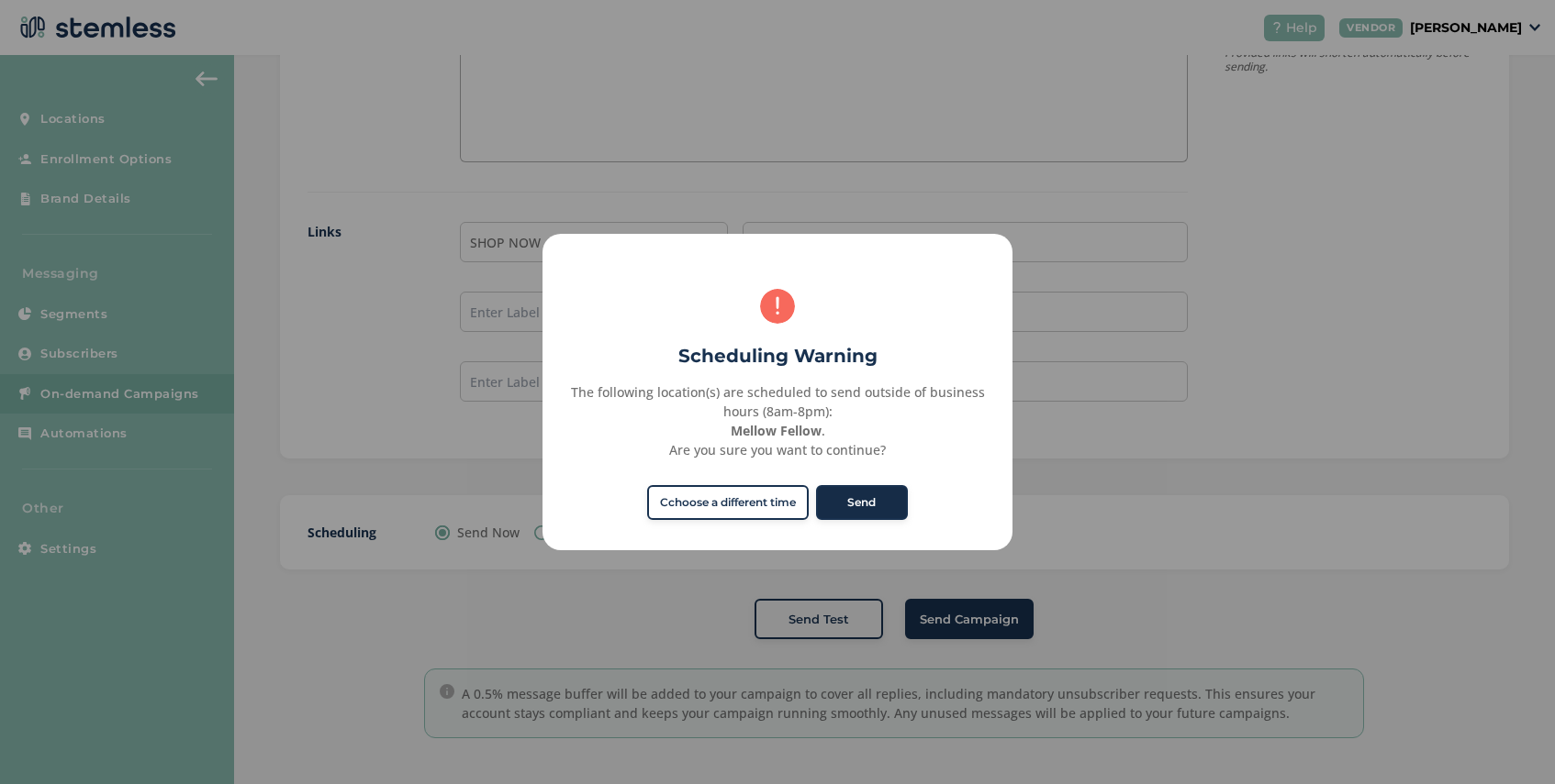
click at [876, 502] on button "Send" at bounding box center [862, 503] width 92 height 35
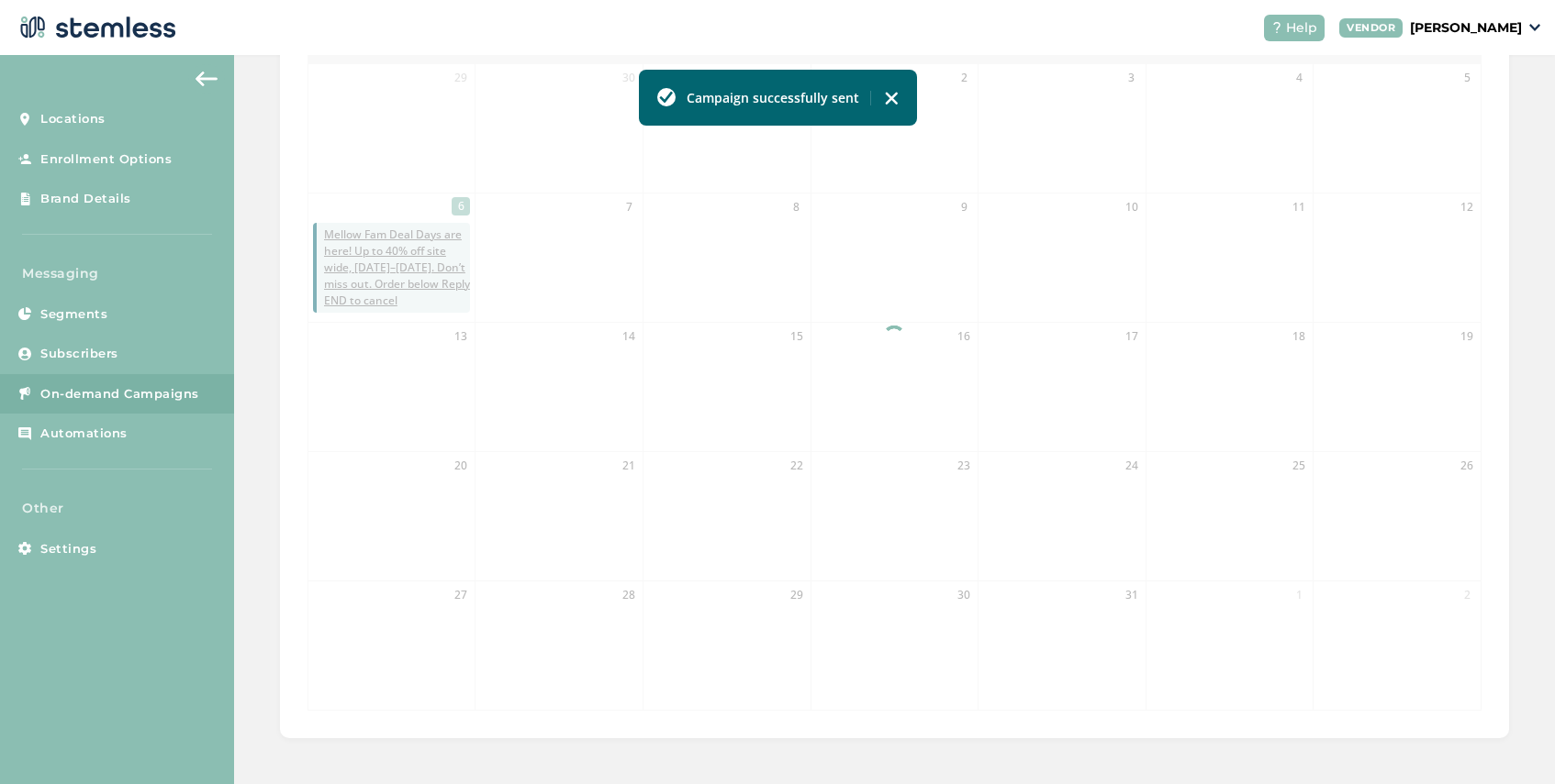
scroll to position [457, 0]
